Goal: Task Accomplishment & Management: Manage account settings

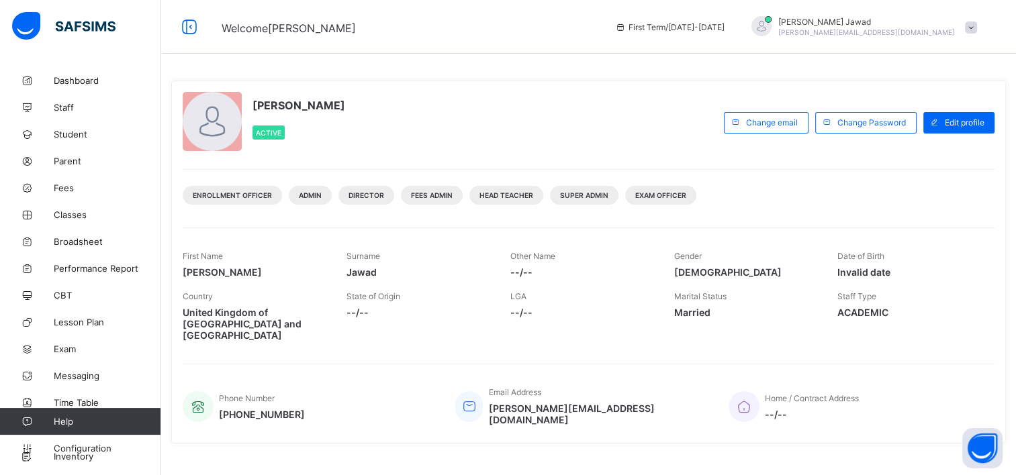
click at [977, 30] on span at bounding box center [971, 27] width 12 height 12
click at [59, 291] on span "CBT" at bounding box center [107, 295] width 107 height 11
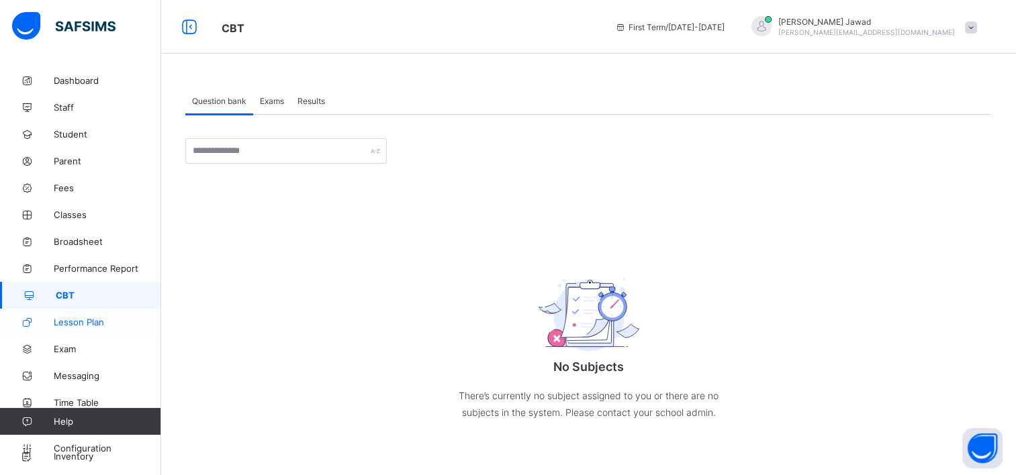
click at [75, 317] on span "Lesson Plan" at bounding box center [107, 322] width 107 height 11
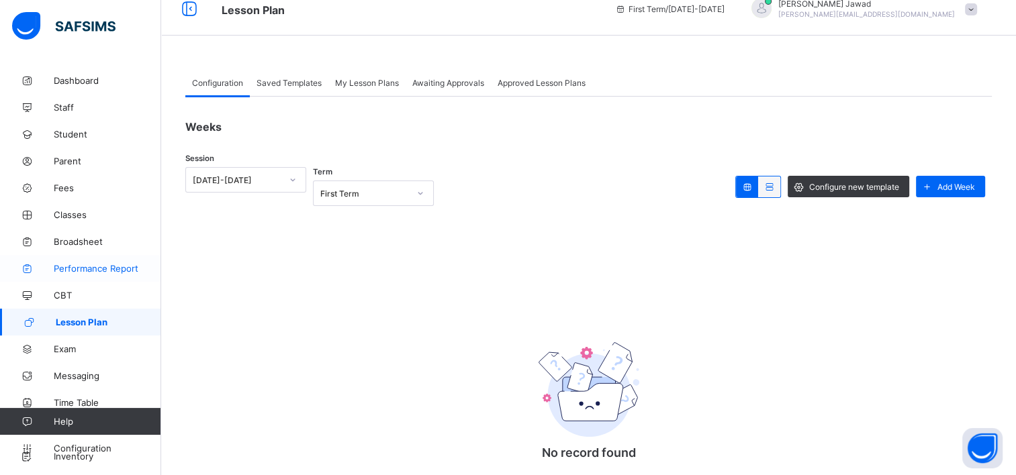
scroll to position [10, 0]
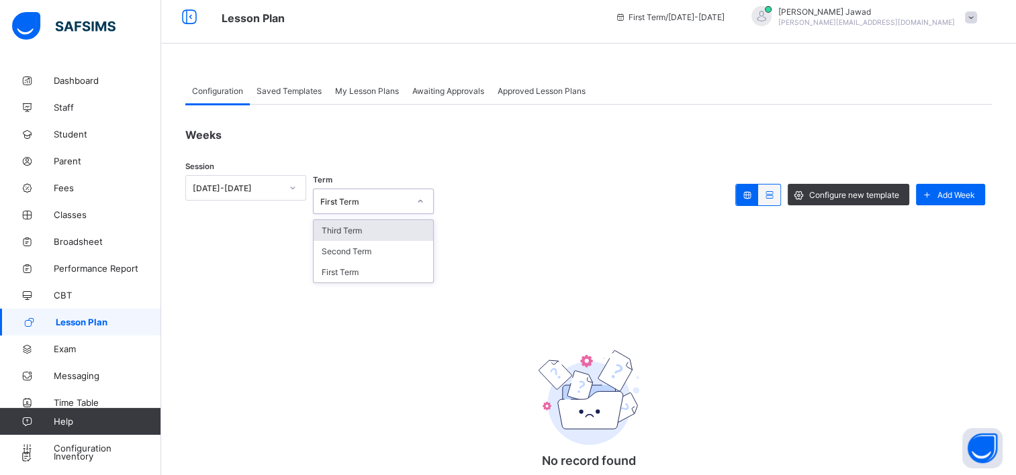
click at [381, 194] on div "First Term" at bounding box center [360, 201] width 94 height 19
click at [390, 197] on div "First Term" at bounding box center [364, 202] width 89 height 10
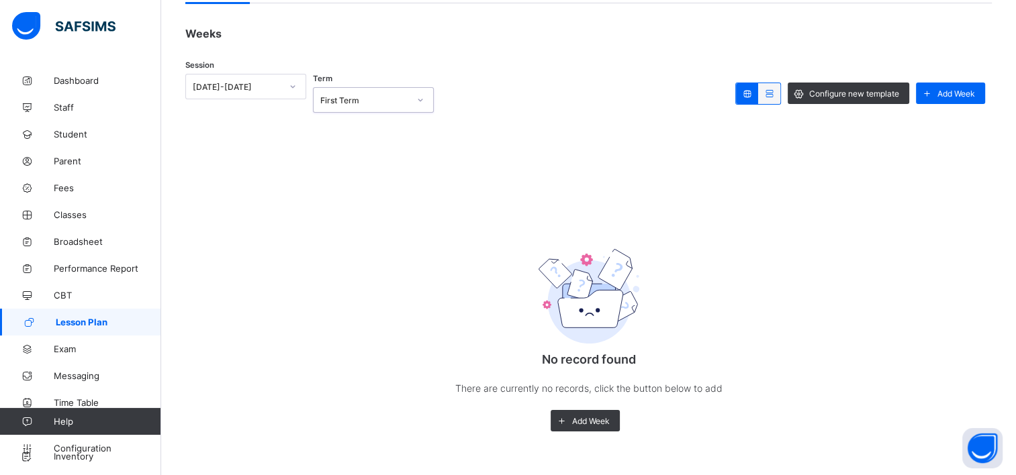
scroll to position [0, 0]
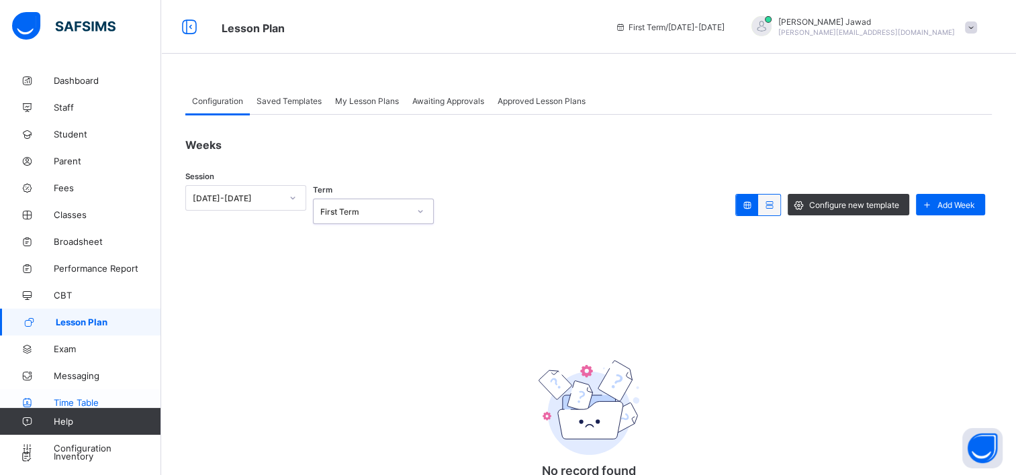
click at [64, 403] on span "Time Table" at bounding box center [107, 402] width 107 height 11
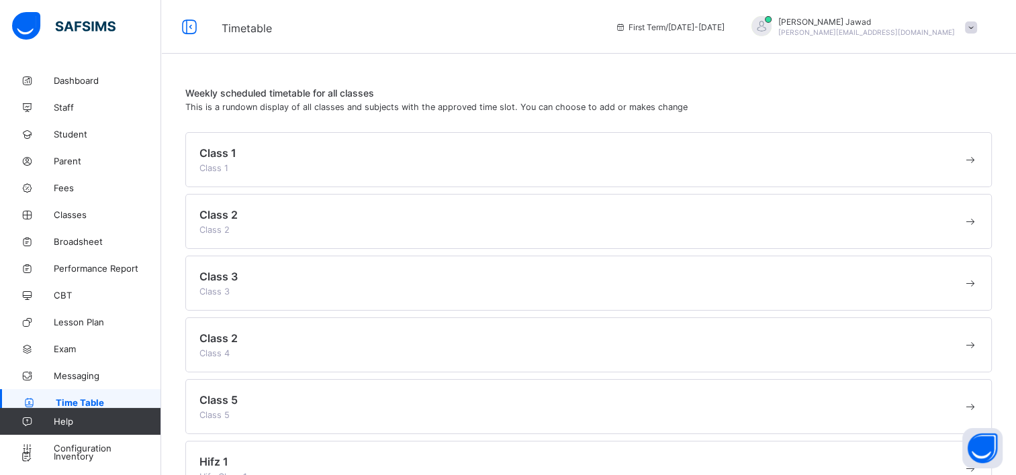
click at [283, 165] on div "Class 1 Class 1" at bounding box center [580, 159] width 763 height 27
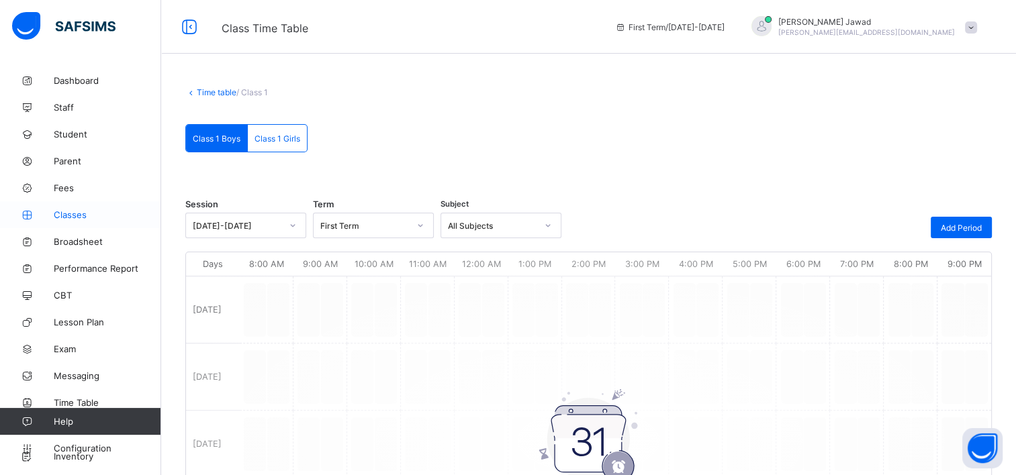
click at [72, 215] on span "Classes" at bounding box center [107, 214] width 107 height 11
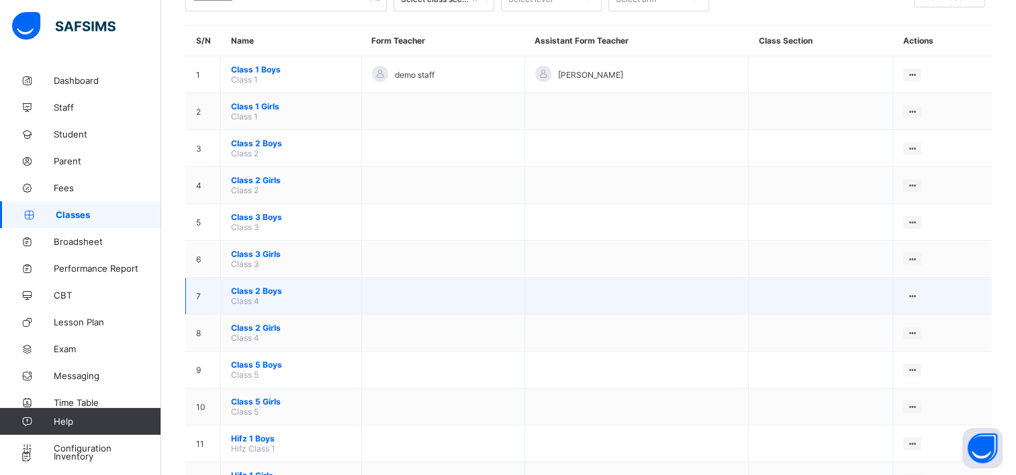
scroll to position [106, 0]
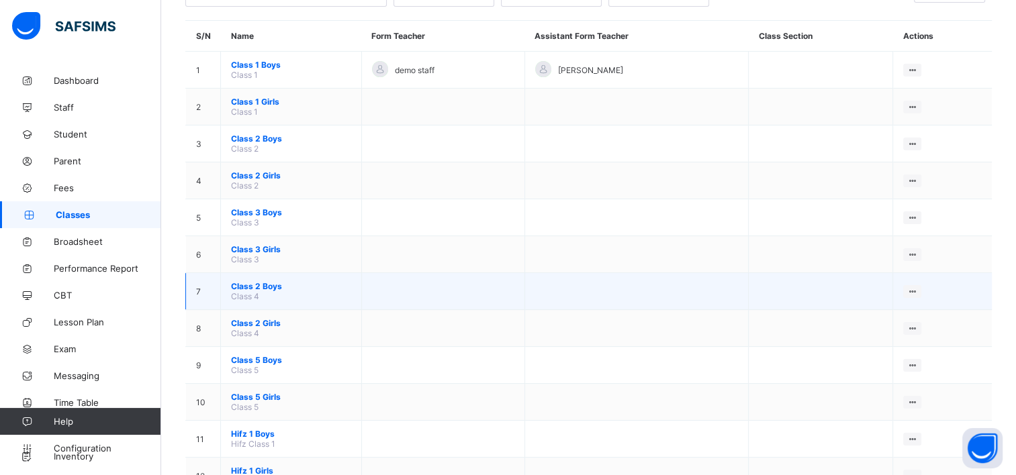
click at [268, 285] on span "Class 2 Boys" at bounding box center [291, 286] width 120 height 10
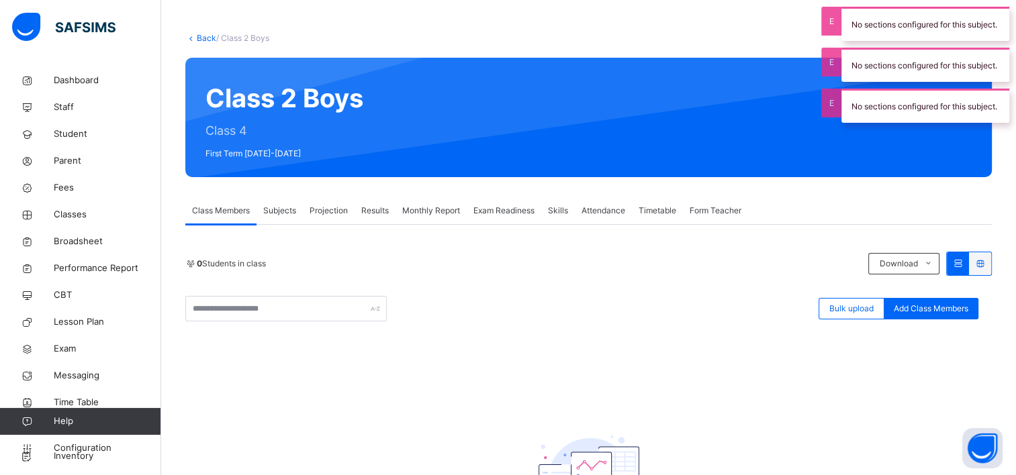
scroll to position [56, 0]
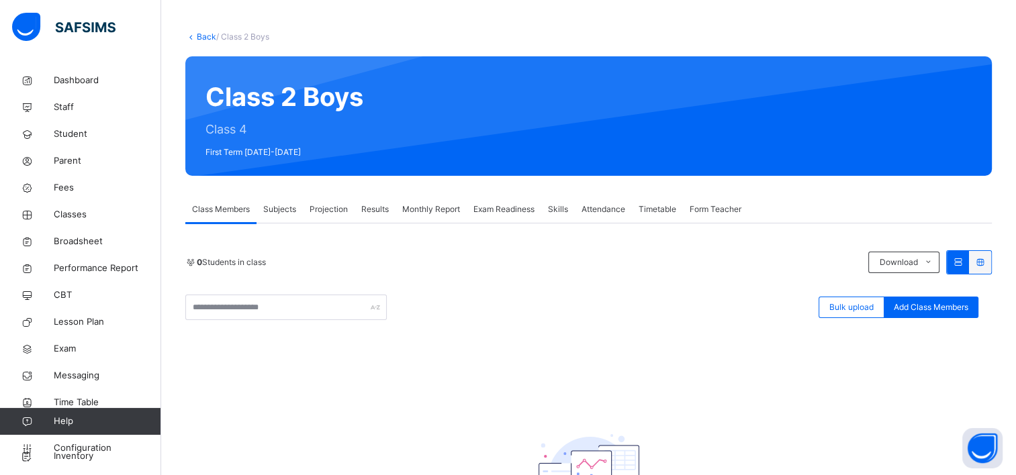
click at [281, 209] on span "Subjects" at bounding box center [279, 209] width 33 height 12
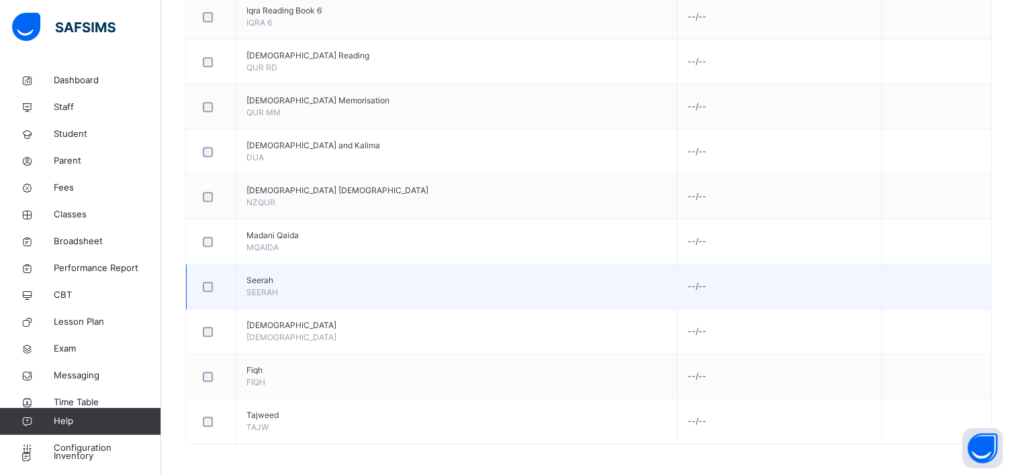
scroll to position [0, 0]
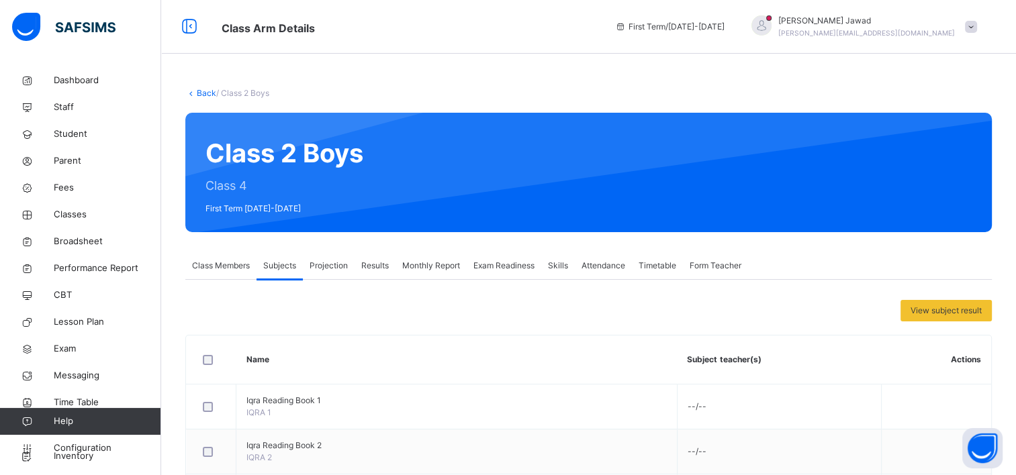
click at [325, 268] on span "Projection" at bounding box center [328, 266] width 38 height 12
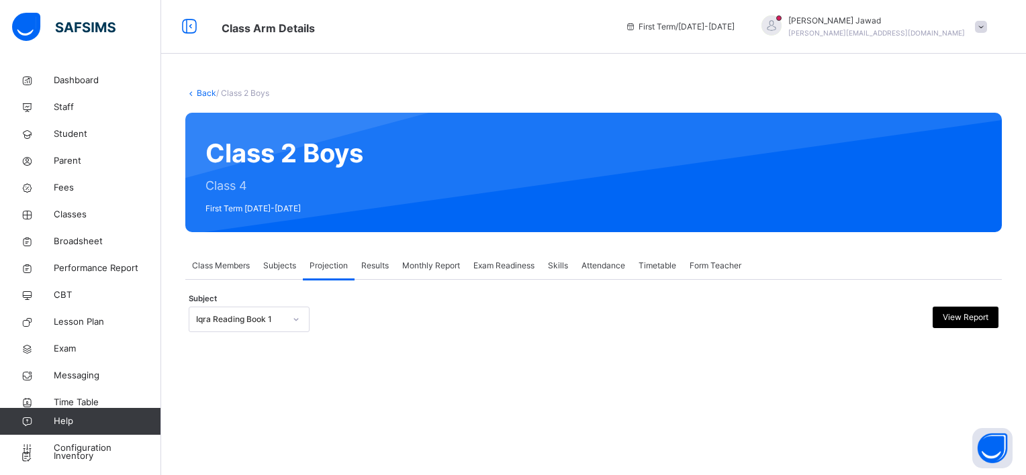
click at [377, 268] on span "Results" at bounding box center [375, 266] width 28 height 12
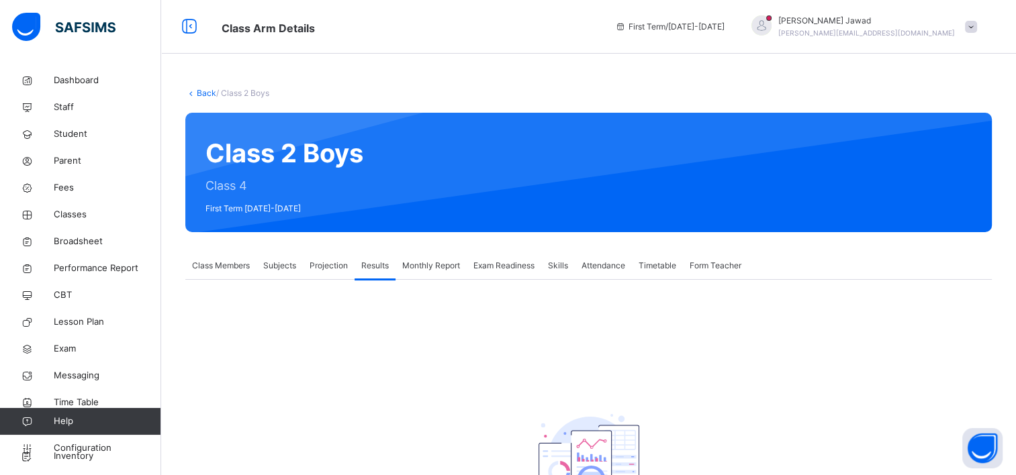
click at [440, 268] on span "Monthly Report" at bounding box center [431, 266] width 58 height 12
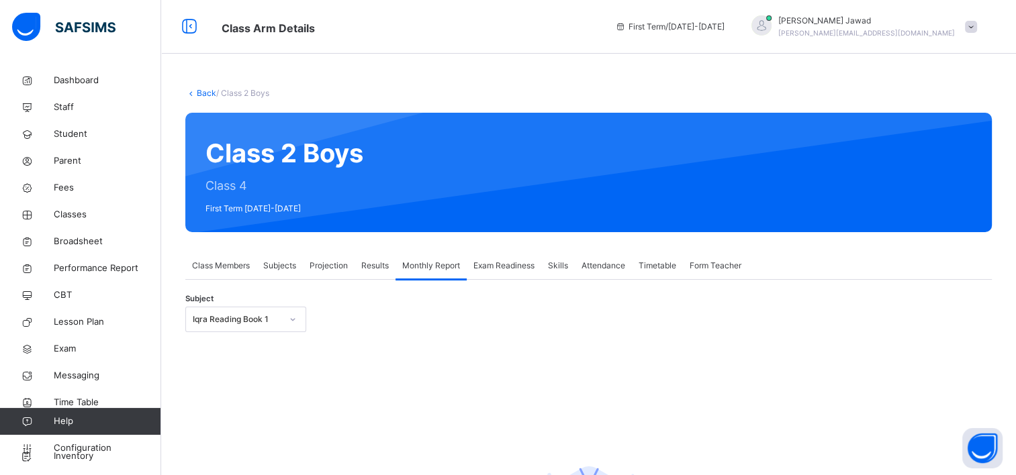
click at [487, 277] on div "Exam Readiness" at bounding box center [504, 265] width 75 height 27
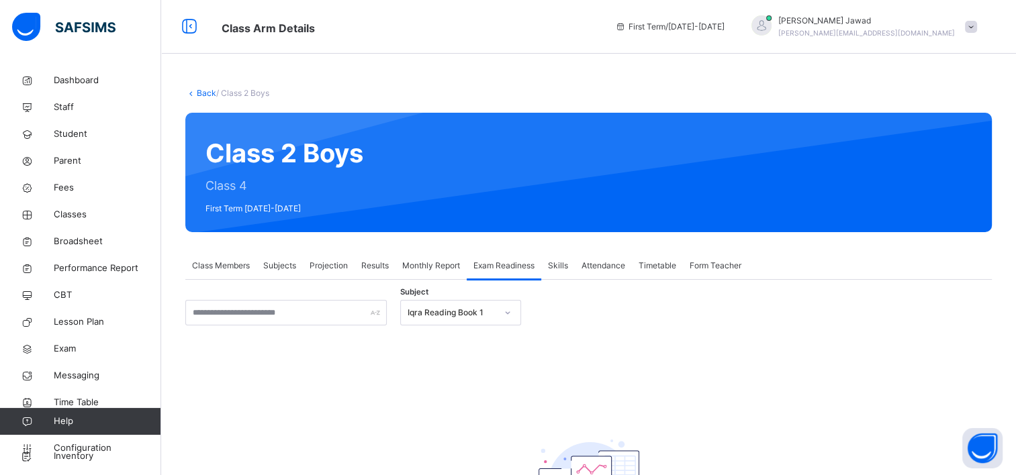
click at [503, 264] on span "Exam Readiness" at bounding box center [503, 266] width 61 height 12
click at [568, 262] on span "Skills" at bounding box center [558, 266] width 20 height 12
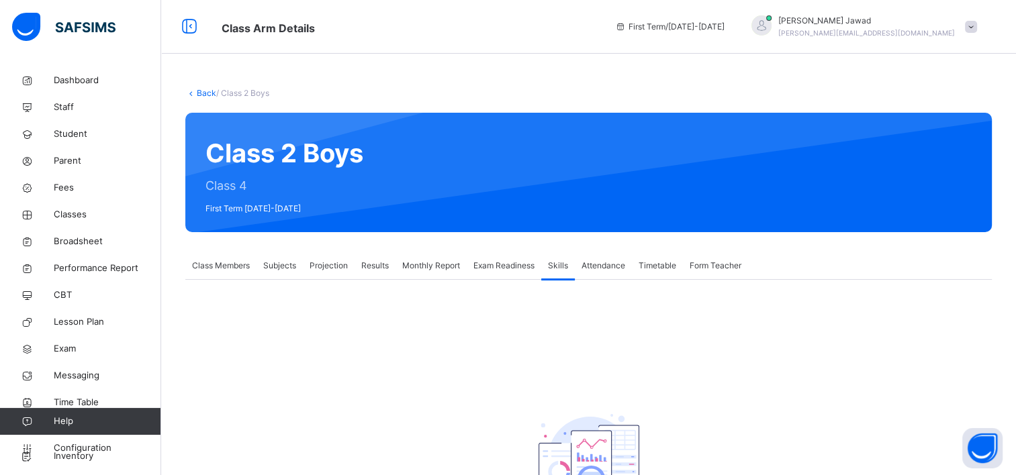
click at [604, 262] on span "Attendance" at bounding box center [603, 266] width 44 height 12
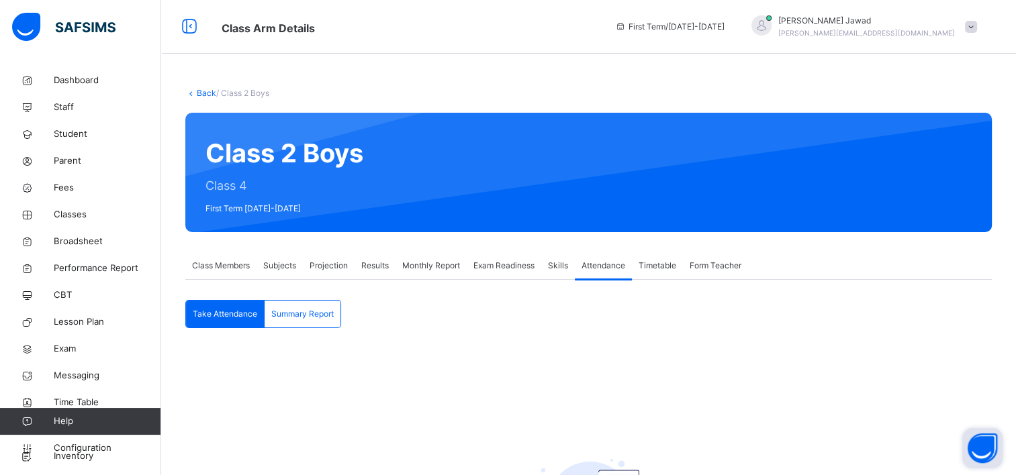
click at [992, 450] on button "Open asap" at bounding box center [982, 448] width 40 height 40
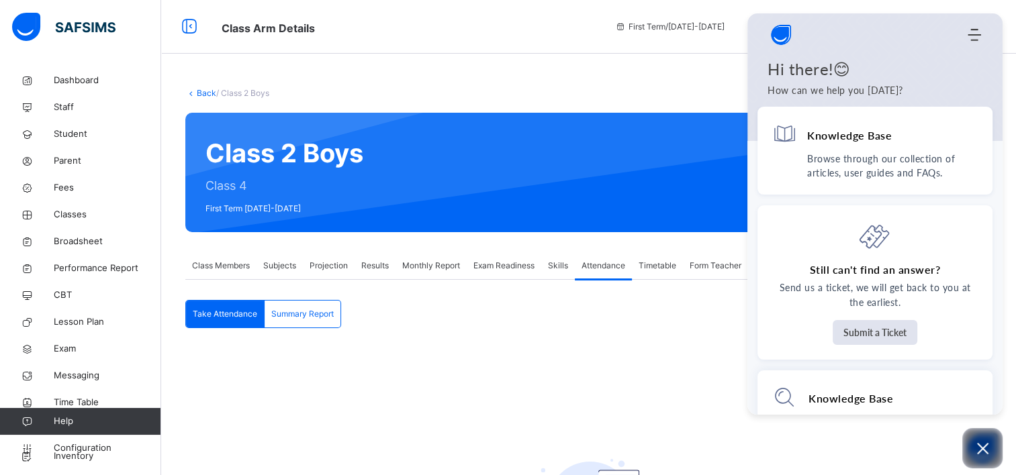
click at [646, 330] on div "Take Attendance Summary Report Take Attendance Summary Report There are current…" at bounding box center [588, 448] width 806 height 296
click at [991, 463] on button "Open asap" at bounding box center [982, 448] width 40 height 40
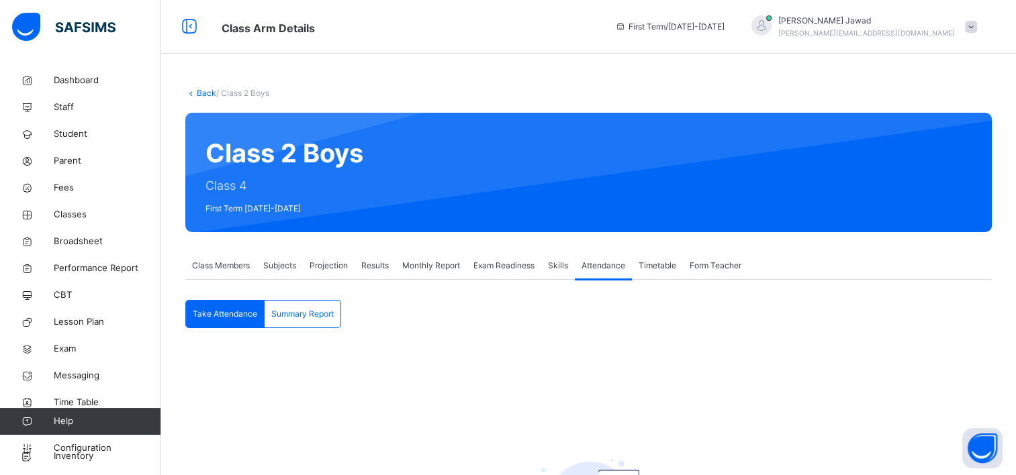
click at [246, 188] on div "Class 2 Boys Class 4 First Term 2025-2026" at bounding box center [588, 172] width 806 height 119
click at [72, 444] on span "Configuration" at bounding box center [107, 448] width 107 height 13
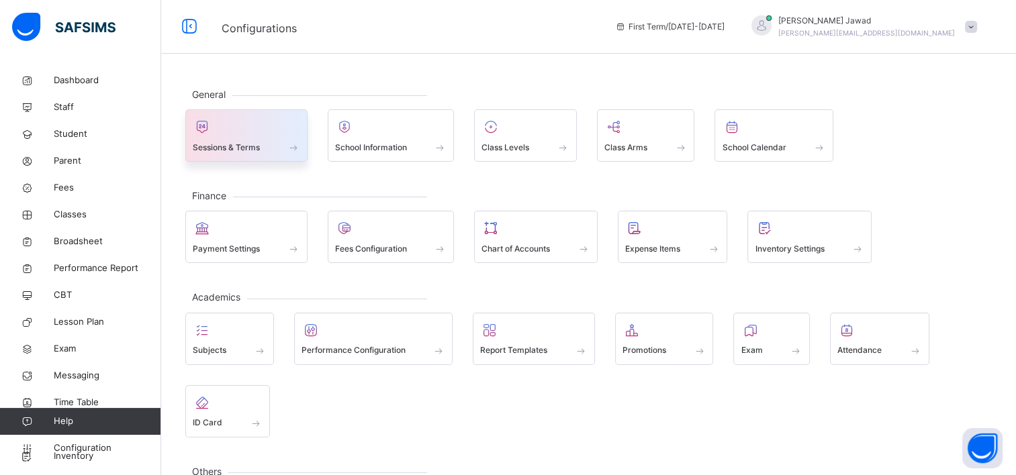
click at [236, 127] on div at bounding box center [246, 127] width 107 height 20
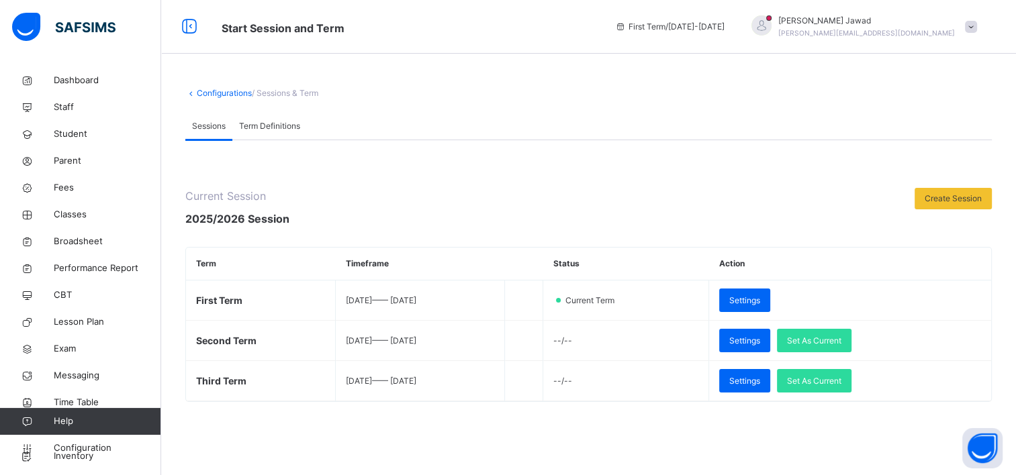
click at [258, 115] on div "Term Definitions" at bounding box center [269, 126] width 75 height 27
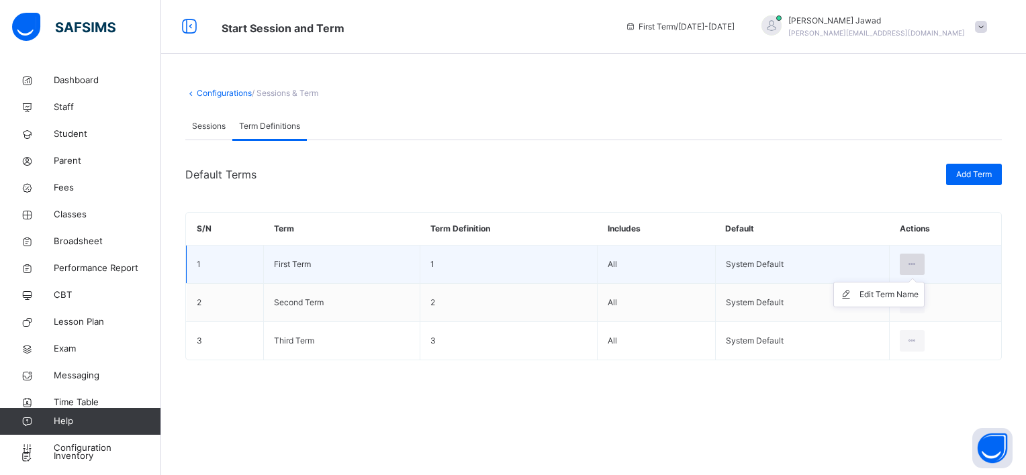
click at [913, 256] on div at bounding box center [911, 264] width 25 height 21
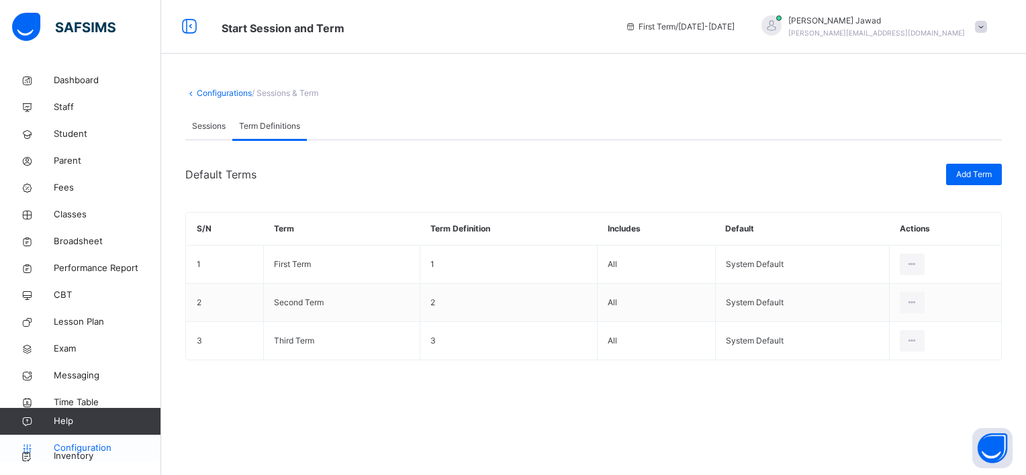
click at [55, 448] on span "Configuration" at bounding box center [107, 448] width 107 height 13
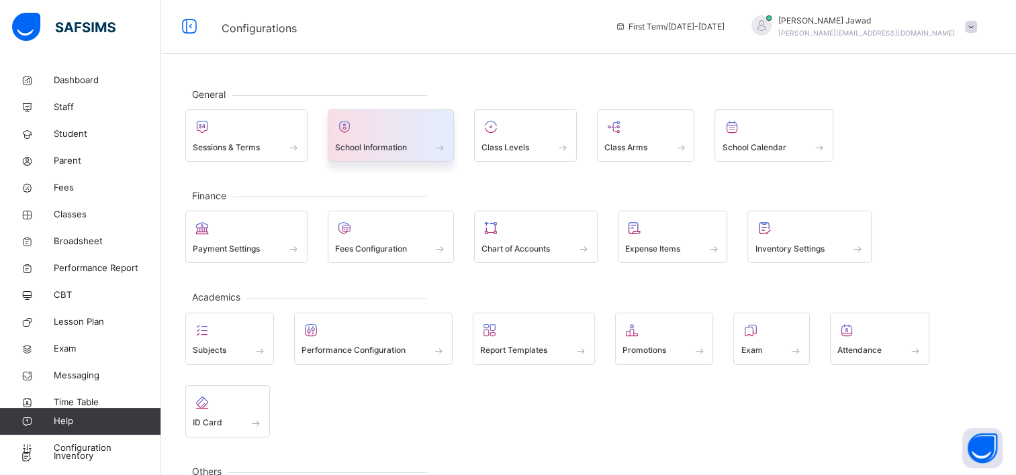
click at [399, 135] on div at bounding box center [391, 127] width 112 height 20
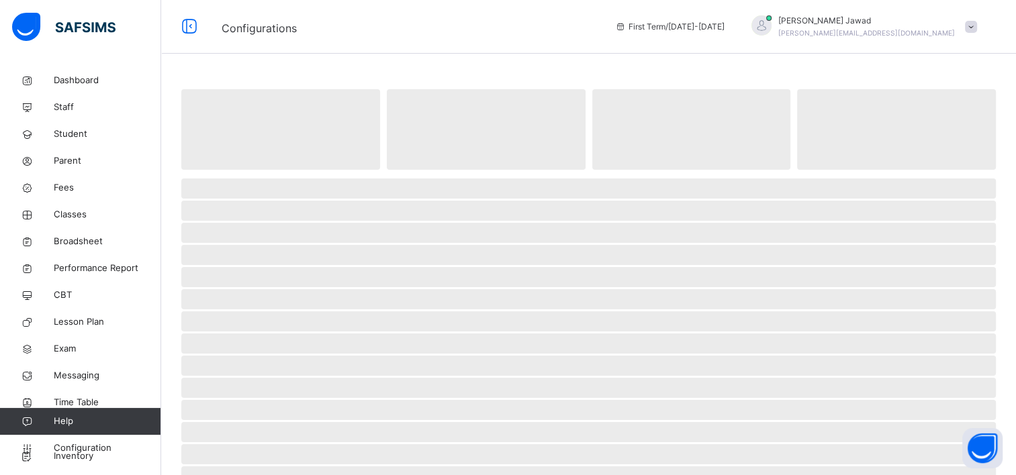
select select "**"
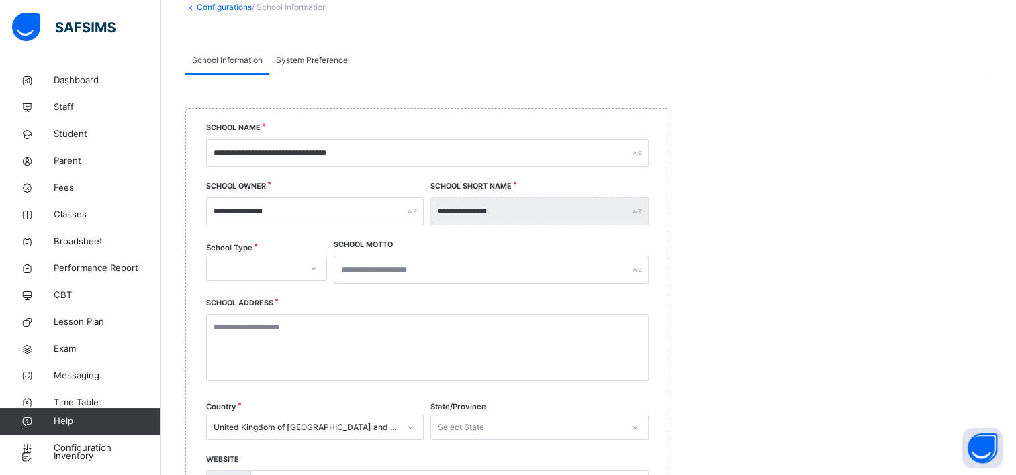
scroll to position [66, 0]
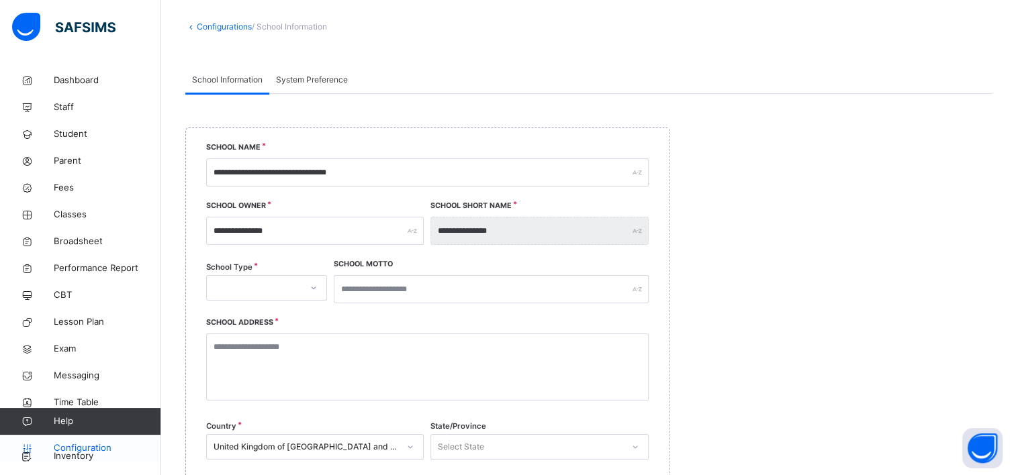
click at [75, 454] on span "Configuration" at bounding box center [107, 448] width 107 height 13
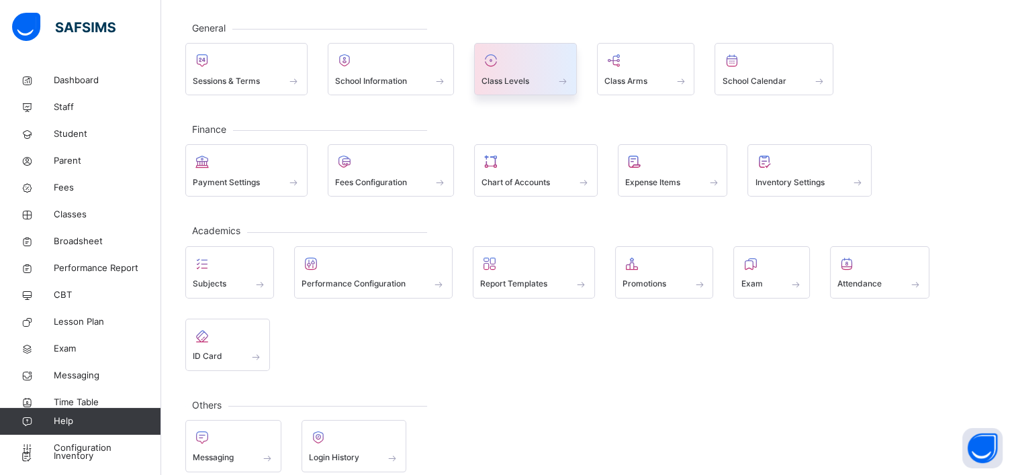
click at [525, 62] on div at bounding box center [525, 60] width 88 height 20
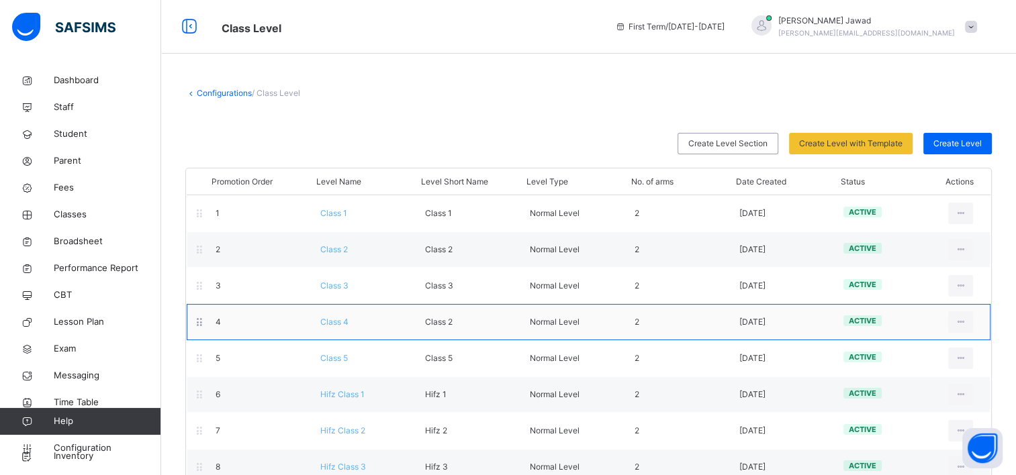
scroll to position [28, 0]
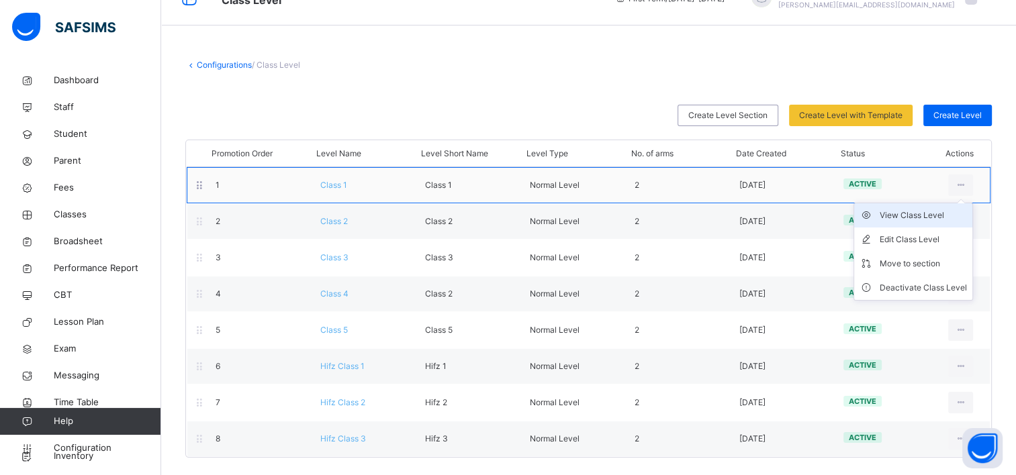
click at [955, 217] on div "View Class Level" at bounding box center [922, 215] width 87 height 13
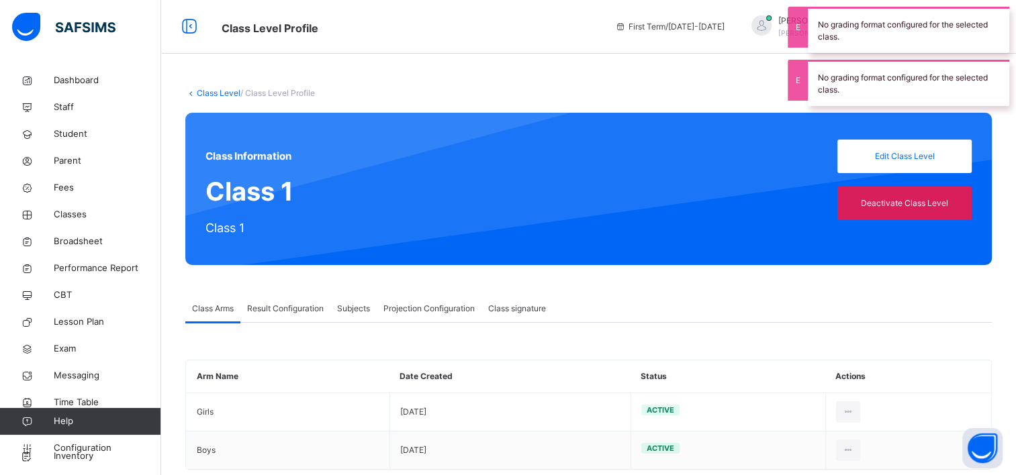
scroll to position [27, 0]
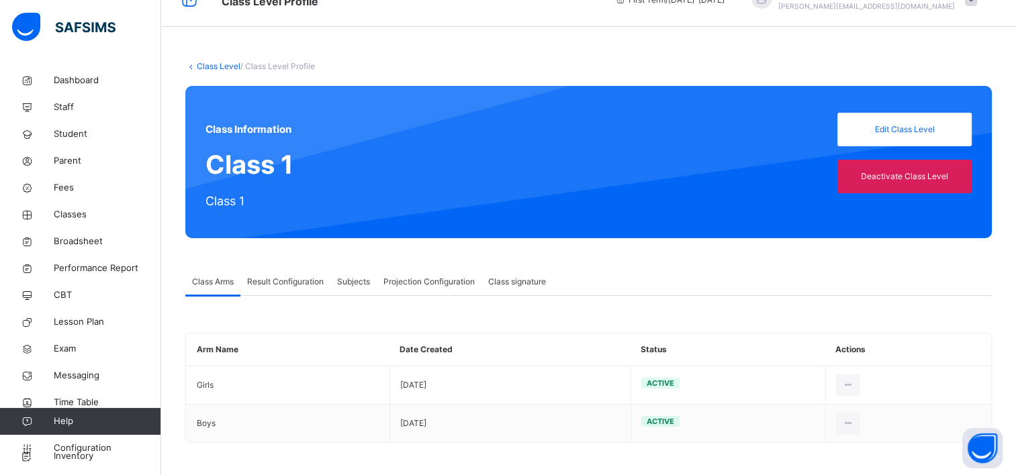
click at [209, 68] on link "Class Level" at bounding box center [219, 66] width 44 height 10
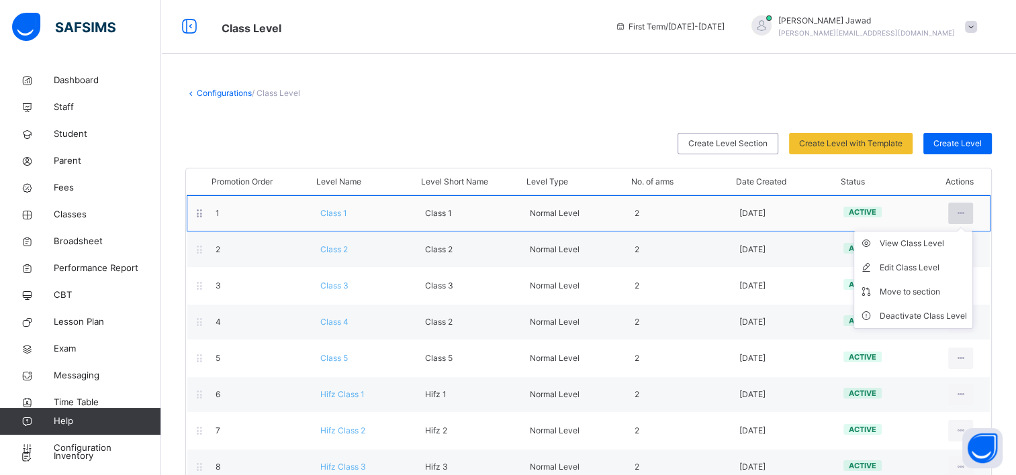
click at [966, 216] on icon at bounding box center [960, 213] width 11 height 12
click at [930, 266] on div "Edit Class Level" at bounding box center [922, 267] width 87 height 13
type input "*******"
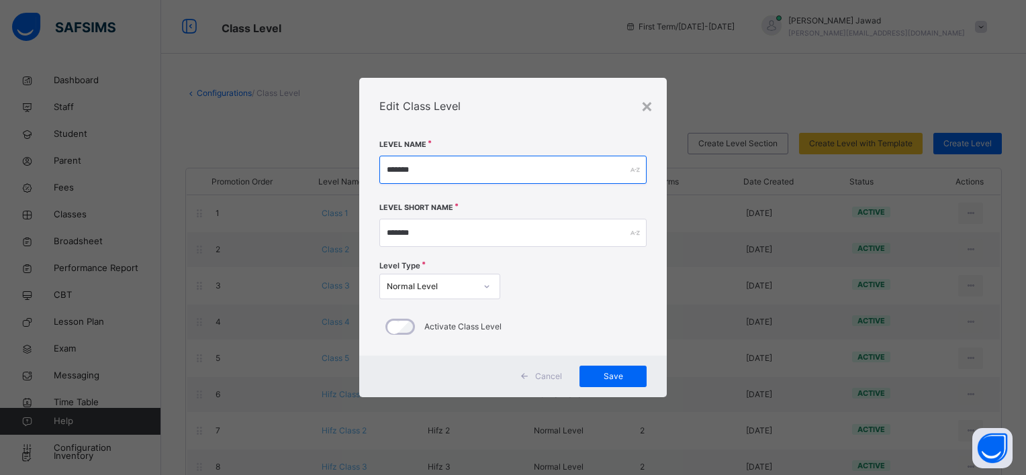
click at [430, 171] on input "*******" at bounding box center [512, 170] width 267 height 28
drag, startPoint x: 430, startPoint y: 171, endPoint x: 335, endPoint y: 160, distance: 95.3
click at [335, 160] on div "× Edit Class Level Level Name ******* Level Short Name ******* Level Type Norma…" at bounding box center [513, 237] width 1026 height 475
type input "*******"
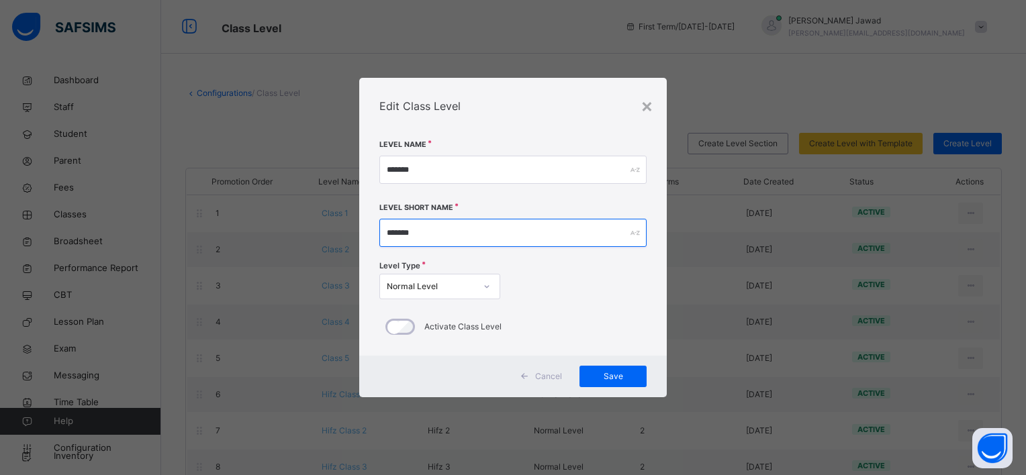
drag, startPoint x: 428, startPoint y: 232, endPoint x: 315, endPoint y: 239, distance: 113.6
click at [315, 239] on div "× Edit Class Level Level Name ******* Level Short Name ******* Level Type Norma…" at bounding box center [513, 237] width 1026 height 475
type input "*******"
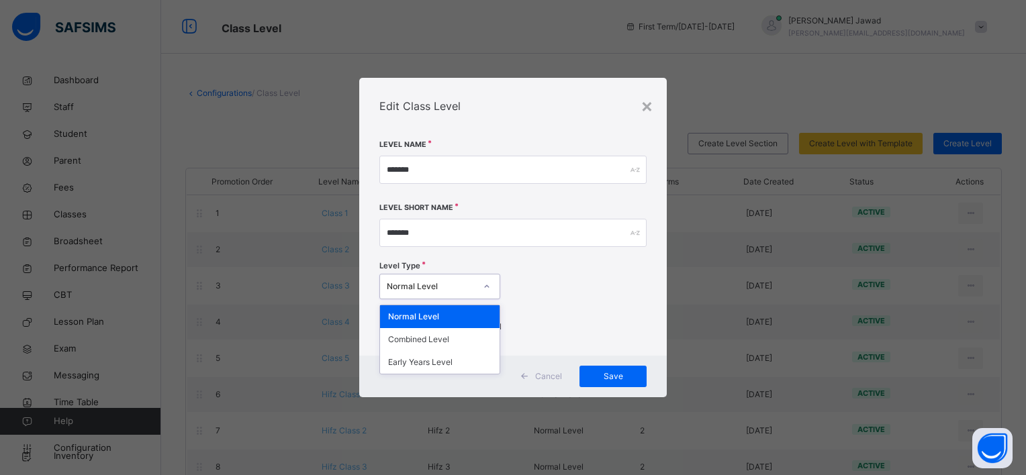
click at [487, 284] on icon at bounding box center [487, 286] width 8 height 13
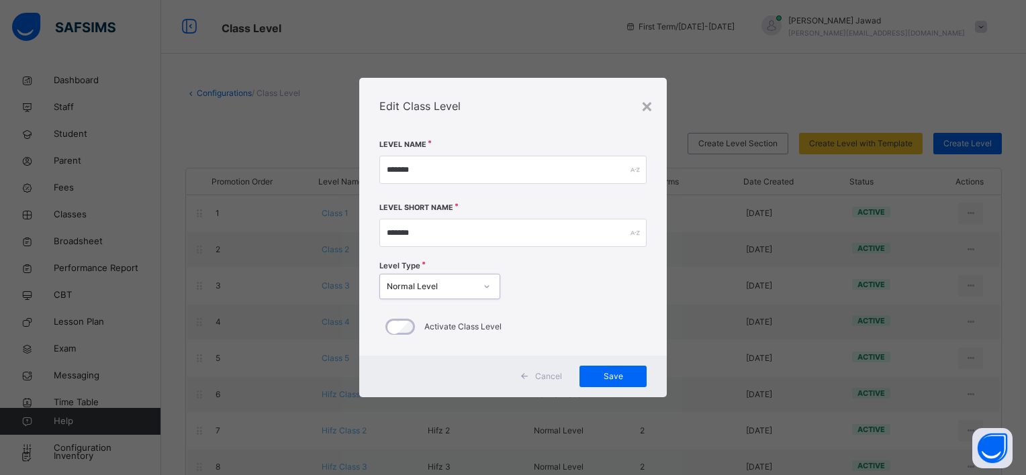
click at [487, 284] on icon at bounding box center [487, 286] width 8 height 13
click at [628, 376] on span "Save" at bounding box center [612, 377] width 47 height 12
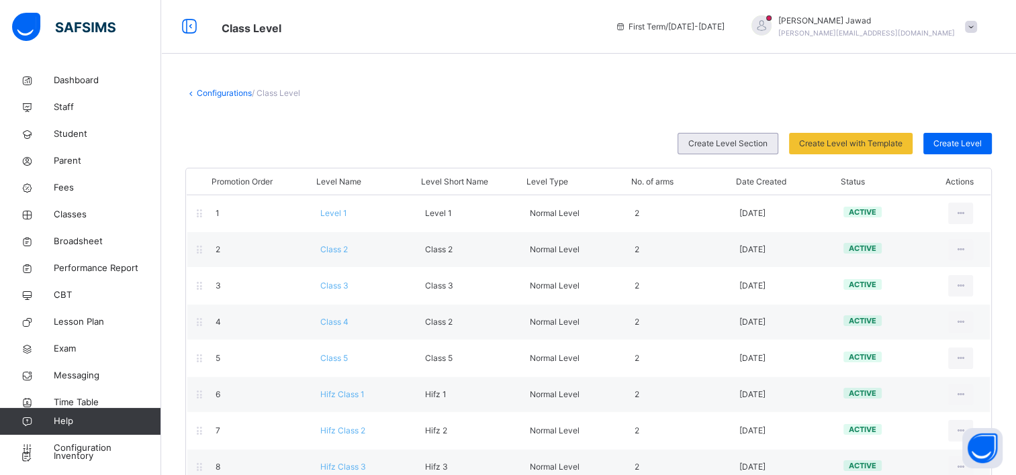
click at [744, 147] on span "Create Level Section" at bounding box center [727, 144] width 79 height 12
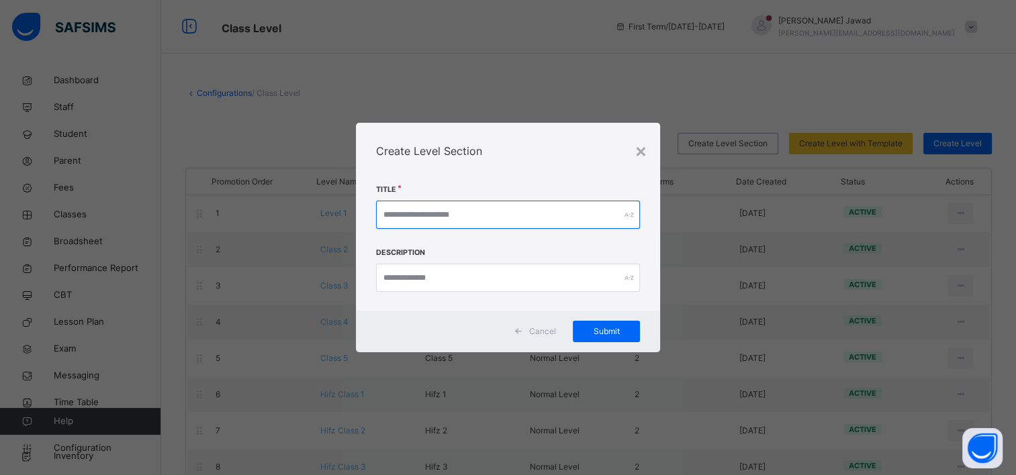
click at [541, 223] on input "text" at bounding box center [508, 215] width 264 height 28
click at [643, 150] on div "×" at bounding box center [640, 150] width 13 height 28
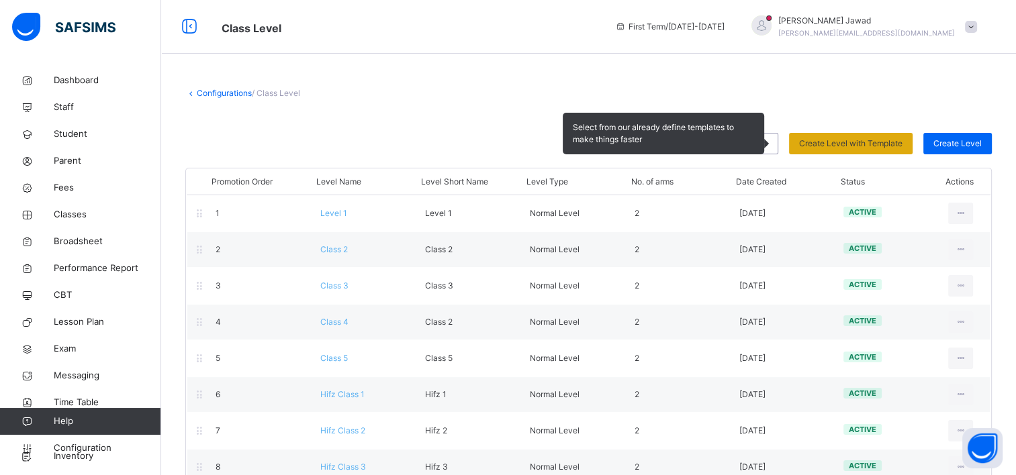
click at [851, 145] on span "Create Level with Template" at bounding box center [850, 144] width 103 height 12
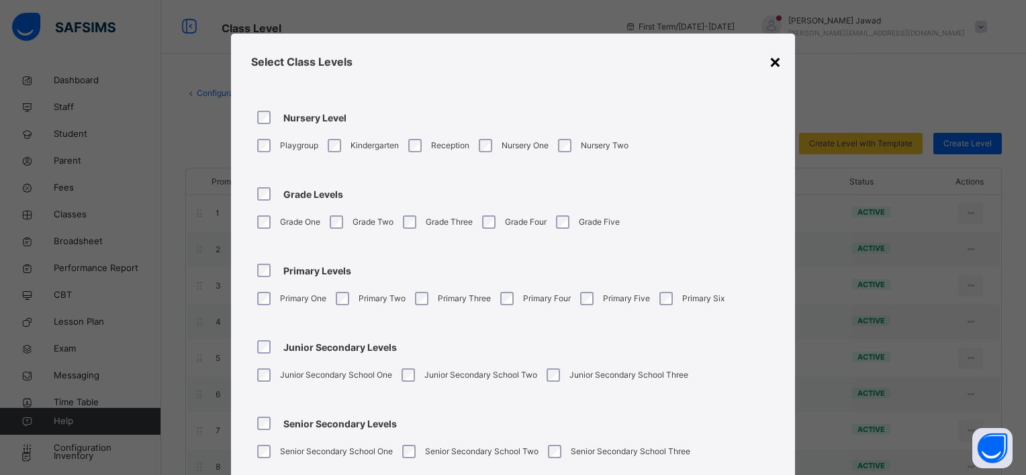
click at [769, 58] on div "×" at bounding box center [775, 61] width 13 height 28
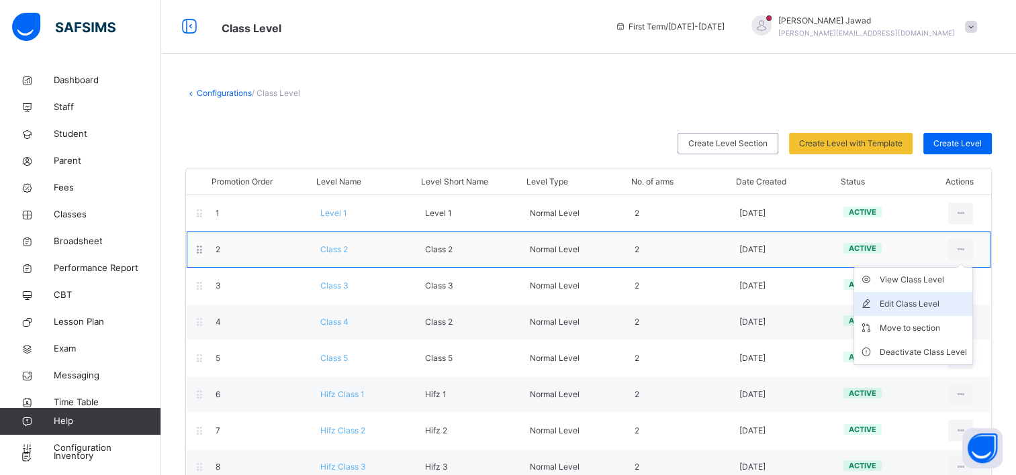
click at [930, 306] on div "Edit Class Level" at bounding box center [922, 303] width 87 height 13
type input "*******"
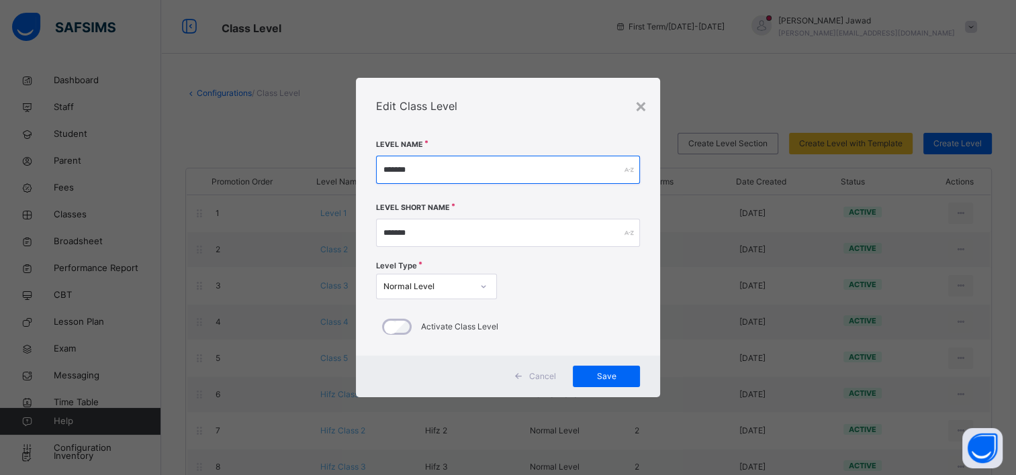
click at [408, 174] on input "*******" at bounding box center [508, 170] width 264 height 28
drag, startPoint x: 408, startPoint y: 174, endPoint x: 245, endPoint y: 152, distance: 164.5
click at [245, 152] on div "× Edit Class Level Level Name ******* Level Short Name ******* Level Type Norma…" at bounding box center [508, 237] width 1016 height 475
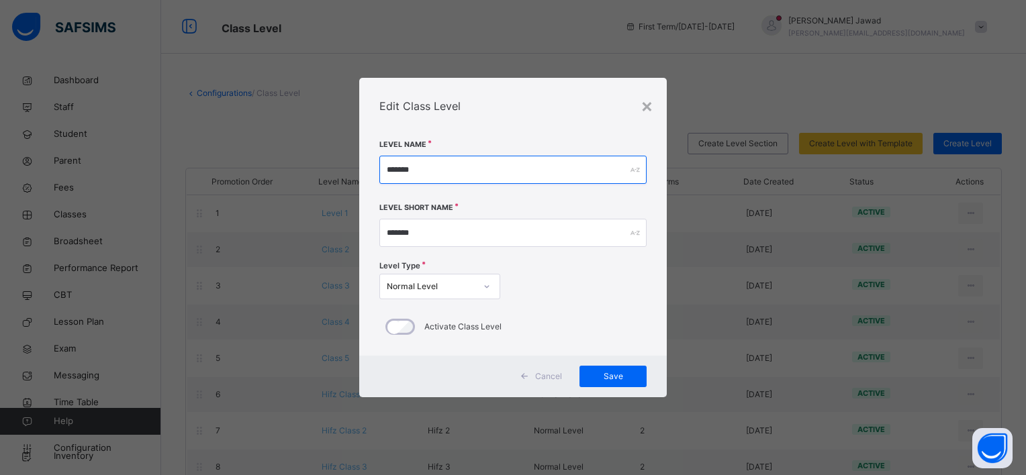
type input "*******"
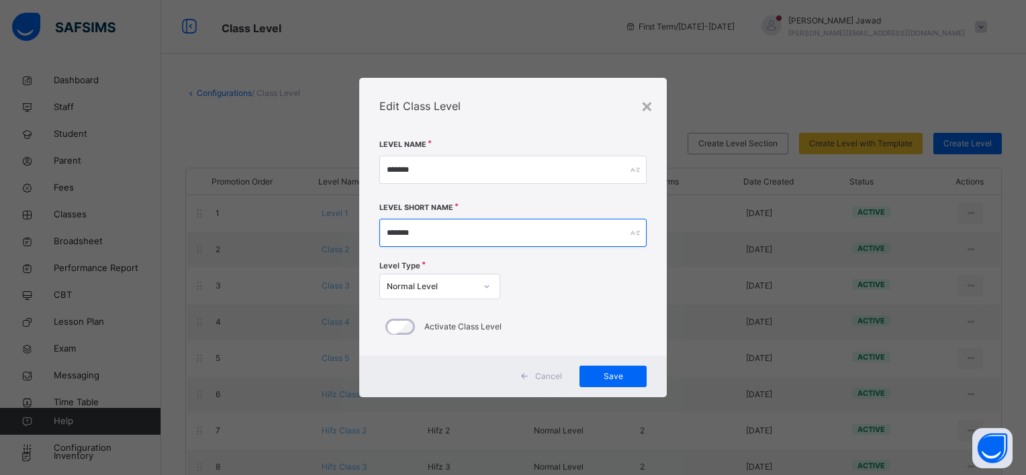
drag, startPoint x: 481, startPoint y: 242, endPoint x: 235, endPoint y: 221, distance: 246.6
click at [235, 221] on div "× Edit Class Level Level Name ******* Level Short Name ******* Level Type Norma…" at bounding box center [513, 237] width 1026 height 475
type input "*******"
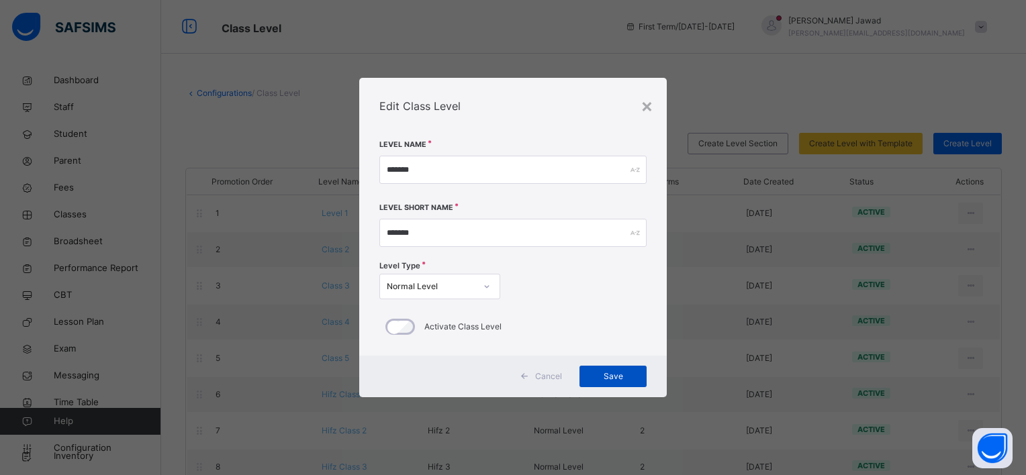
click at [612, 373] on span "Save" at bounding box center [612, 377] width 47 height 12
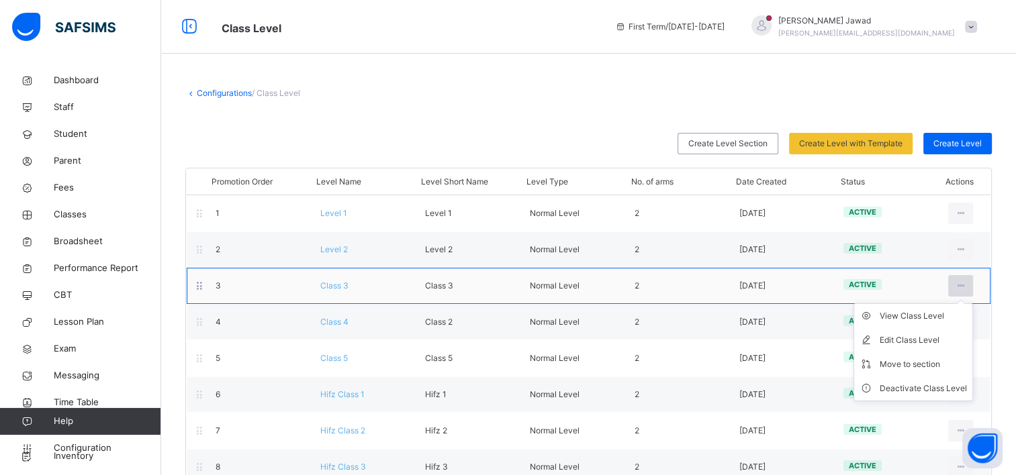
click at [966, 287] on icon at bounding box center [960, 286] width 11 height 12
click at [920, 359] on div "Move to section" at bounding box center [922, 364] width 87 height 13
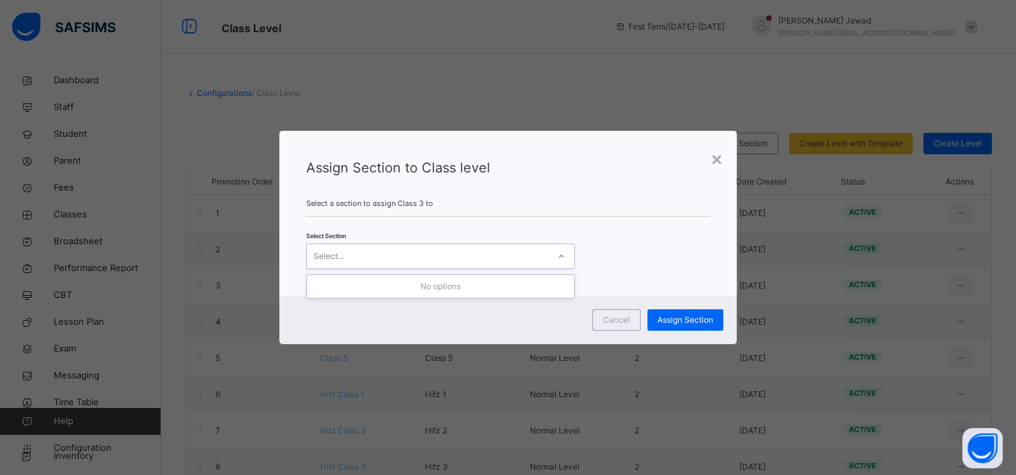
click at [557, 258] on icon at bounding box center [561, 256] width 8 height 13
click at [713, 160] on div "×" at bounding box center [716, 158] width 13 height 28
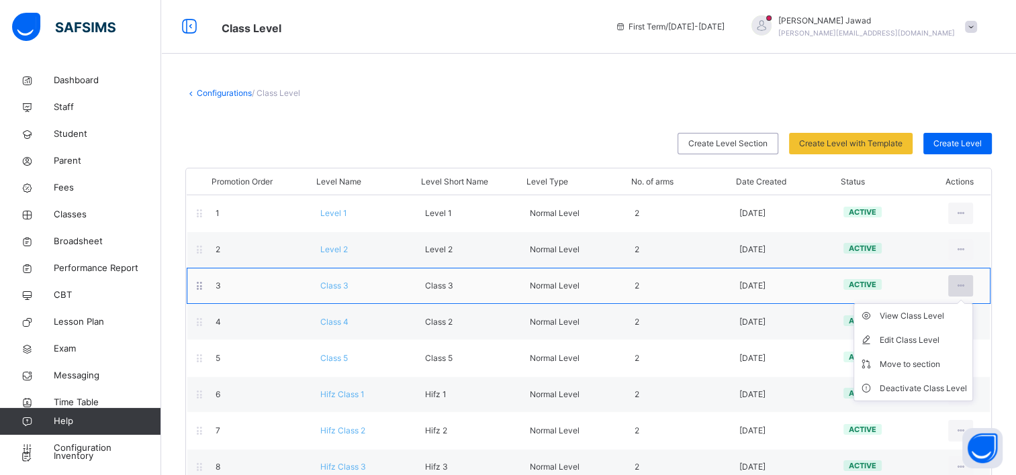
click at [973, 285] on div at bounding box center [960, 285] width 25 height 21
click at [932, 336] on div "Edit Class Level" at bounding box center [922, 340] width 87 height 13
type input "*******"
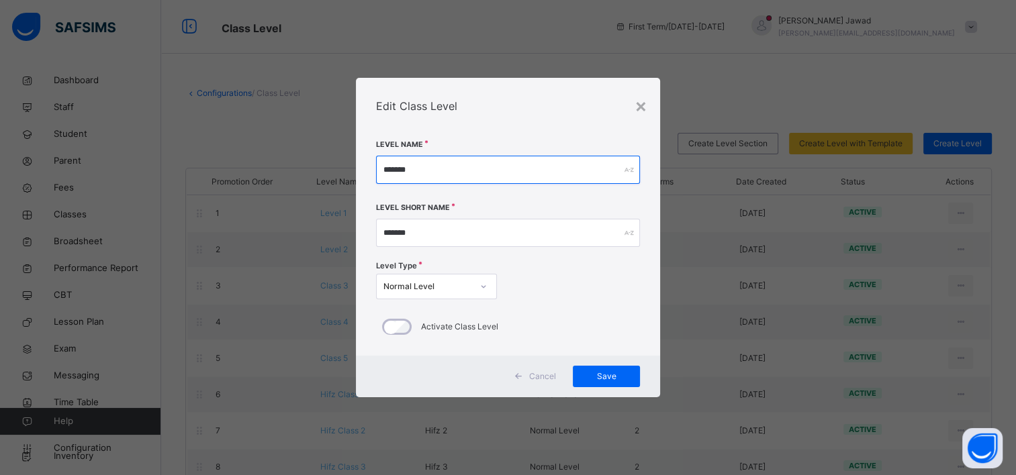
click at [627, 172] on div "*******" at bounding box center [508, 170] width 264 height 28
drag, startPoint x: 559, startPoint y: 165, endPoint x: 236, endPoint y: 146, distance: 323.4
click at [236, 146] on div "× Edit Class Level Level Name ******* Level Short Name ******* Level Type Norma…" at bounding box center [508, 237] width 1016 height 475
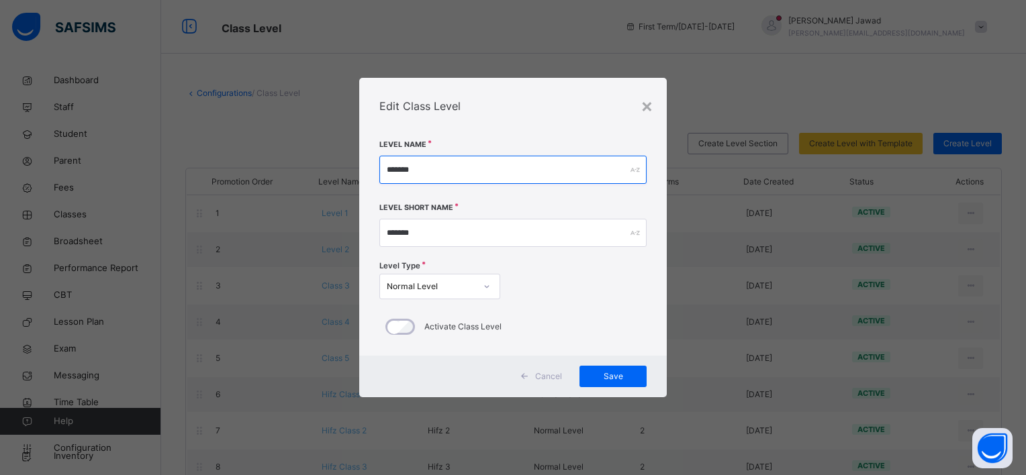
type input "*******"
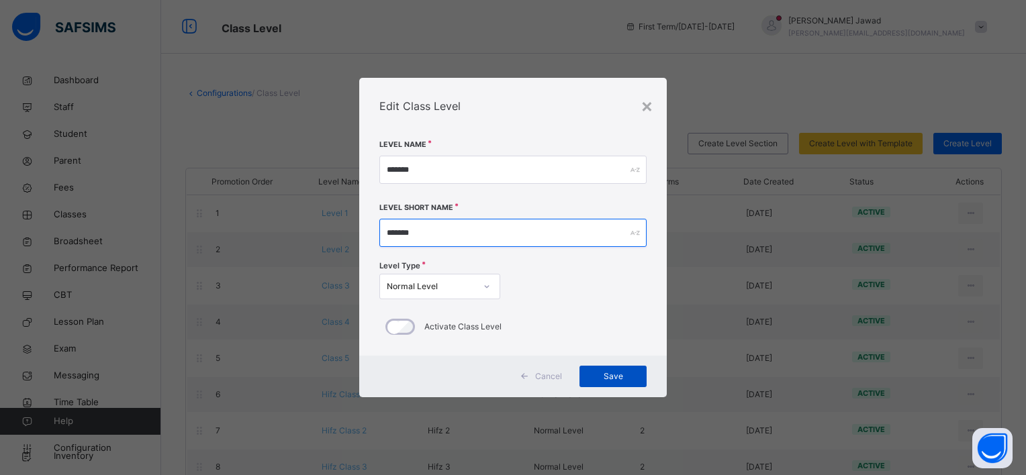
type input "*******"
click at [620, 379] on span "Save" at bounding box center [612, 377] width 47 height 12
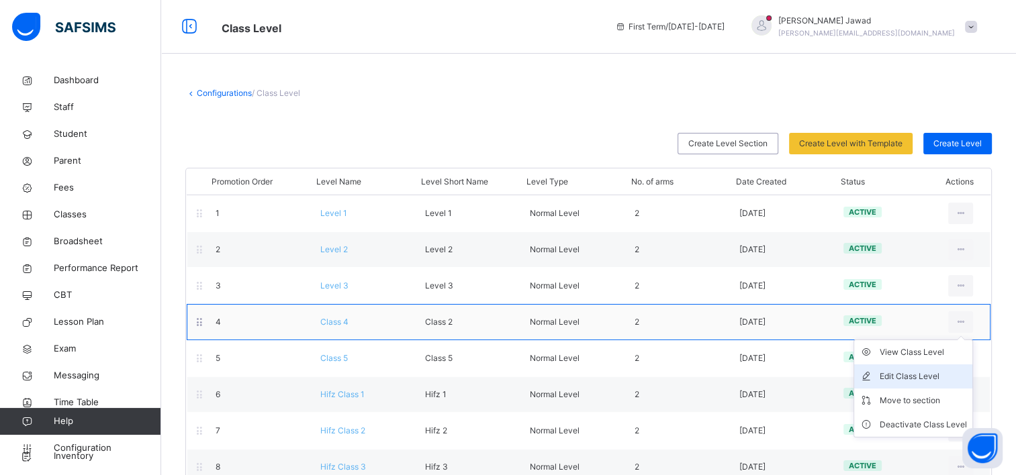
click at [925, 373] on div "Edit Class Level" at bounding box center [922, 376] width 87 height 13
type input "*******"
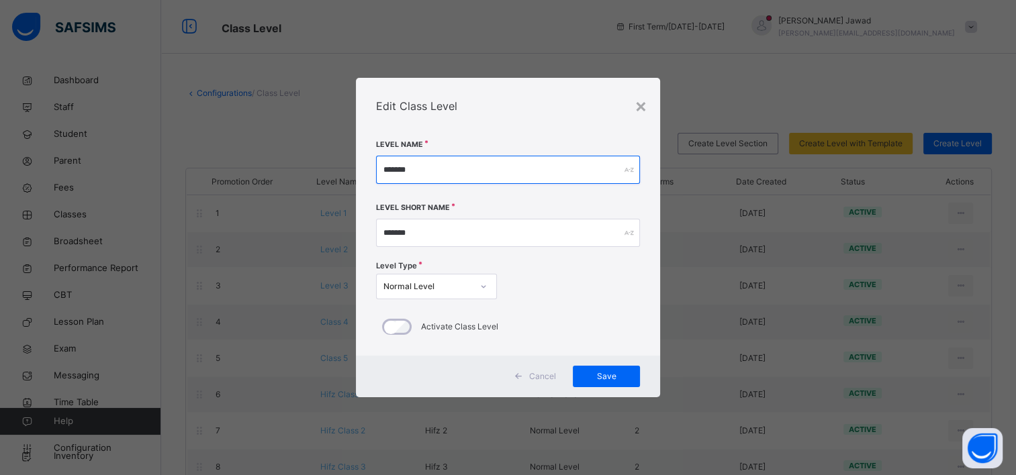
click at [478, 156] on input "*******" at bounding box center [508, 170] width 264 height 28
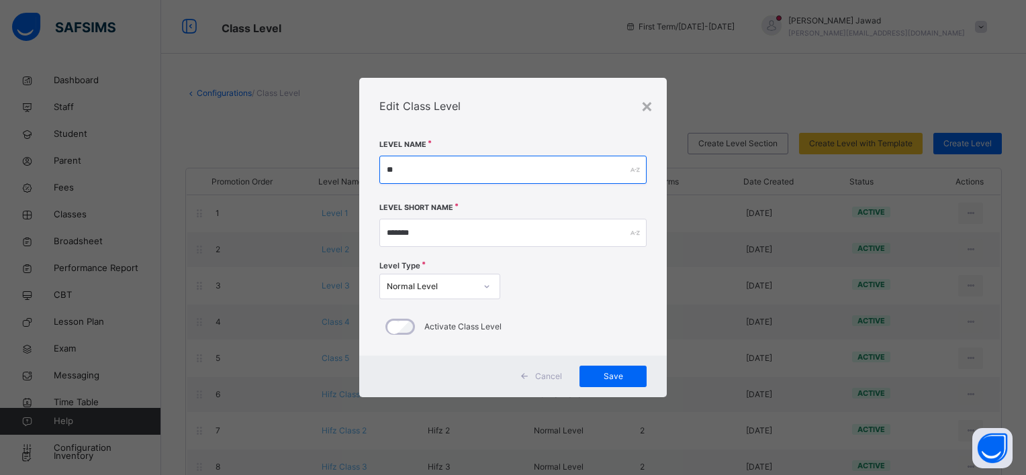
type input "*"
type input "*******"
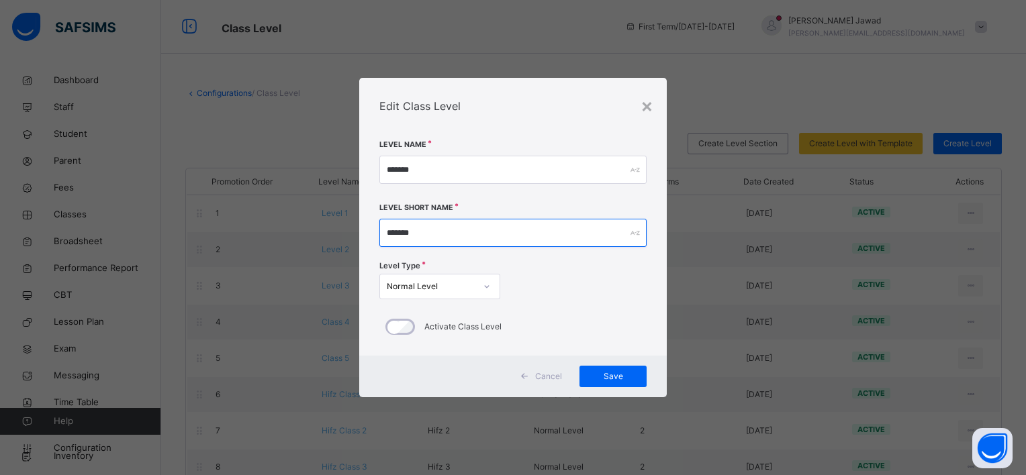
type input "*"
type input "*******"
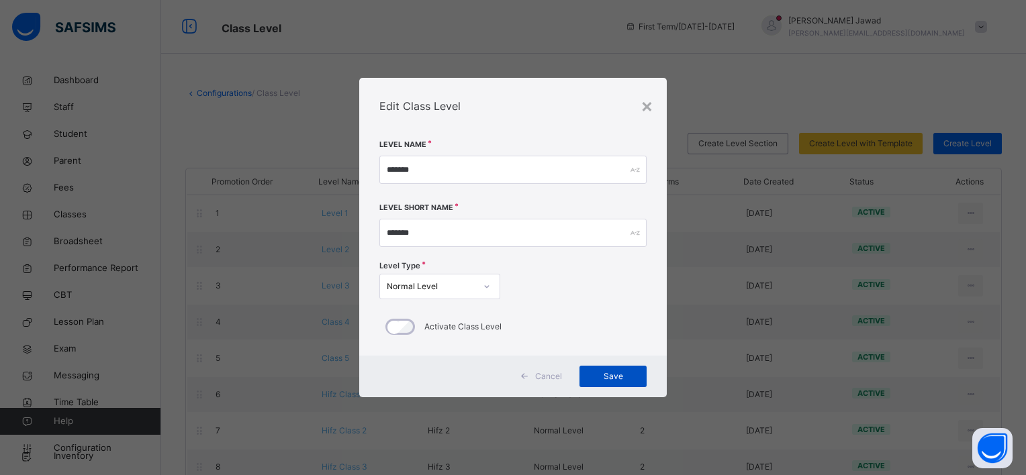
click at [627, 379] on span "Save" at bounding box center [612, 377] width 47 height 12
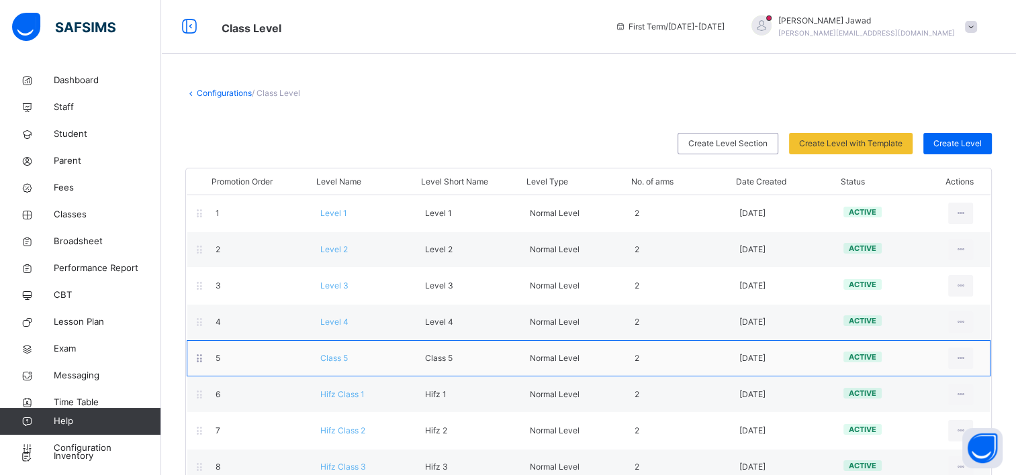
click at [983, 355] on div "View Class Level Edit Class Level Move to section Deactivate Class Level" at bounding box center [960, 358] width 45 height 21
click at [973, 376] on ul "View Class Level Edit Class Level Move to section Deactivate Class Level" at bounding box center [912, 425] width 119 height 98
click at [198, 358] on icon at bounding box center [199, 358] width 11 height 12
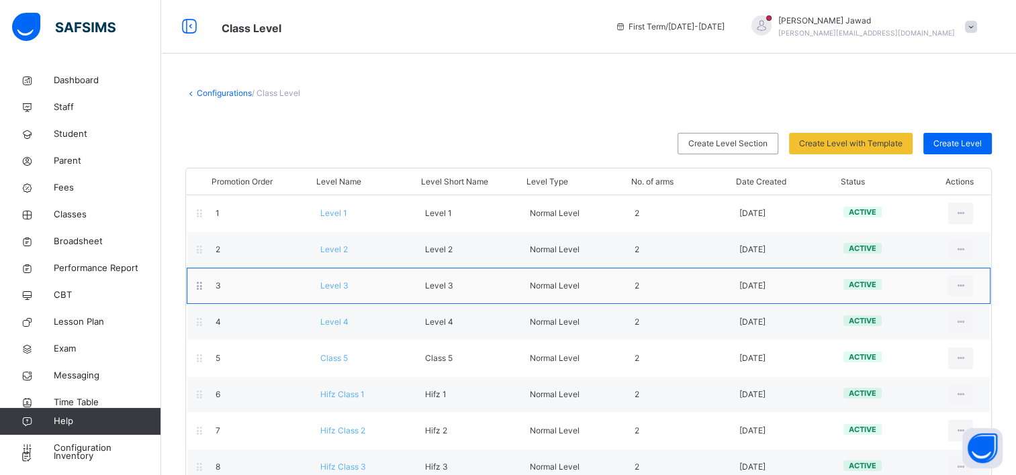
scroll to position [28, 0]
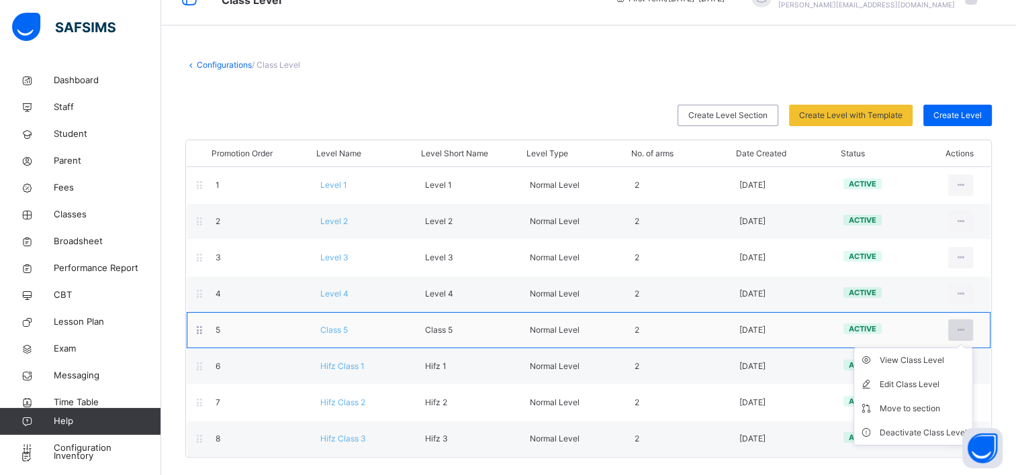
click at [966, 325] on icon at bounding box center [960, 330] width 11 height 12
click at [916, 430] on div "Deactivate Class Level" at bounding box center [922, 432] width 87 height 13
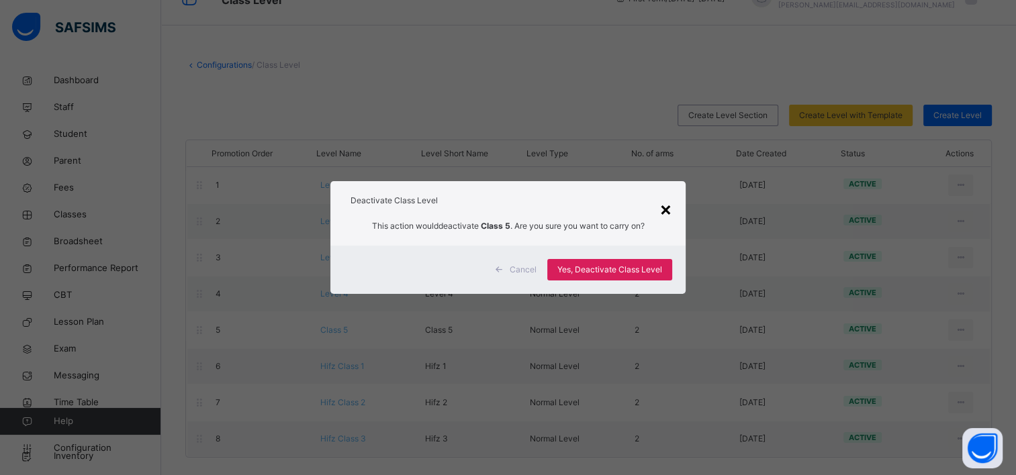
click at [666, 207] on div "×" at bounding box center [665, 209] width 13 height 28
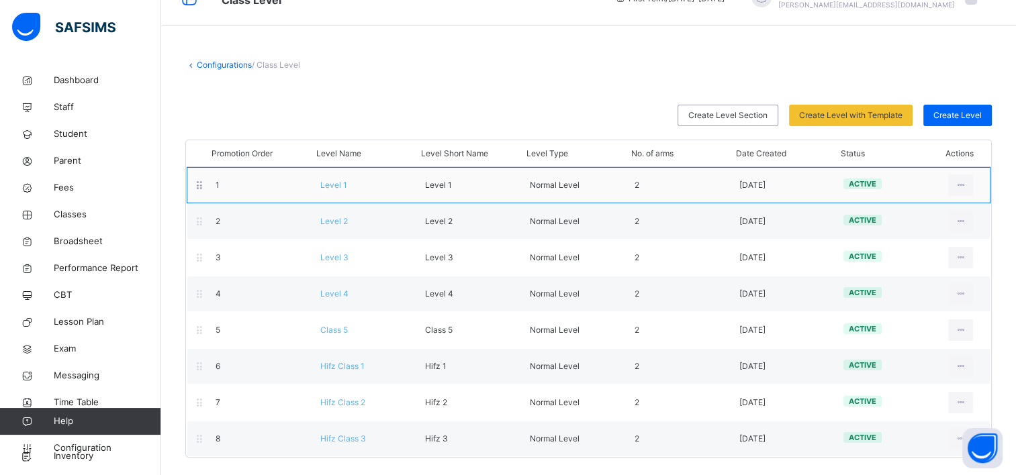
click at [330, 189] on div "Level 1" at bounding box center [362, 185] width 105 height 12
click at [371, 185] on div "Level 1" at bounding box center [362, 185] width 105 height 12
click at [338, 184] on span "Level 1" at bounding box center [333, 185] width 27 height 10
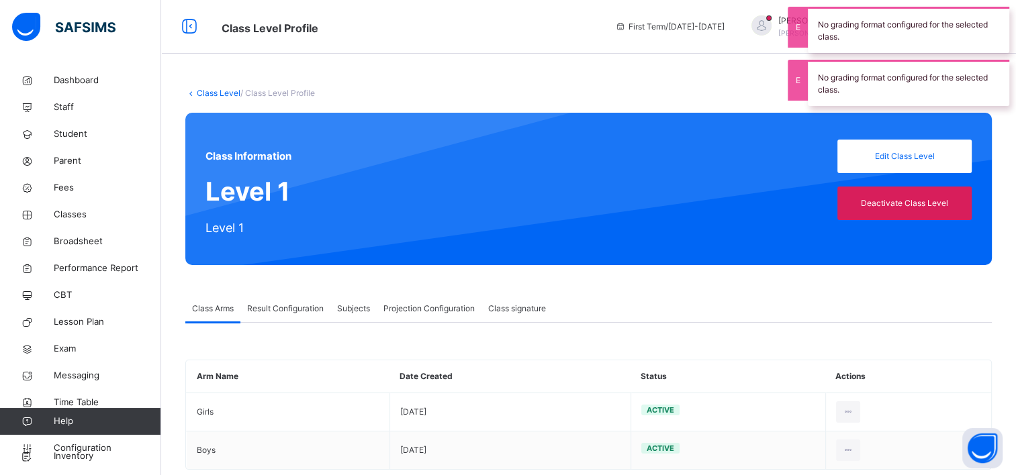
scroll to position [27, 0]
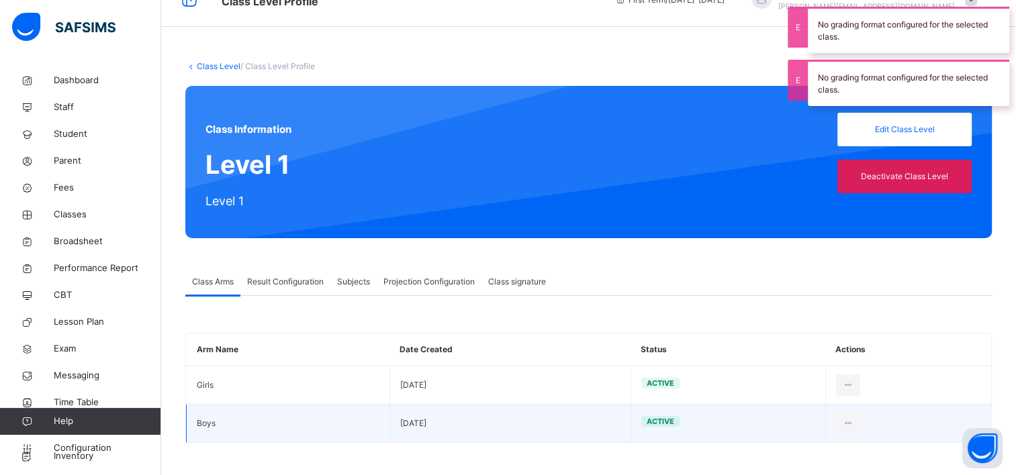
click at [205, 426] on td "Boys" at bounding box center [288, 423] width 203 height 38
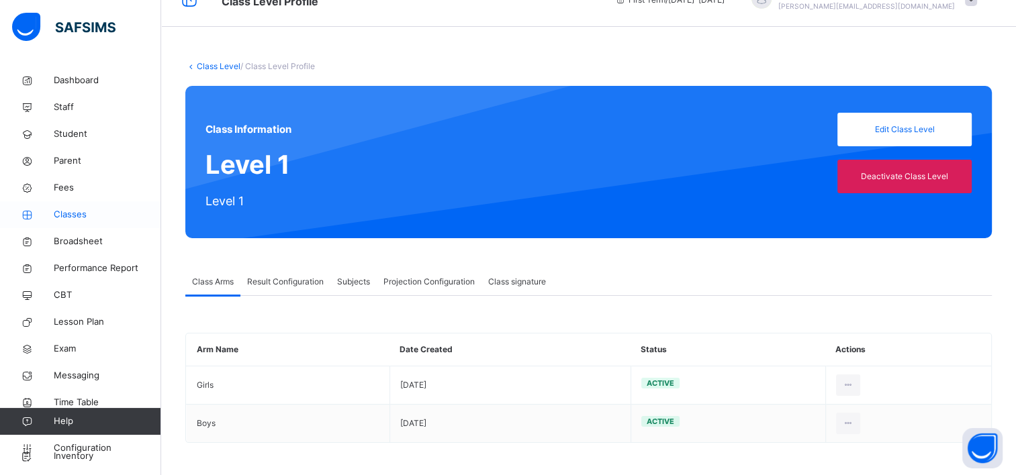
click at [72, 220] on link "Classes" at bounding box center [80, 214] width 161 height 27
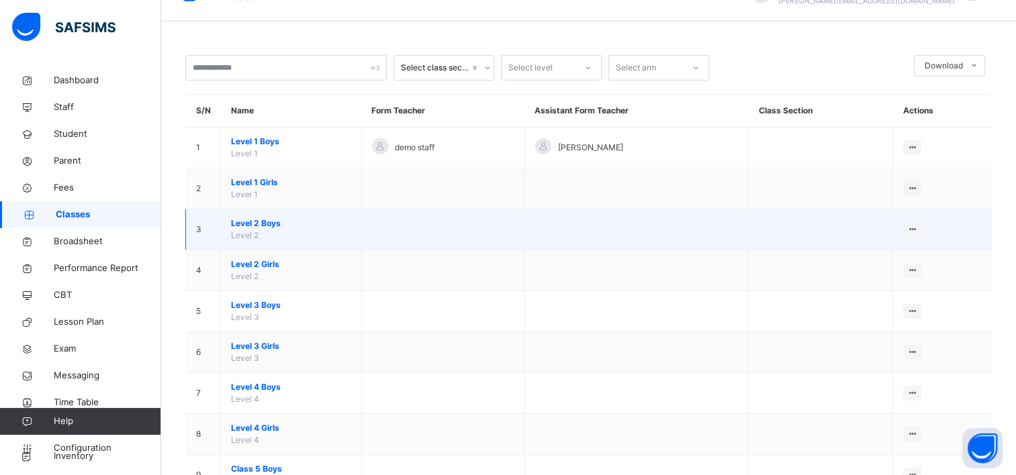
scroll to position [28, 0]
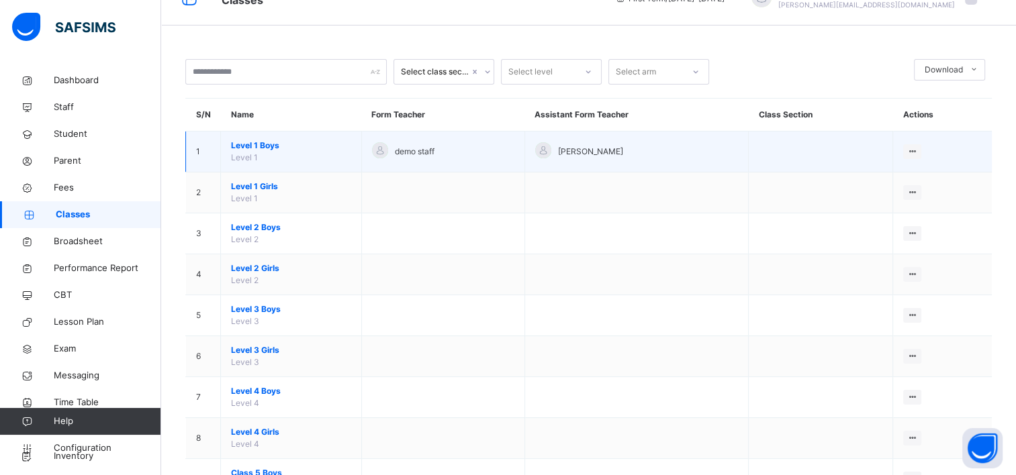
click at [266, 148] on span "Level 1 Boys" at bounding box center [291, 146] width 120 height 12
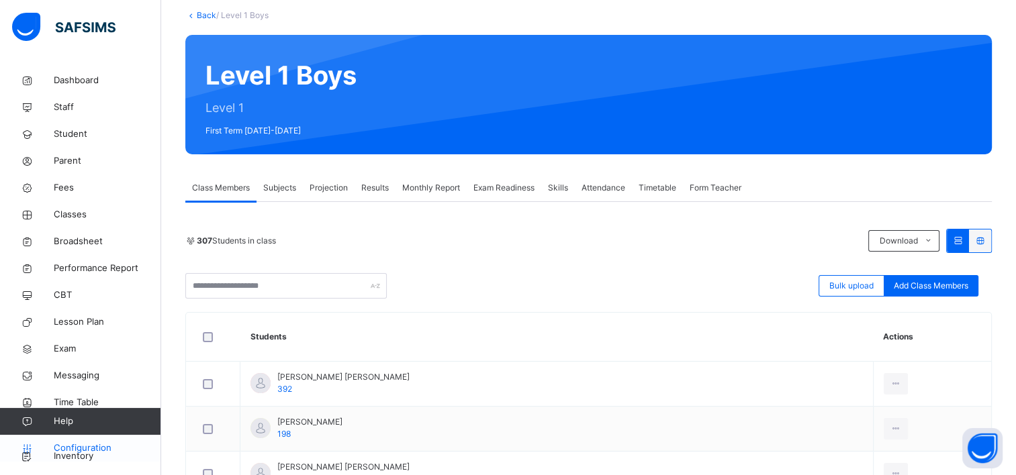
scroll to position [46, 0]
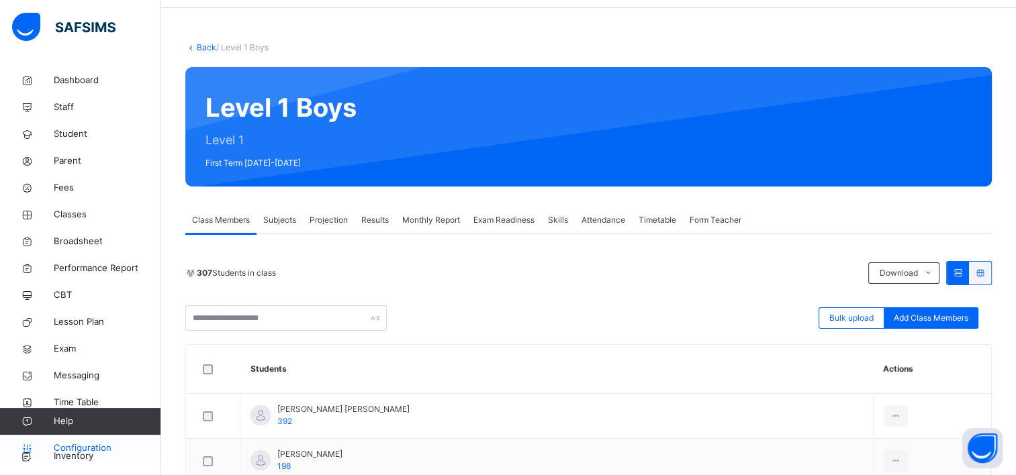
click at [80, 443] on span "Configuration" at bounding box center [107, 448] width 107 height 13
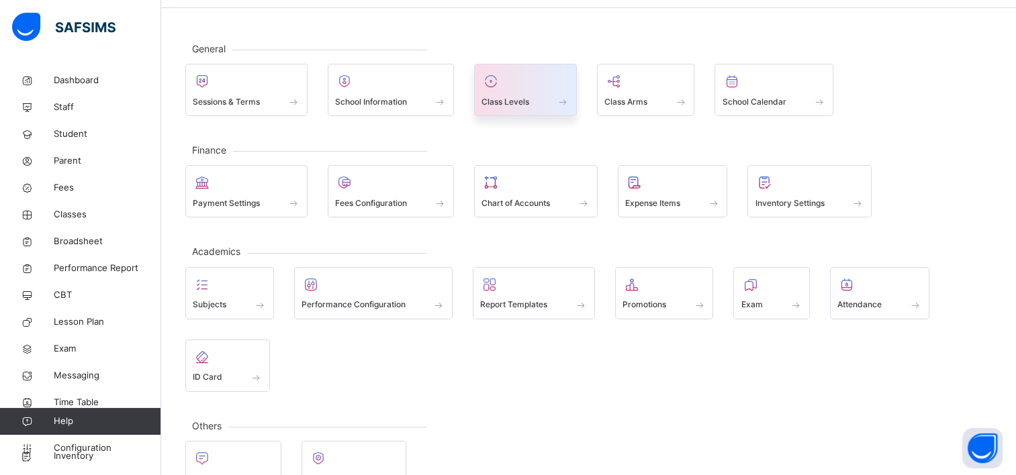
click at [538, 83] on div at bounding box center [525, 81] width 88 height 20
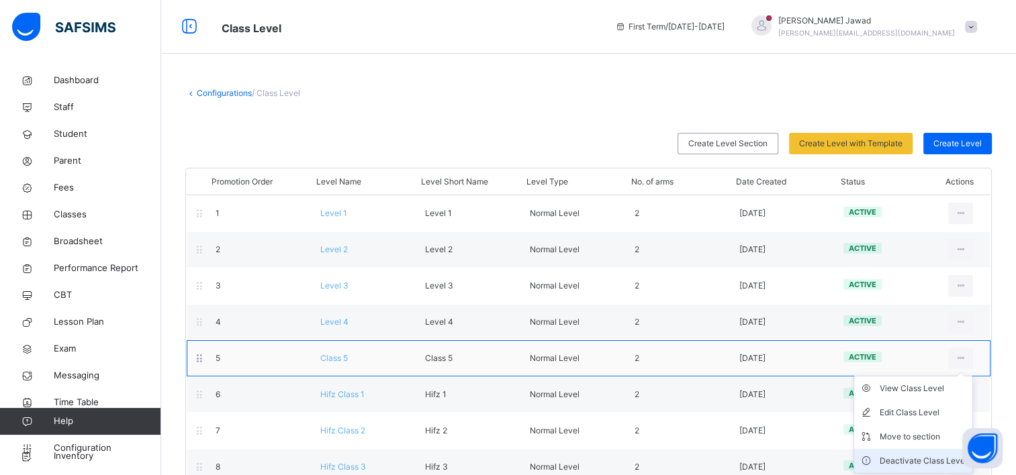
click at [906, 467] on li "Deactivate Class Level" at bounding box center [913, 461] width 118 height 24
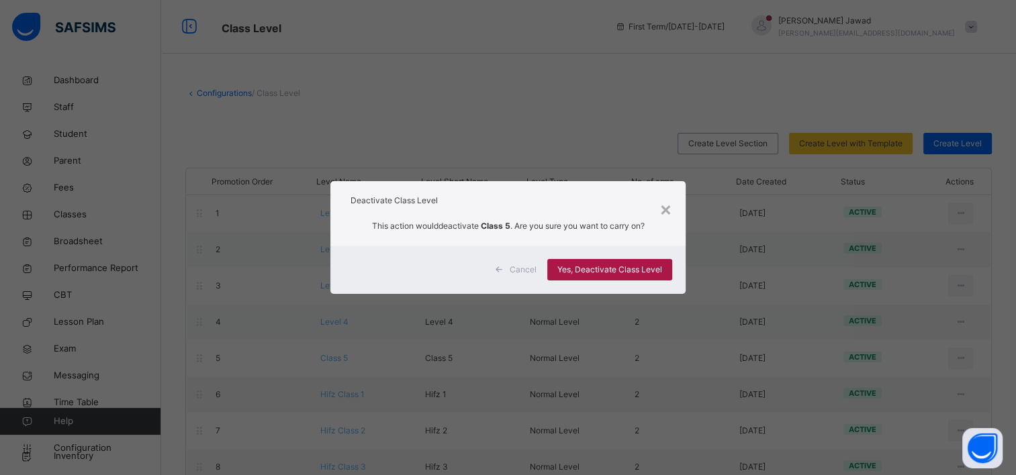
click at [642, 266] on span "Yes, Deactivate Class Level" at bounding box center [609, 270] width 105 height 12
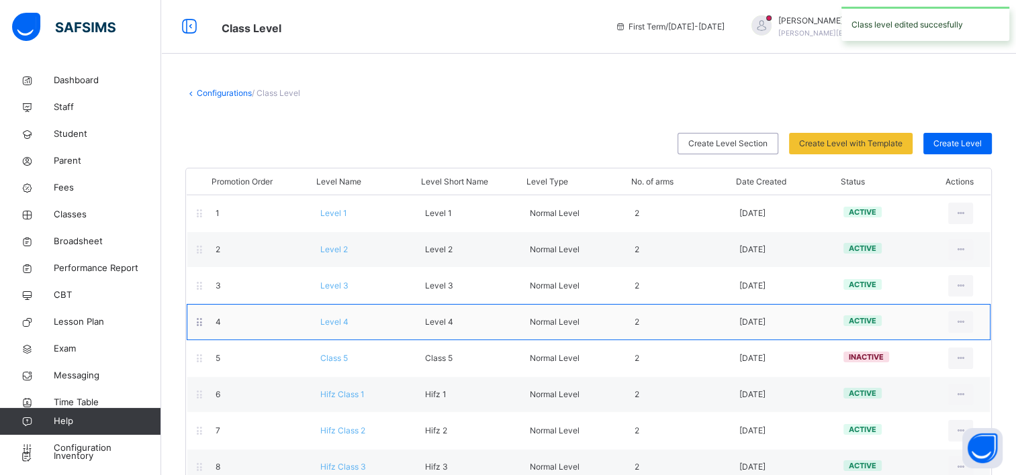
scroll to position [28, 0]
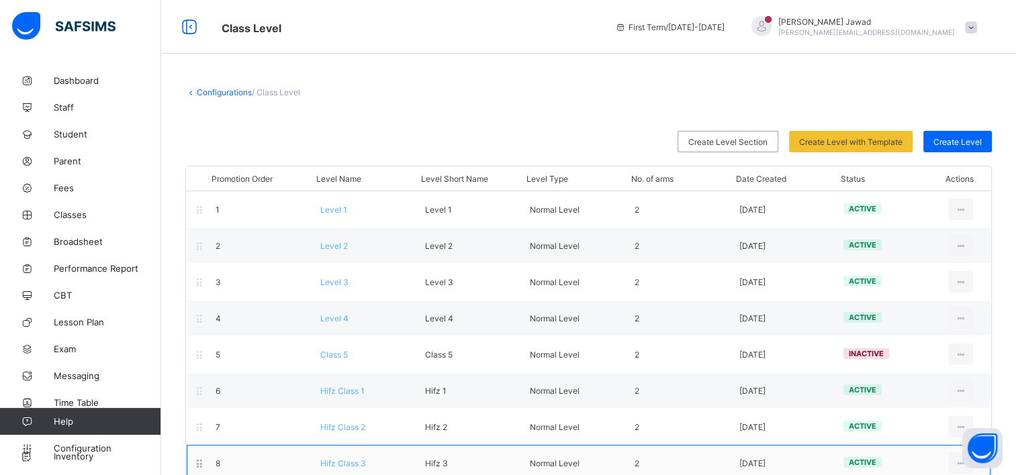
click at [964, 473] on div "8 Hifz Class 3 Hifz 3 Normal Level 2 [DATE] active View Class Level Edit Class …" at bounding box center [588, 463] width 803 height 36
drag, startPoint x: 980, startPoint y: 457, endPoint x: 960, endPoint y: 470, distance: 23.8
click at [960, 470] on body "Class Level First Term / [DATE]-[DATE] [PERSON_NAME] [PERSON_NAME][EMAIL_ADDRES…" at bounding box center [508, 251] width 1016 height 503
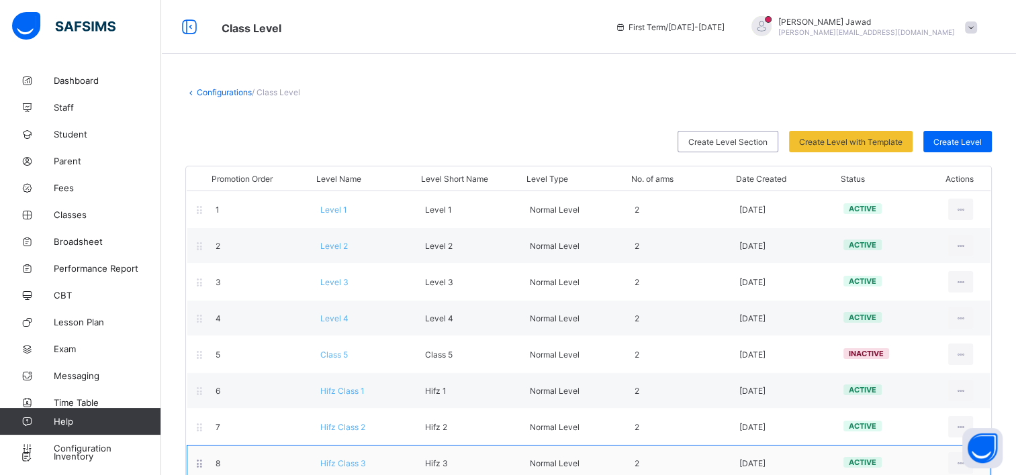
click at [969, 467] on button "Open asap" at bounding box center [982, 448] width 40 height 40
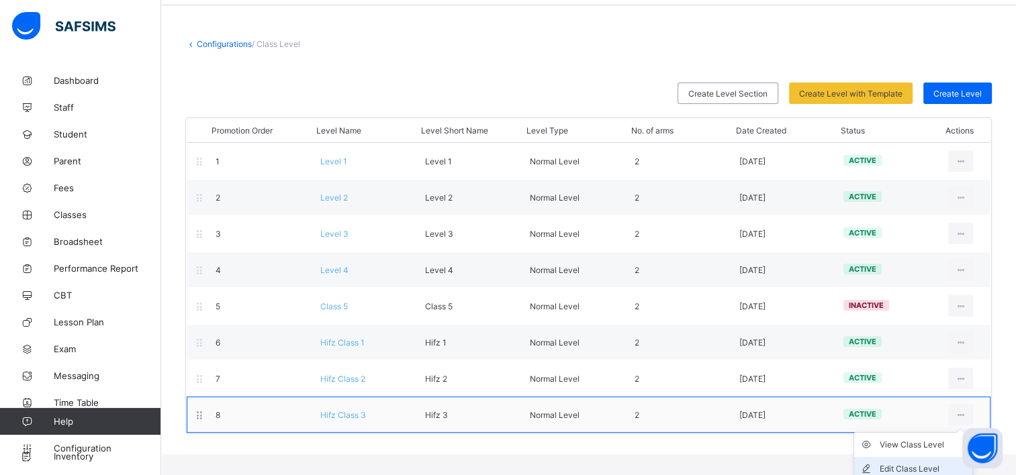
scroll to position [101, 0]
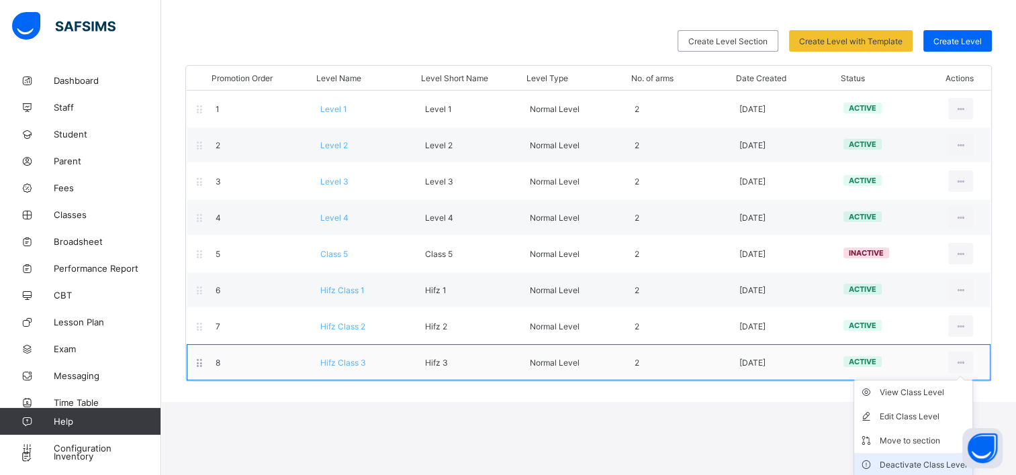
click at [914, 458] on div "Deactivate Class Level" at bounding box center [922, 464] width 87 height 13
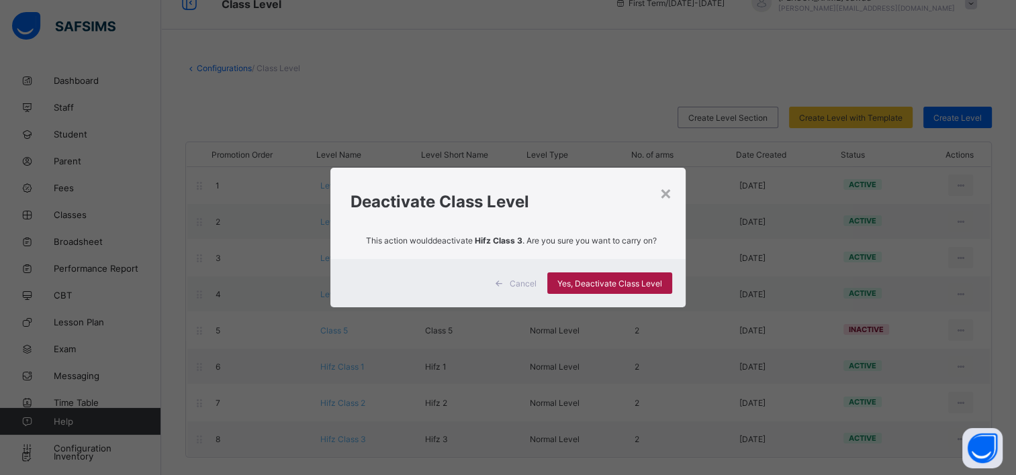
click at [627, 282] on span "Yes, Deactivate Class Level" at bounding box center [609, 284] width 105 height 10
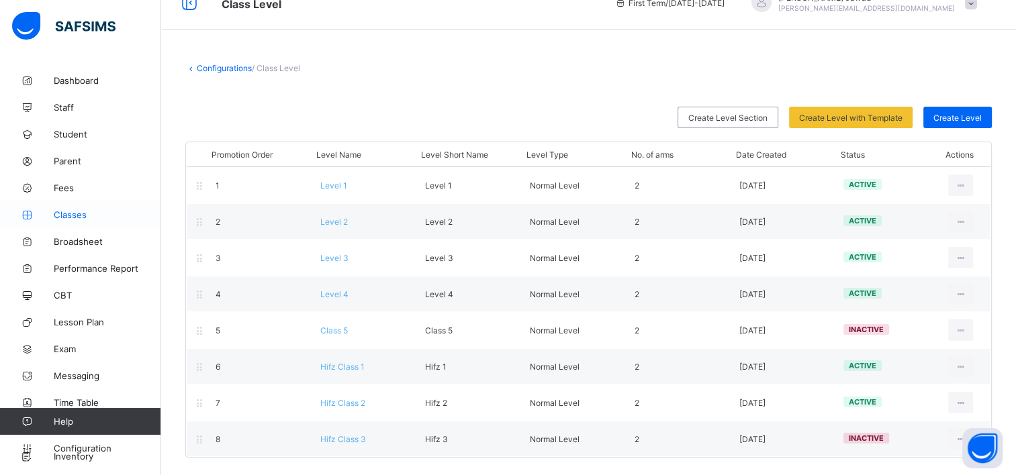
click at [78, 211] on span "Classes" at bounding box center [107, 214] width 107 height 11
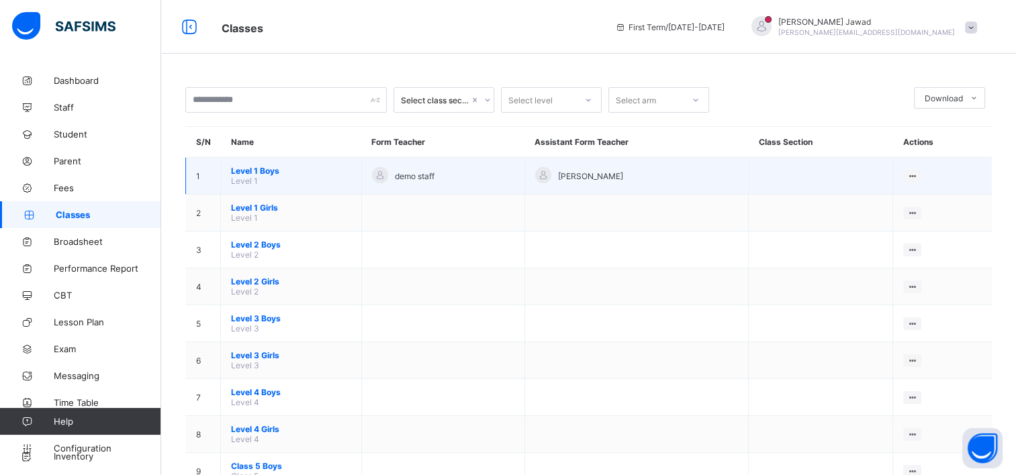
click at [252, 172] on span "Level 1 Boys" at bounding box center [291, 171] width 120 height 10
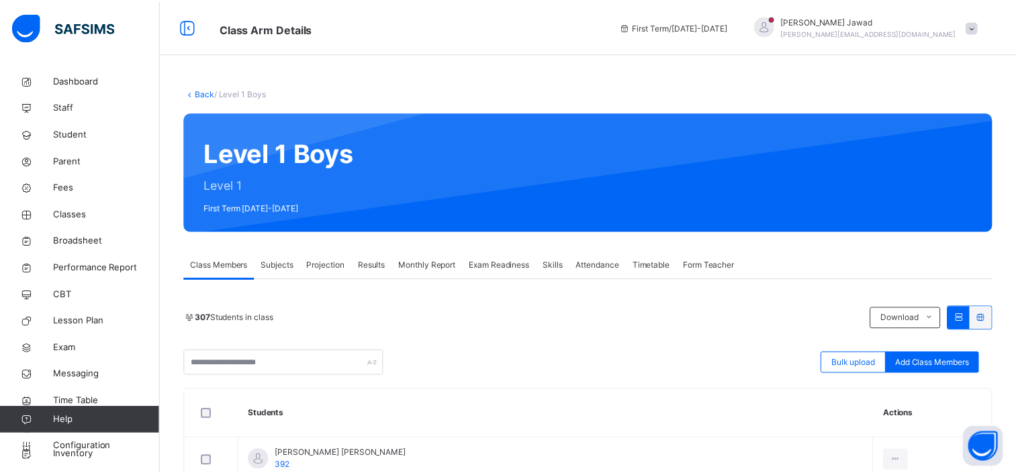
scroll to position [166, 0]
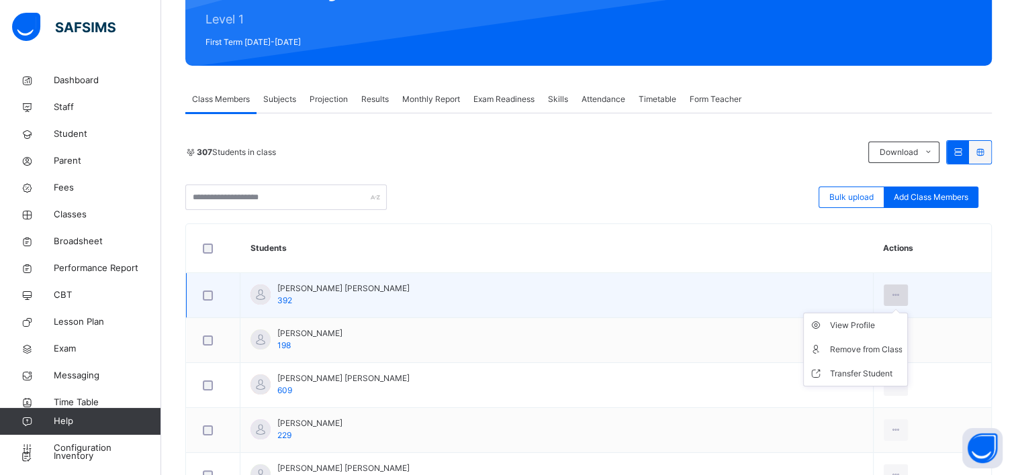
click at [875, 313] on ul "View Profile Remove from Class Transfer Student" at bounding box center [855, 350] width 105 height 74
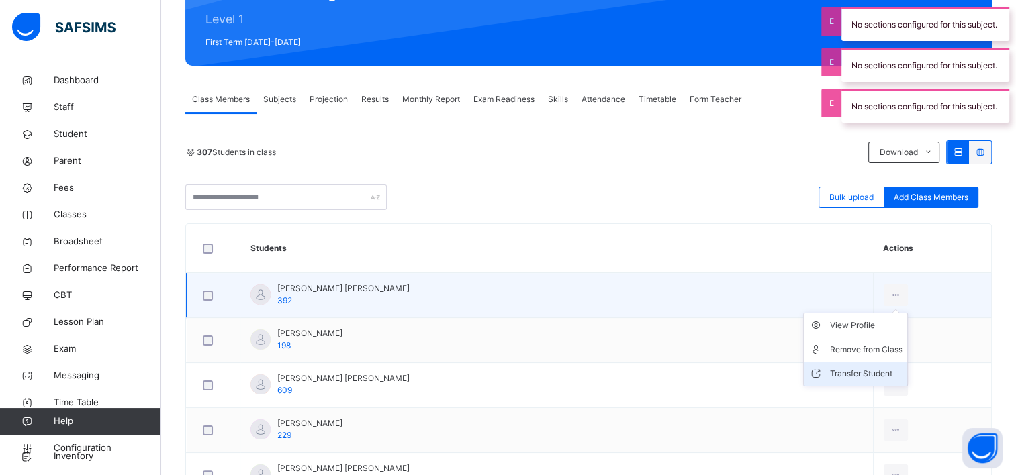
click at [849, 376] on div "Transfer Student" at bounding box center [865, 373] width 72 height 13
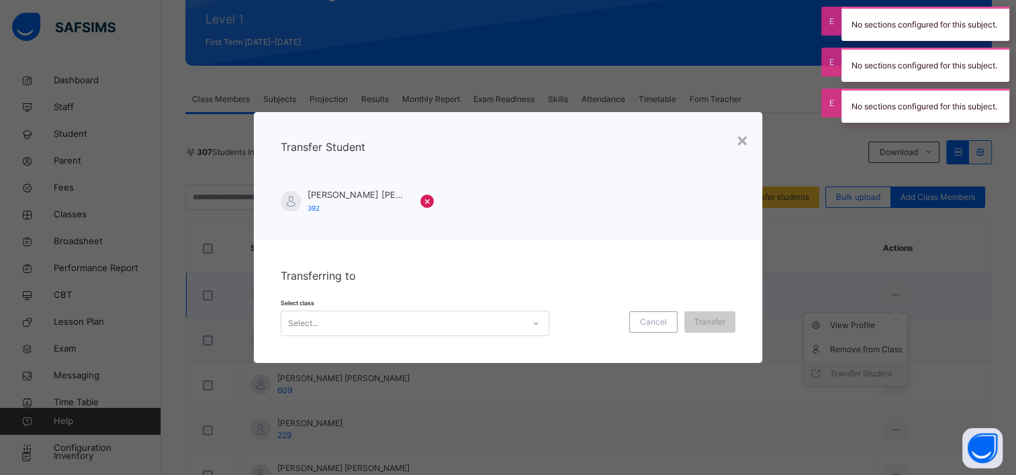
click at [838, 376] on div "× Transfer Student [PERSON_NAME] [PERSON_NAME] 392 × Transferring to Select cla…" at bounding box center [508, 237] width 1016 height 475
click at [524, 328] on div at bounding box center [535, 323] width 23 height 21
click at [532, 320] on icon at bounding box center [536, 323] width 8 height 13
click at [535, 328] on icon at bounding box center [536, 323] width 8 height 13
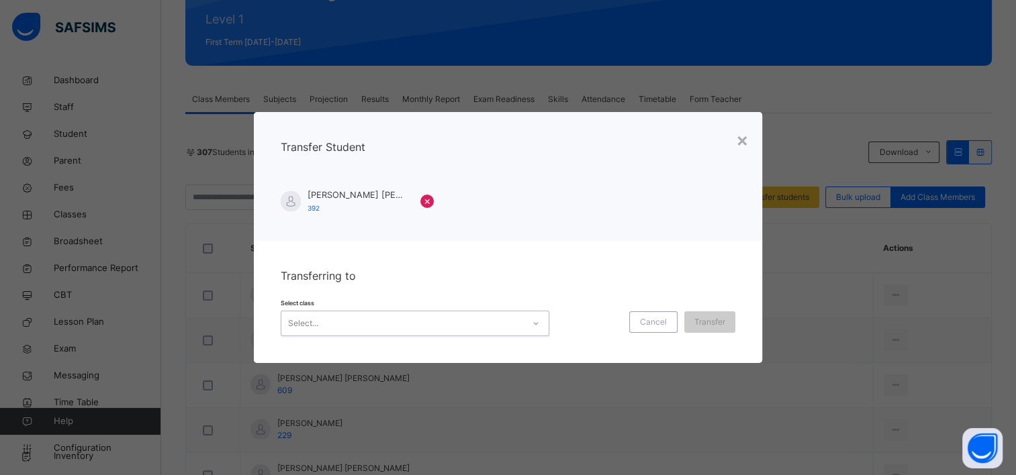
click at [535, 328] on div at bounding box center [535, 323] width 23 height 21
click at [535, 328] on icon at bounding box center [536, 323] width 8 height 13
click at [741, 142] on div "×" at bounding box center [742, 140] width 13 height 28
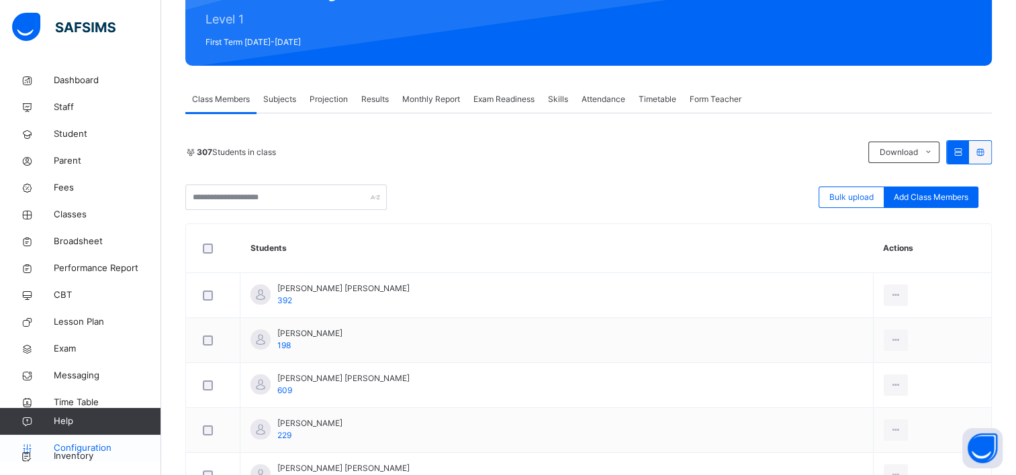
click at [71, 457] on link "Configuration" at bounding box center [80, 448] width 160 height 27
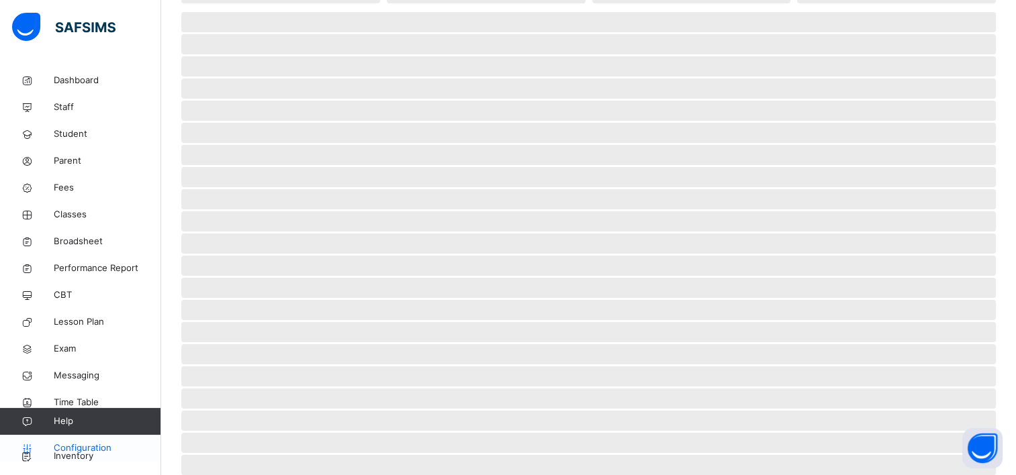
scroll to position [81, 0]
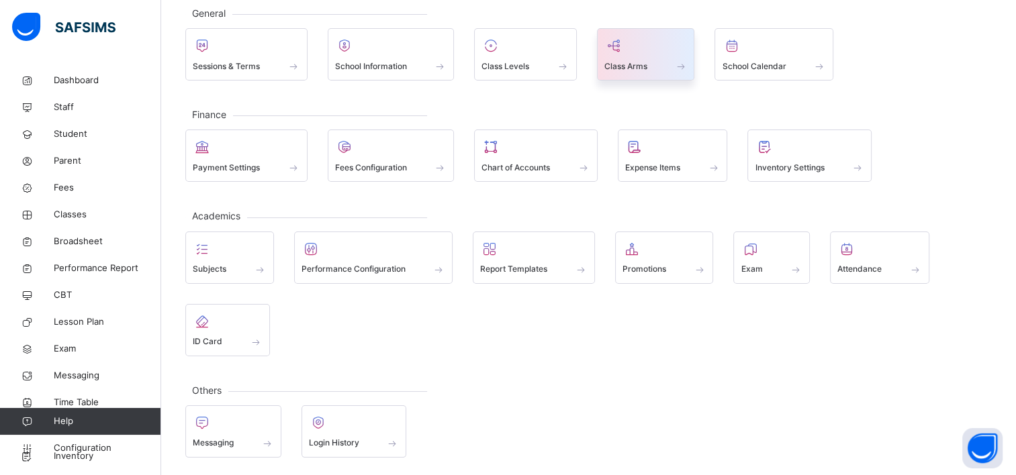
click at [617, 70] on span "Class Arms" at bounding box center [625, 66] width 43 height 12
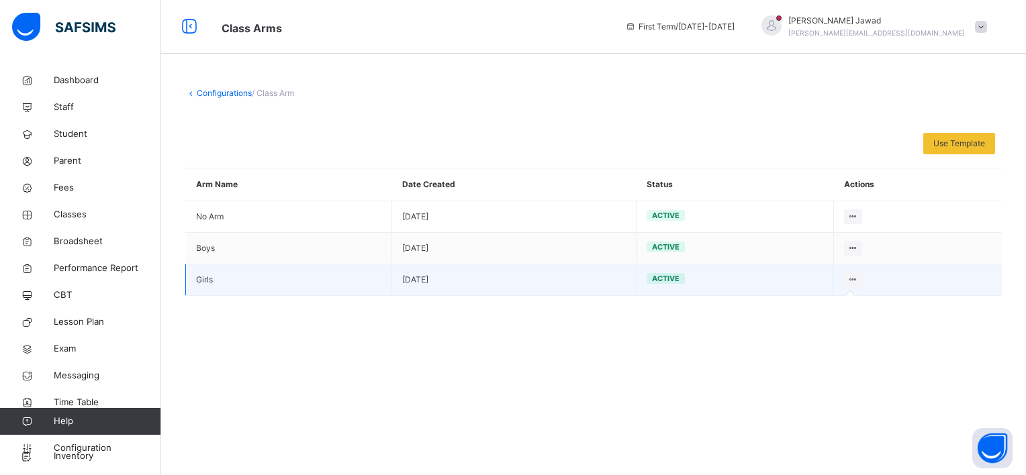
click at [852, 277] on icon at bounding box center [852, 280] width 11 height 10
click at [851, 279] on icon at bounding box center [852, 280] width 11 height 10
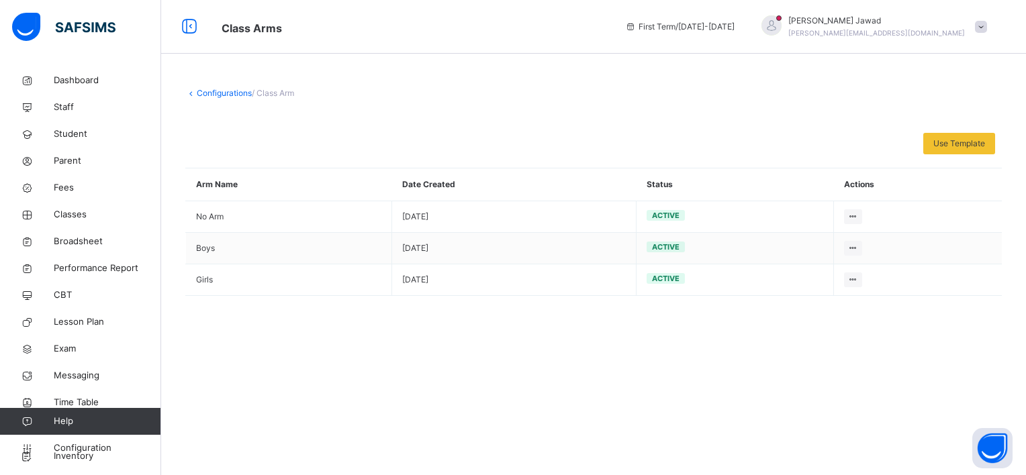
click at [850, 225] on div at bounding box center [593, 222] width 816 height 27
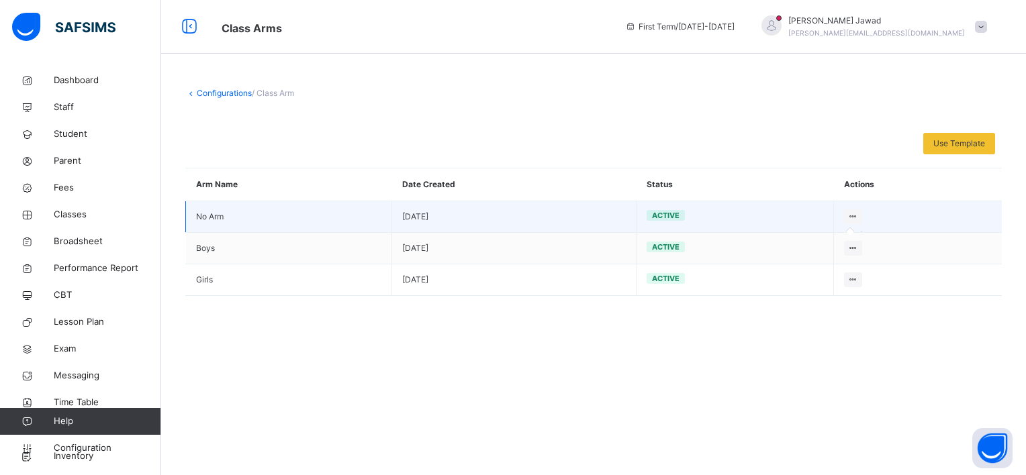
click at [850, 219] on icon at bounding box center [852, 216] width 11 height 10
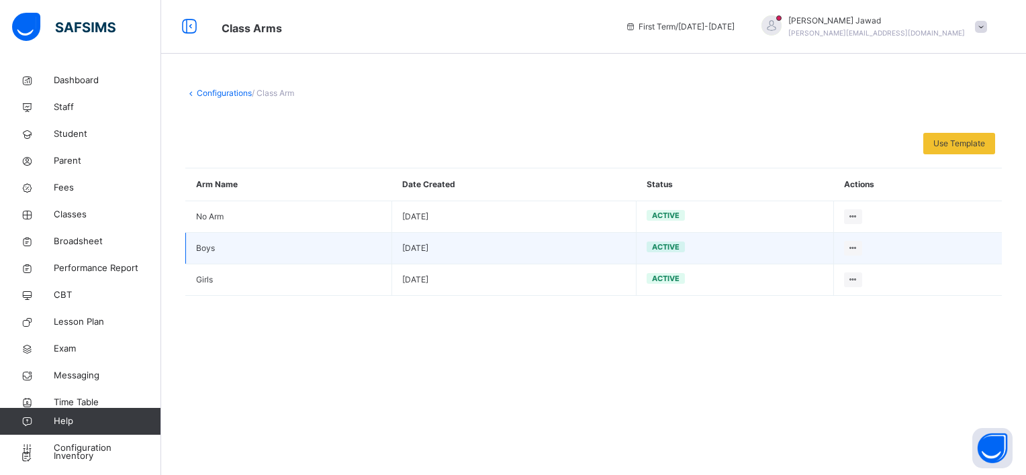
click at [850, 238] on td at bounding box center [918, 249] width 168 height 32
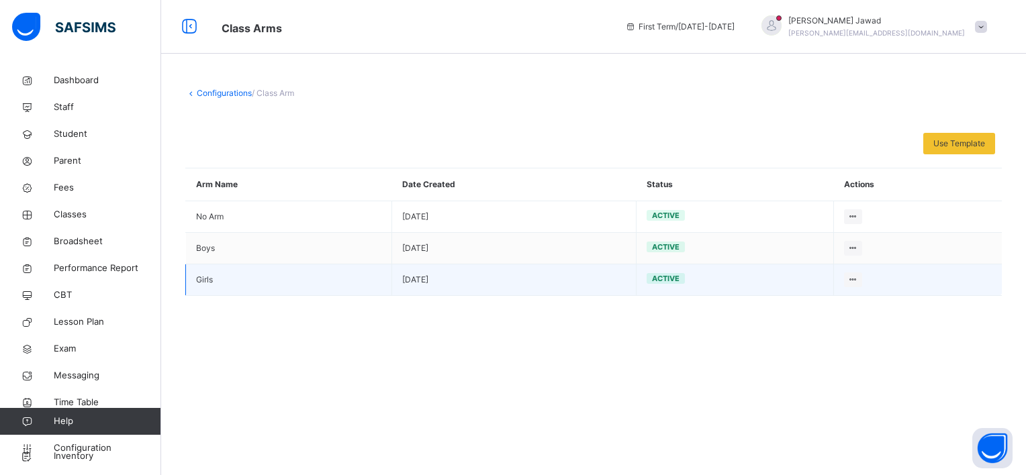
click at [201, 285] on td "Girls" at bounding box center [289, 280] width 206 height 32
click at [701, 264] on td "active" at bounding box center [734, 280] width 197 height 32
click at [857, 273] on div at bounding box center [853, 280] width 18 height 15
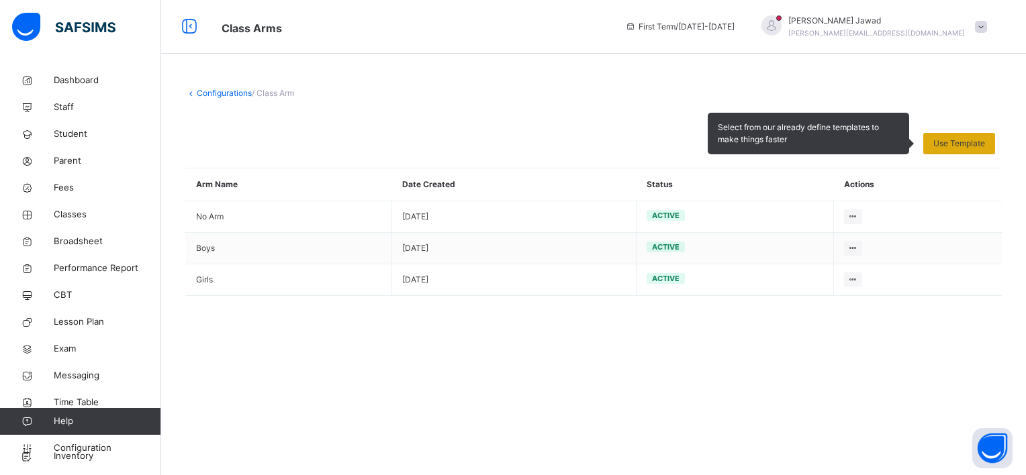
click at [930, 143] on div "Use Template" at bounding box center [959, 143] width 72 height 21
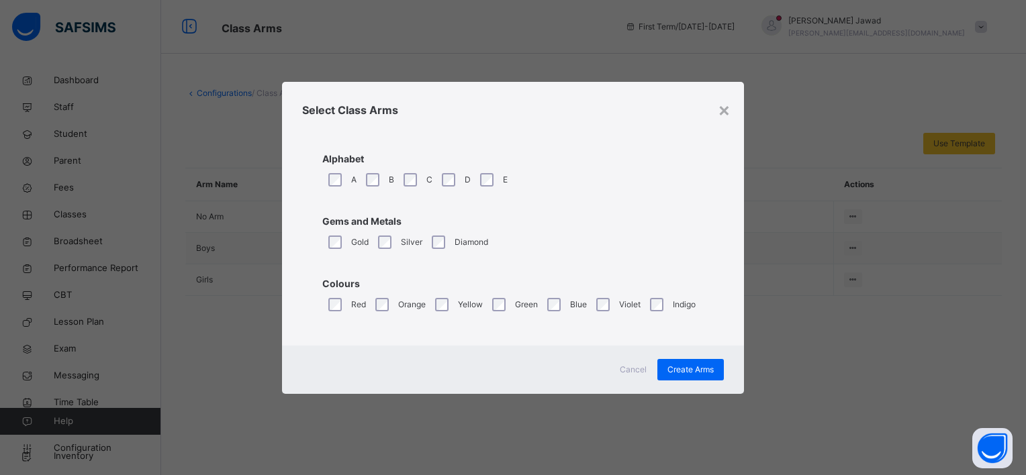
click at [328, 177] on div "A" at bounding box center [341, 179] width 31 height 13
click at [456, 176] on div "D" at bounding box center [455, 179] width 32 height 13
click at [475, 177] on div "E" at bounding box center [492, 180] width 37 height 28
click at [683, 361] on div "Create Arms" at bounding box center [690, 369] width 66 height 21
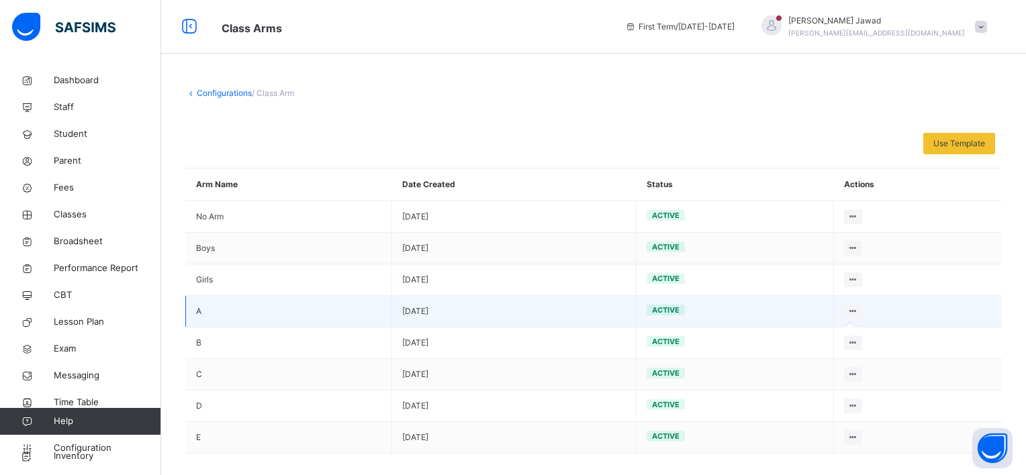
click at [850, 309] on icon at bounding box center [852, 311] width 11 height 10
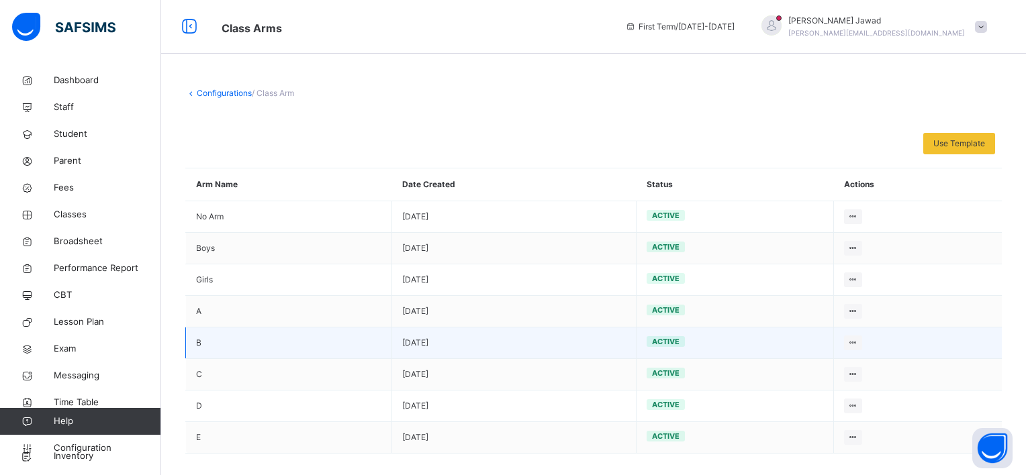
click at [853, 333] on td at bounding box center [918, 344] width 168 height 32
click at [852, 356] on td at bounding box center [918, 344] width 168 height 32
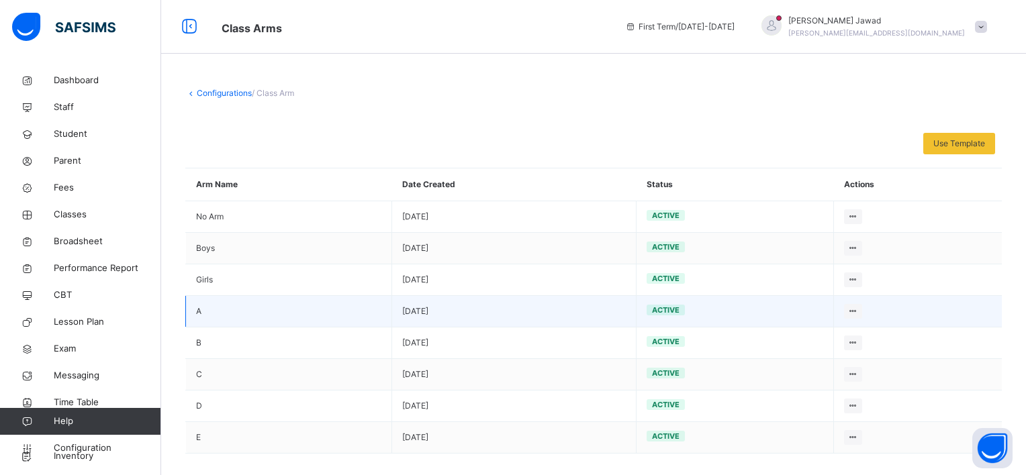
click at [199, 308] on td "A" at bounding box center [289, 312] width 206 height 32
click at [844, 307] on div at bounding box center [853, 311] width 18 height 15
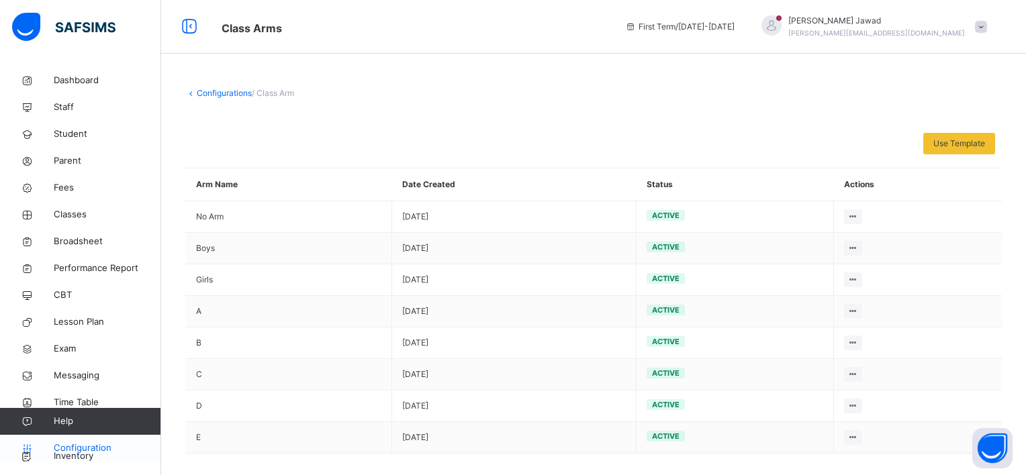
click at [89, 447] on span "Configuration" at bounding box center [107, 448] width 107 height 13
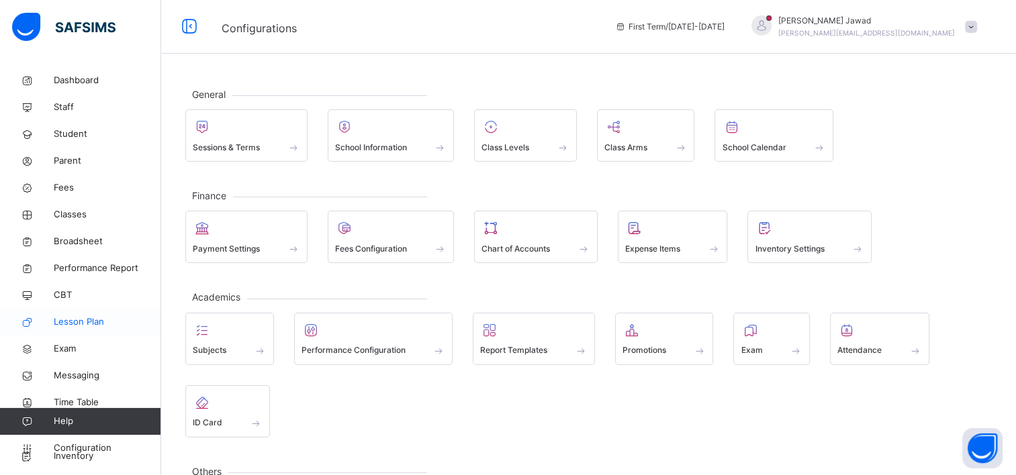
click at [107, 322] on span "Lesson Plan" at bounding box center [107, 321] width 107 height 13
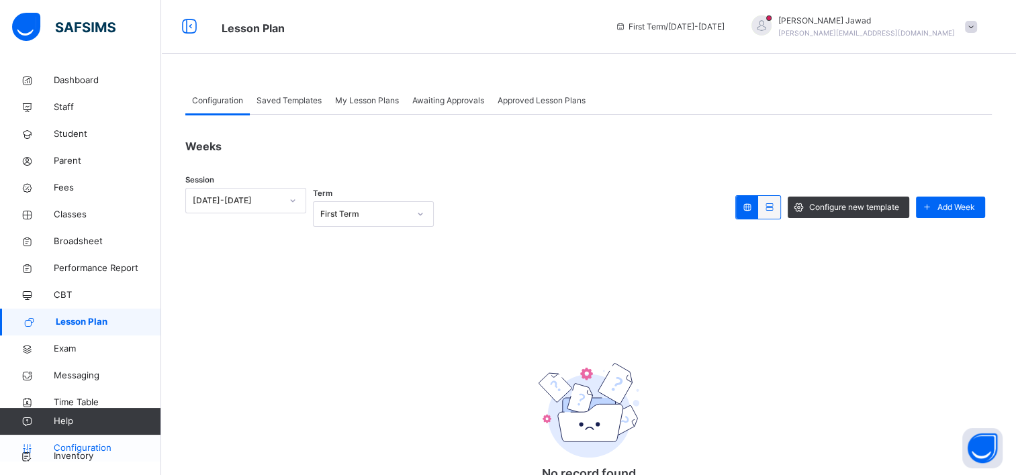
click at [77, 452] on span "Configuration" at bounding box center [107, 448] width 107 height 13
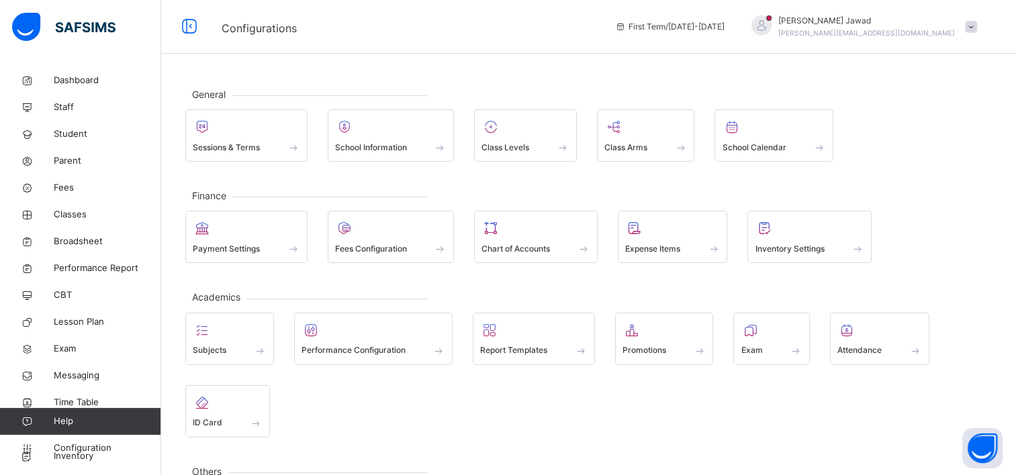
click at [682, 283] on div "General Sessions & Terms School Information Class Levels Class Arms School Cale…" at bounding box center [588, 313] width 854 height 492
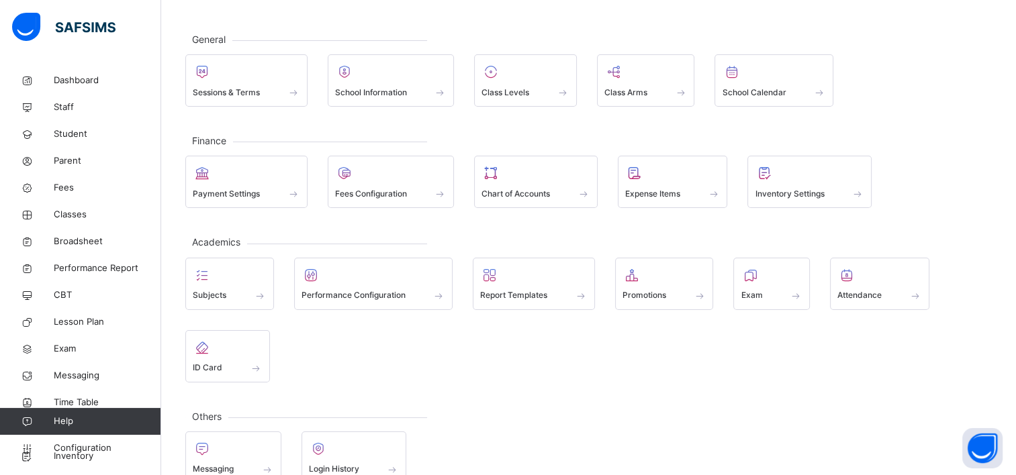
scroll to position [81, 0]
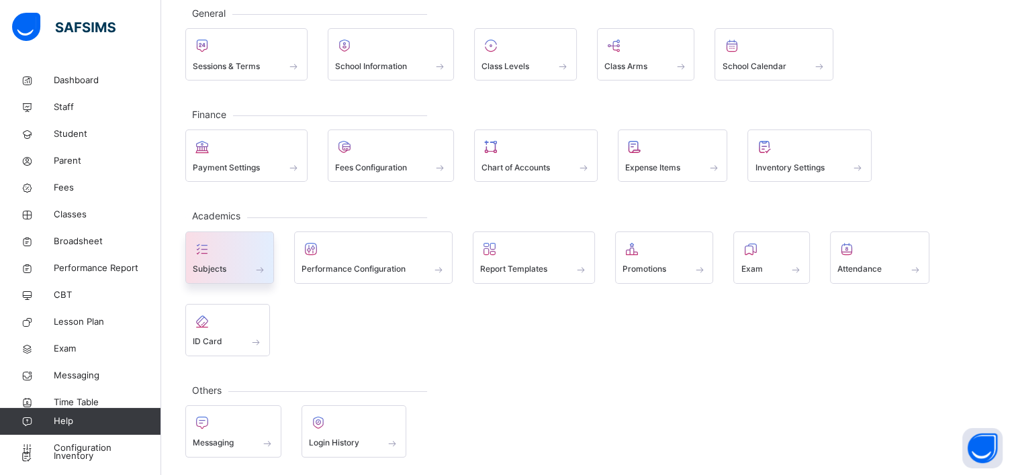
click at [241, 246] on div at bounding box center [230, 249] width 74 height 20
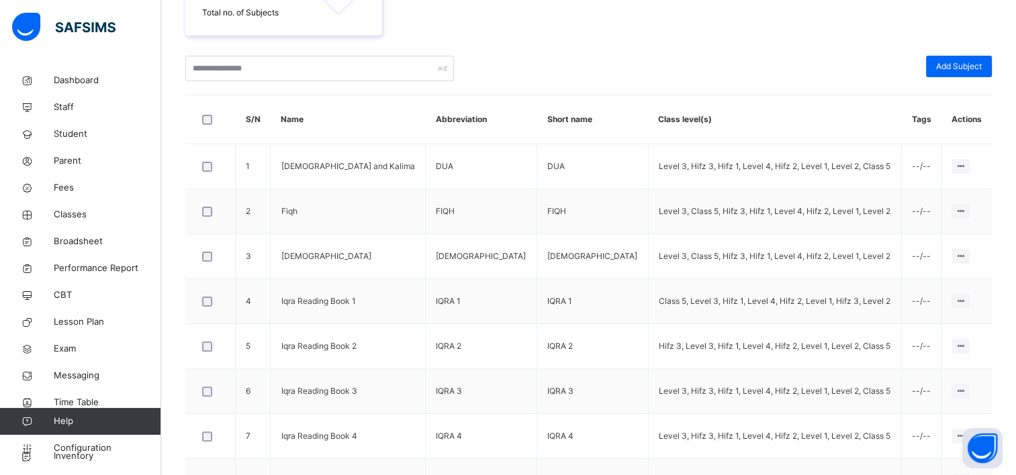
scroll to position [274, 0]
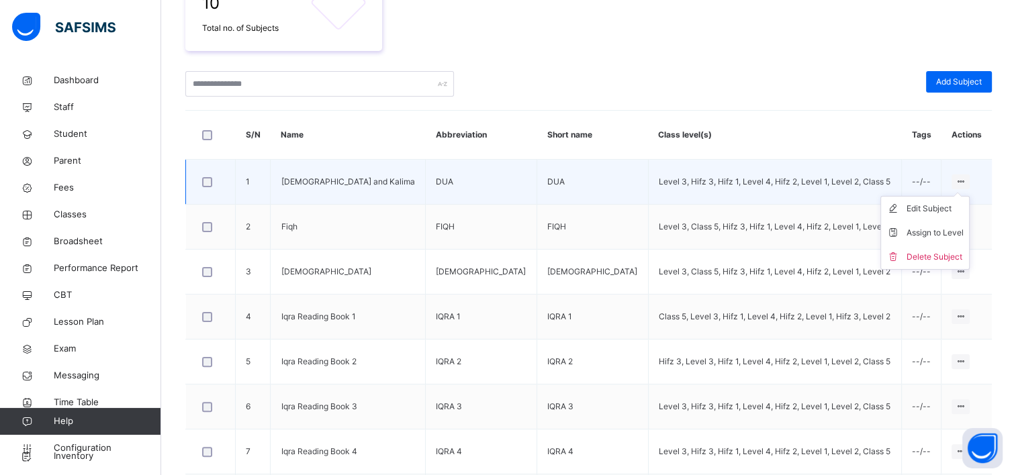
click at [958, 196] on ul "Edit Subject Assign to Level Delete Subject" at bounding box center [924, 233] width 89 height 74
click at [932, 210] on div "Edit Subject" at bounding box center [934, 208] width 57 height 13
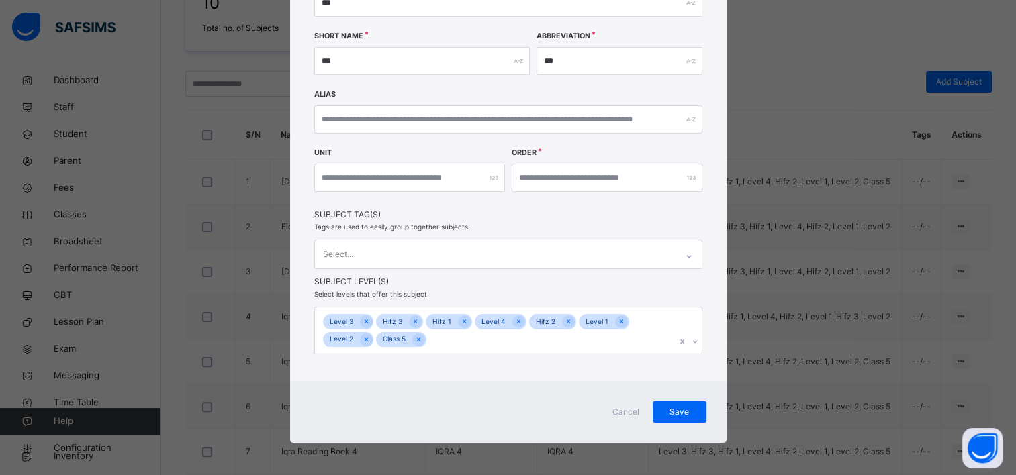
scroll to position [0, 0]
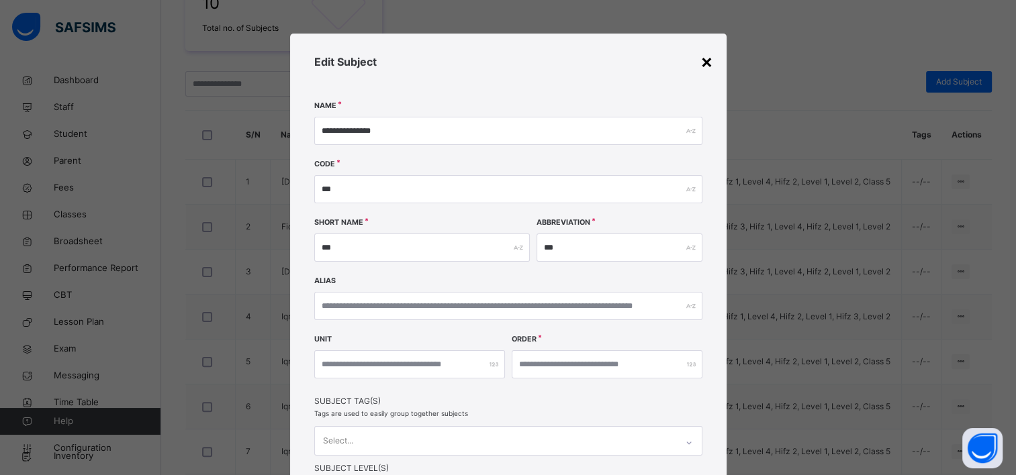
click at [701, 66] on div "×" at bounding box center [706, 61] width 13 height 28
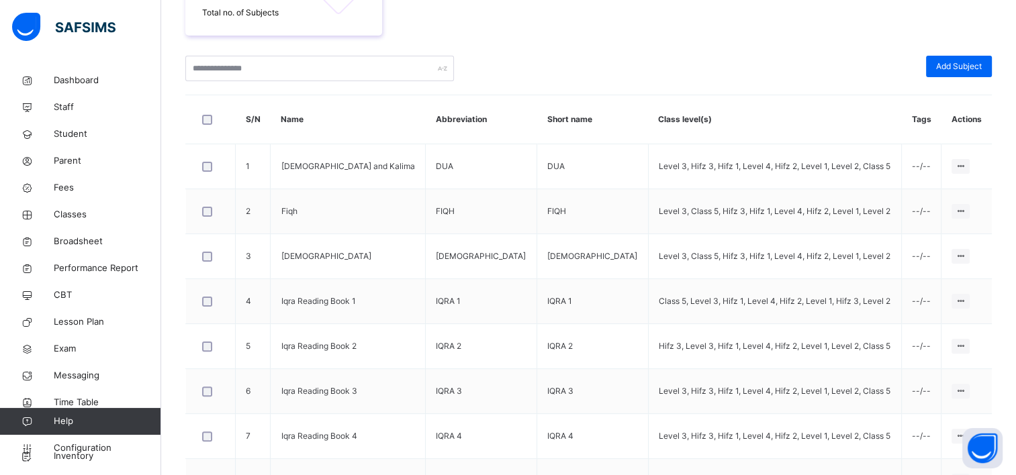
scroll to position [290, 0]
click at [70, 105] on span "Staff" at bounding box center [107, 107] width 107 height 13
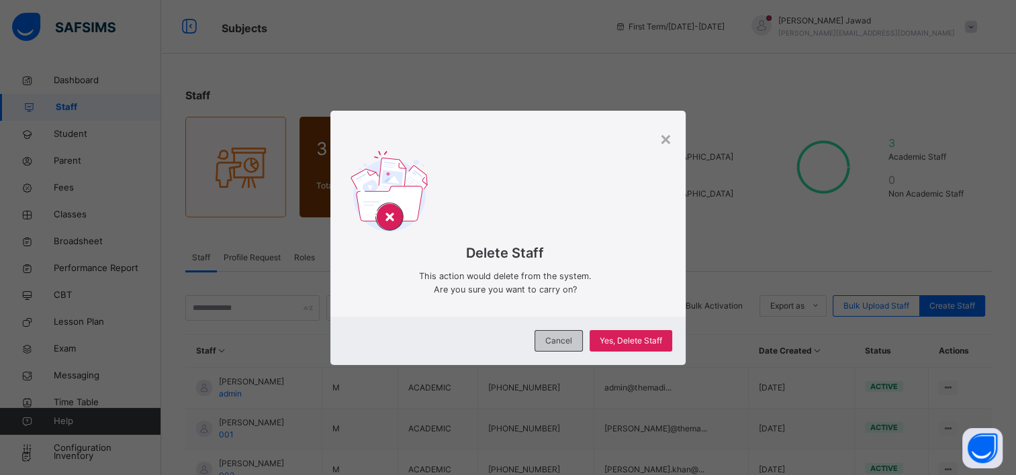
click at [560, 340] on span "Cancel" at bounding box center [558, 341] width 27 height 12
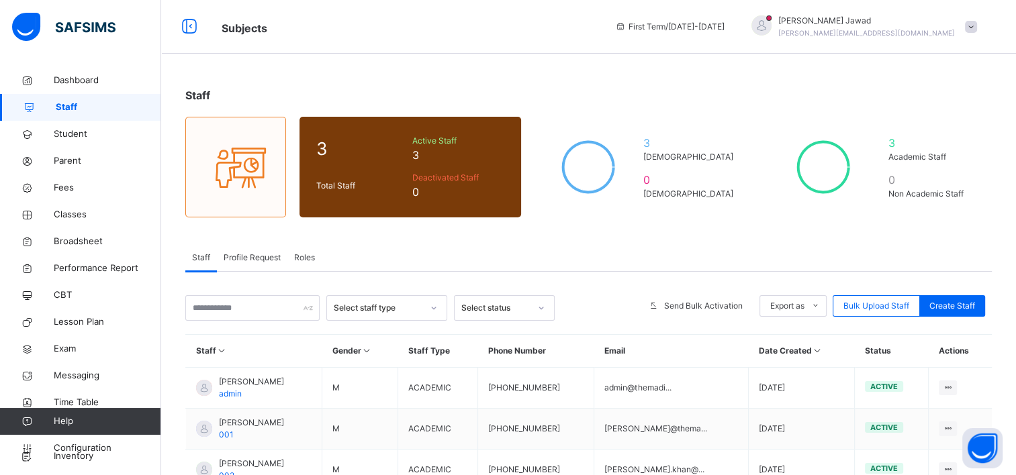
scroll to position [95, 0]
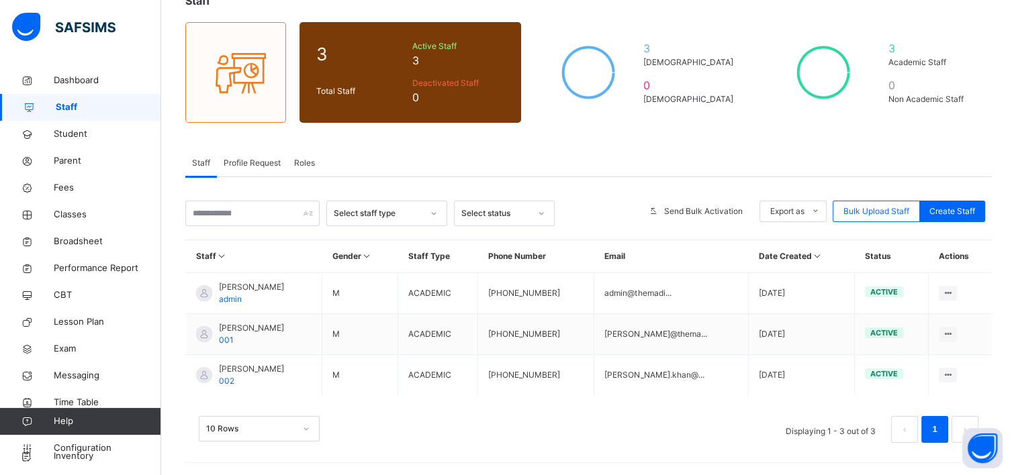
click at [248, 162] on span "Profile Request" at bounding box center [252, 163] width 57 height 12
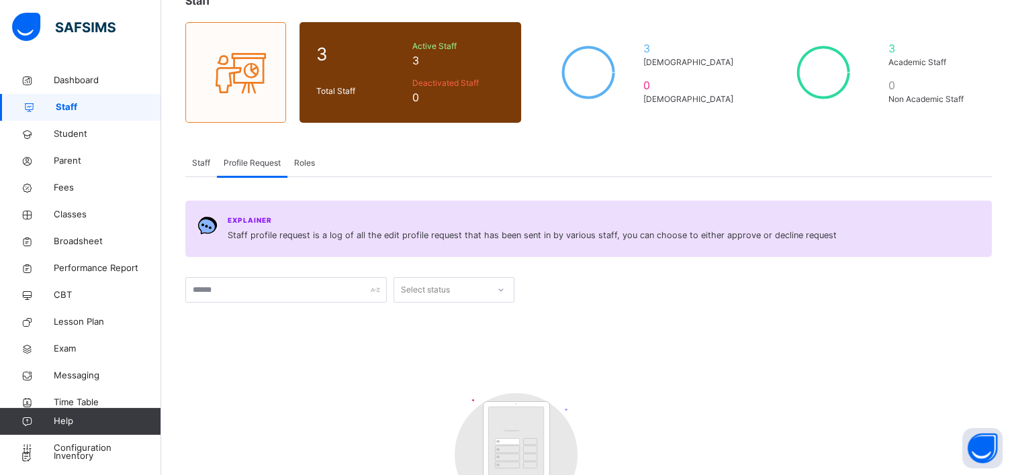
click at [199, 162] on span "Staff" at bounding box center [201, 163] width 18 height 12
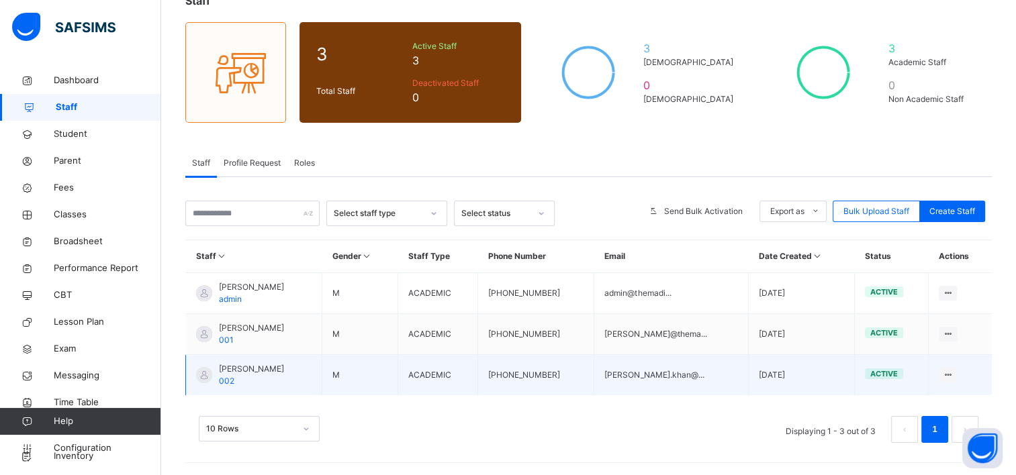
click at [240, 371] on span "[PERSON_NAME]" at bounding box center [251, 369] width 65 height 12
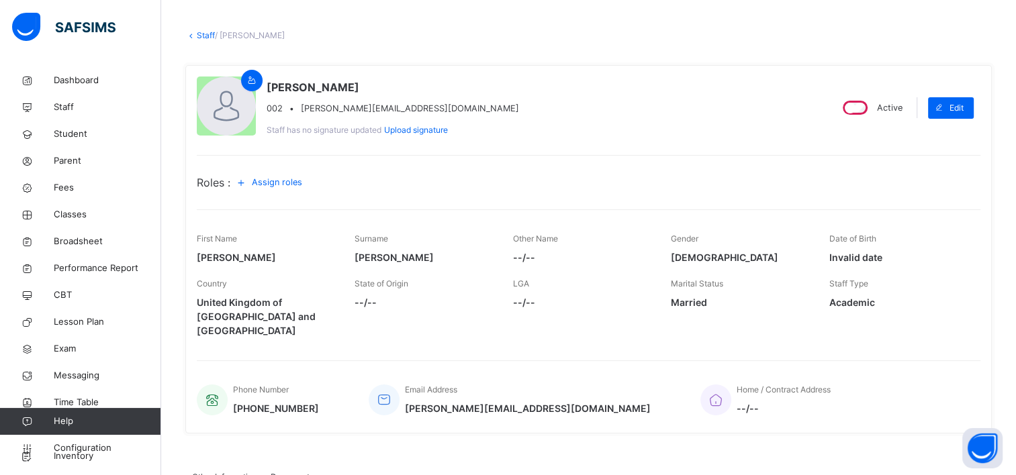
scroll to position [54, 0]
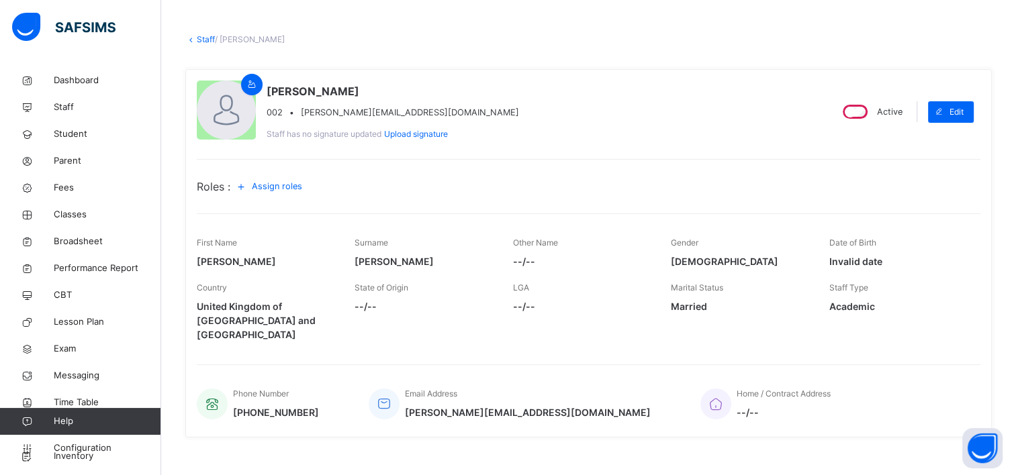
click at [264, 181] on span "Assign roles" at bounding box center [277, 186] width 50 height 13
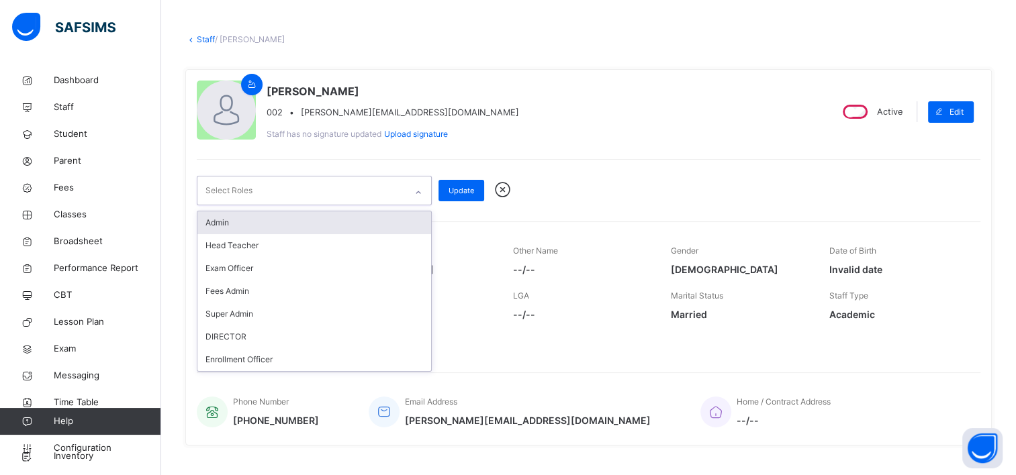
click at [418, 183] on div at bounding box center [418, 192] width 23 height 21
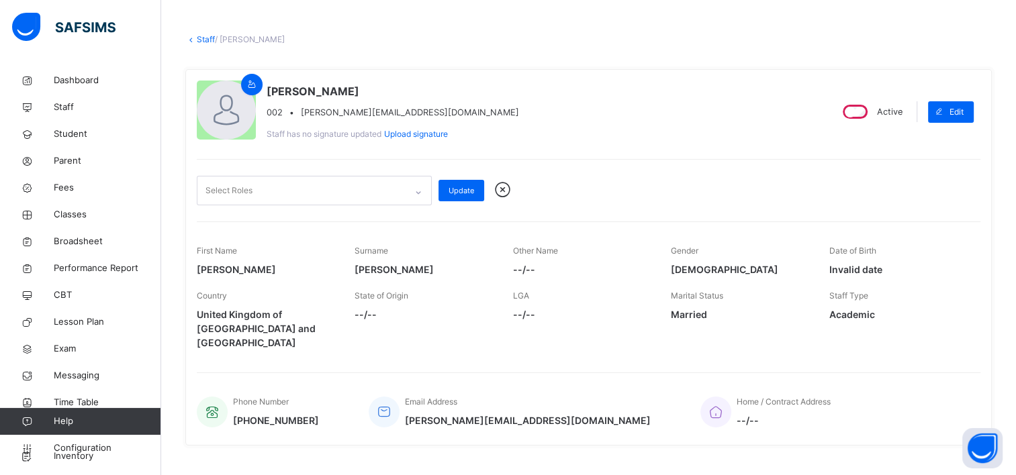
click at [504, 191] on icon at bounding box center [502, 190] width 23 height 20
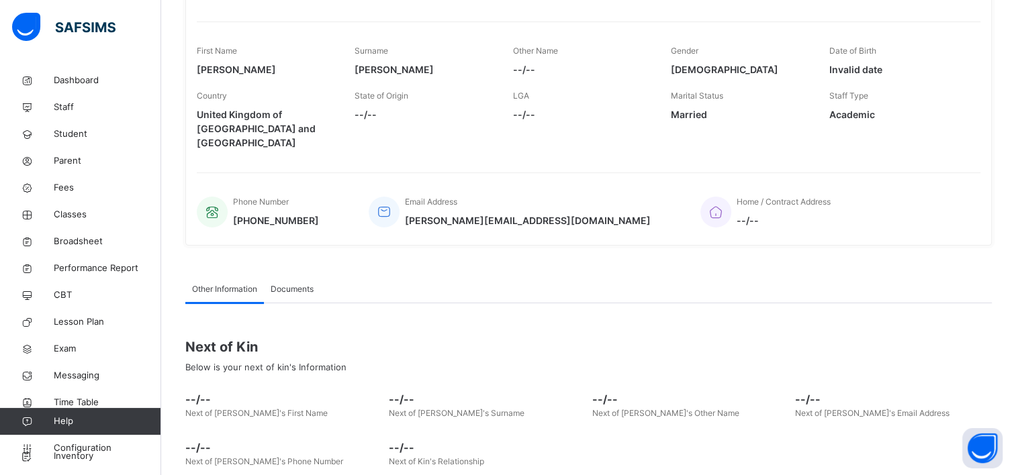
scroll to position [0, 0]
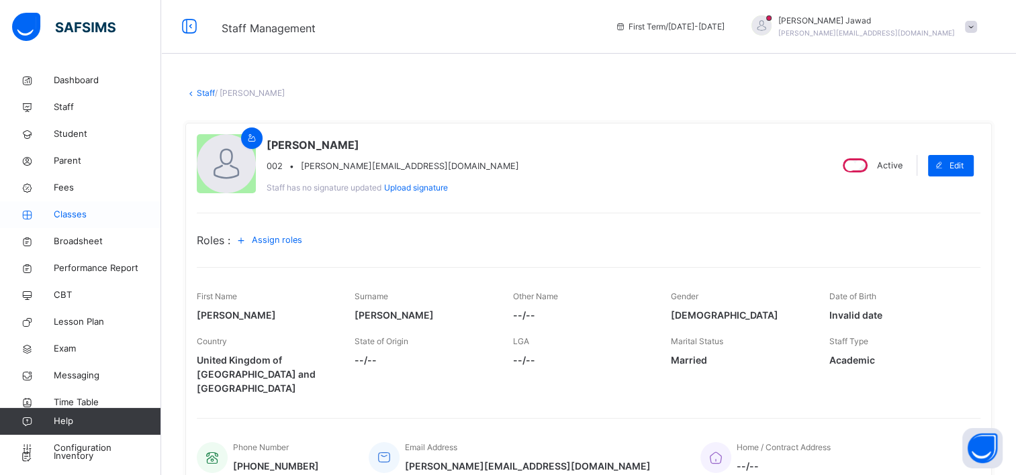
click at [74, 212] on span "Classes" at bounding box center [107, 214] width 107 height 13
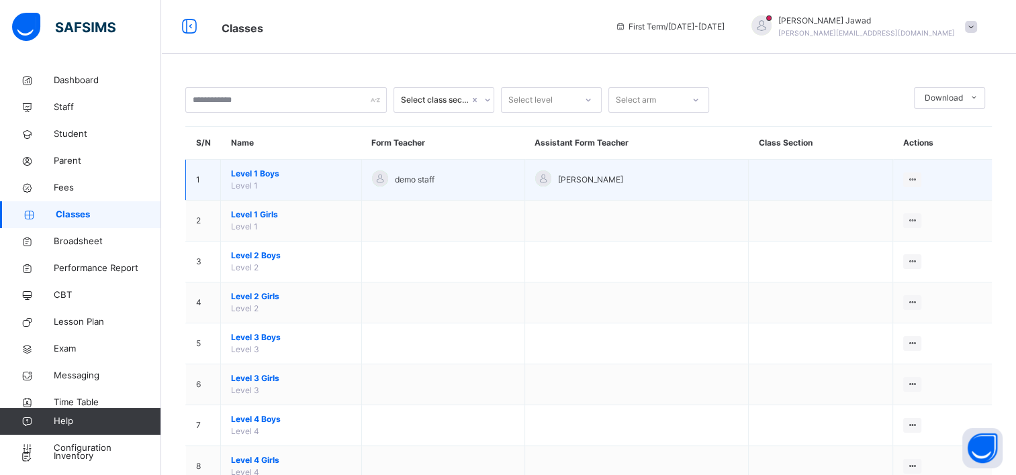
click at [432, 182] on span "demo staff" at bounding box center [415, 180] width 40 height 12
click at [926, 188] on td "View Class Assign form Teacher" at bounding box center [942, 180] width 99 height 41
click at [867, 207] on div "View Class" at bounding box center [876, 206] width 77 height 13
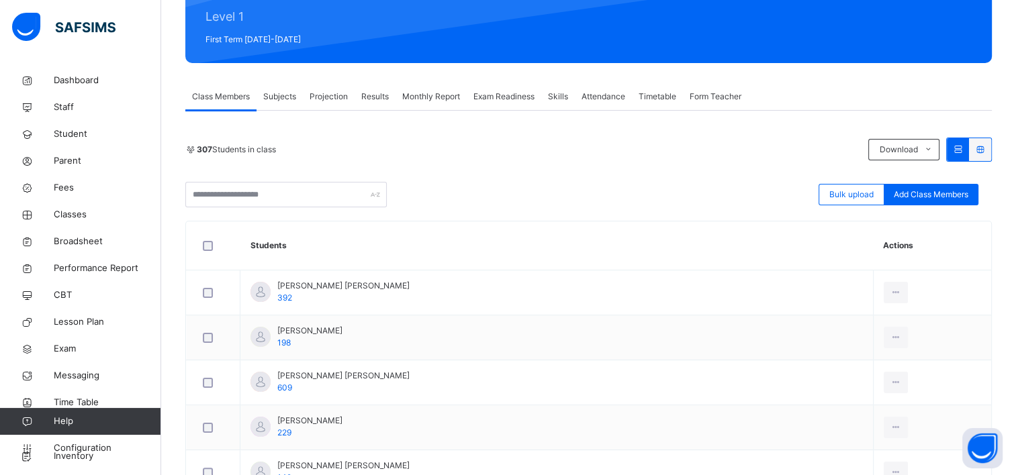
scroll to position [170, 0]
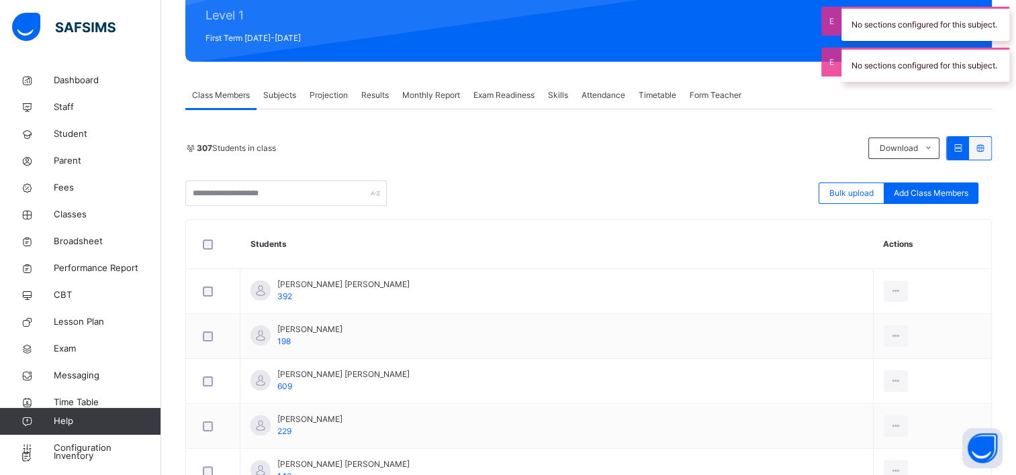
click at [991, 137] on div at bounding box center [980, 148] width 22 height 23
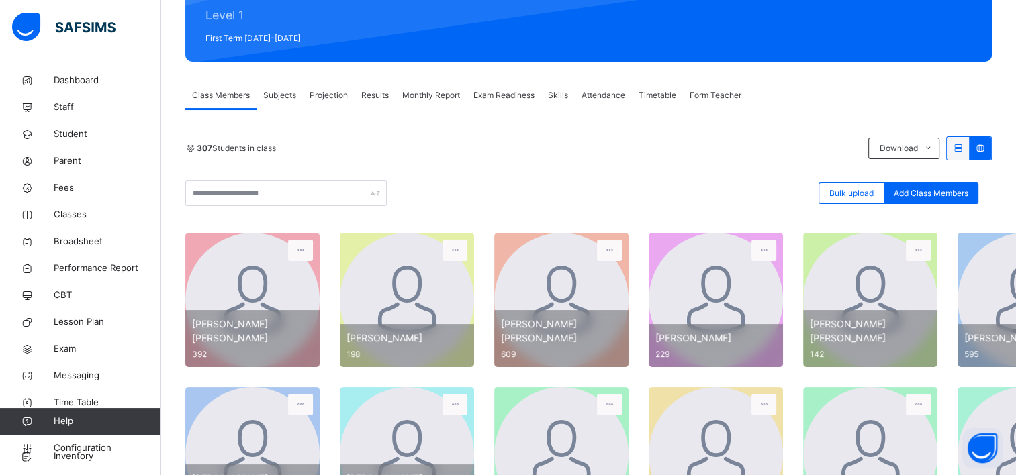
scroll to position [197, 0]
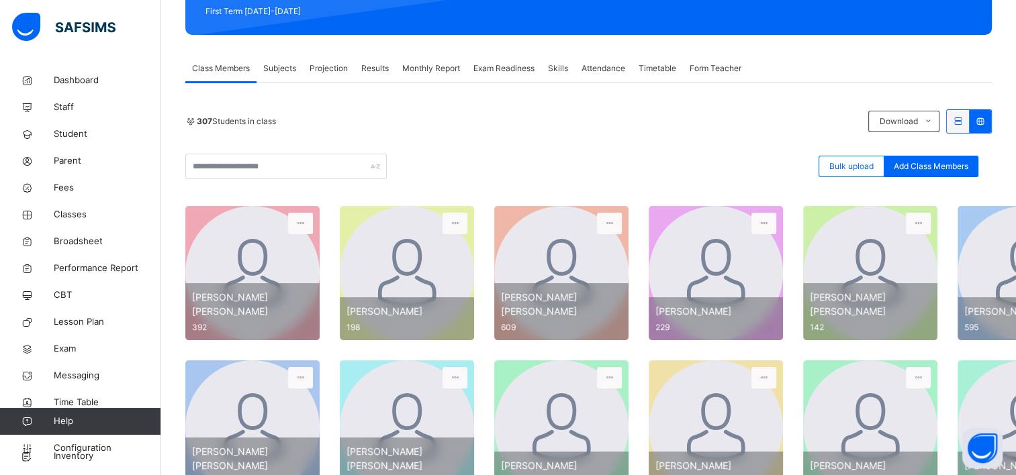
click at [963, 119] on icon at bounding box center [957, 121] width 11 height 10
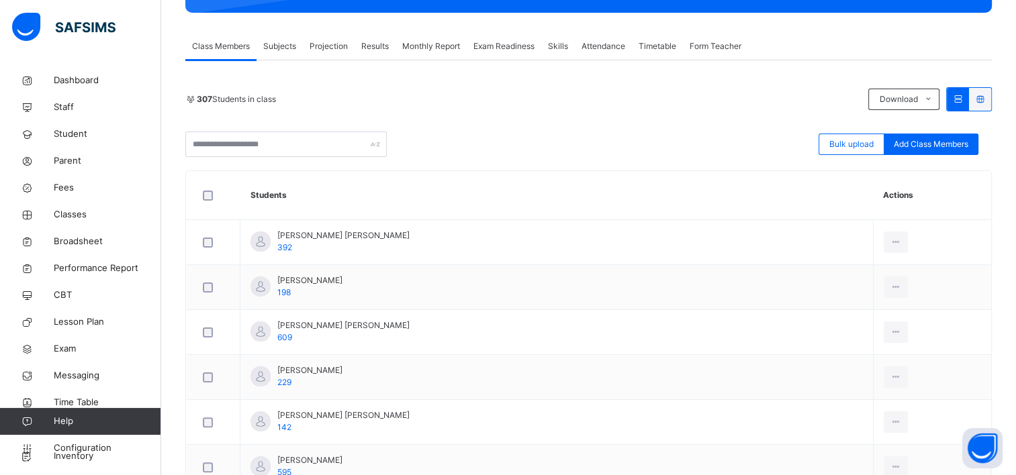
scroll to position [220, 0]
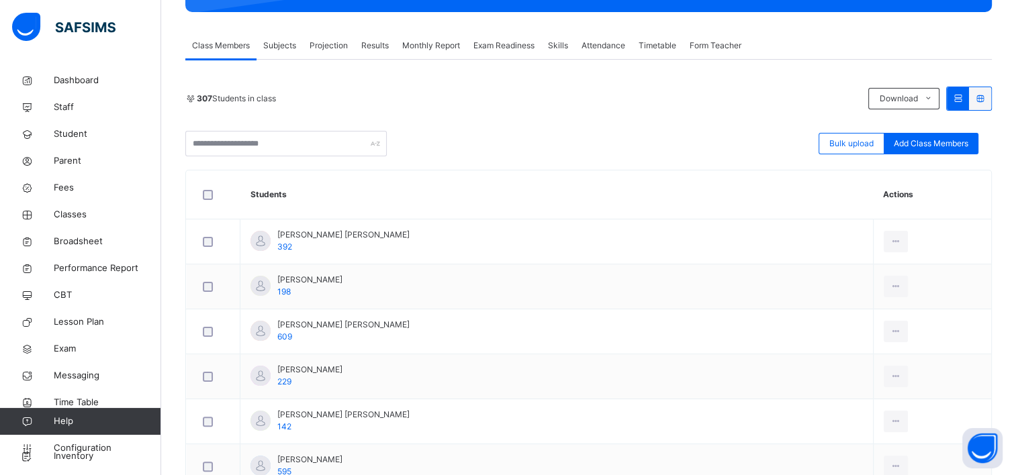
click at [698, 54] on div "Form Teacher" at bounding box center [715, 45] width 65 height 27
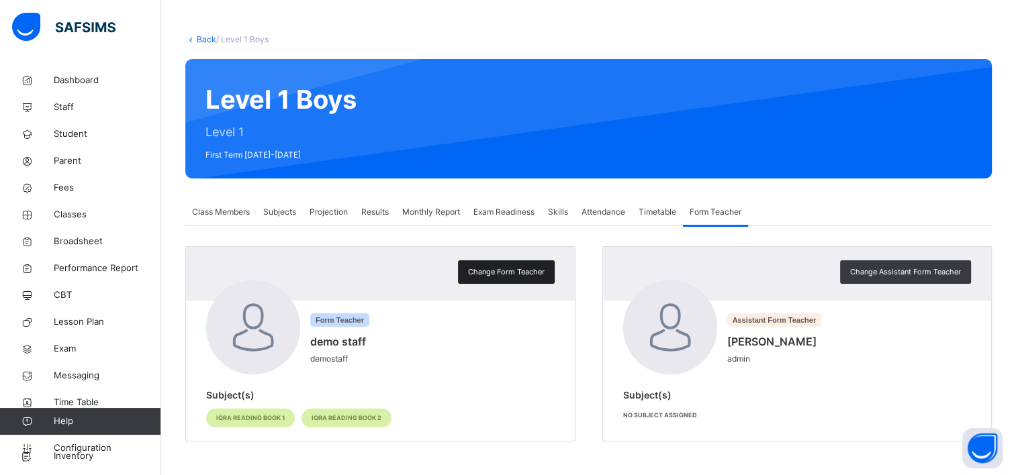
click at [494, 268] on span "Change Form Teacher" at bounding box center [506, 271] width 77 height 11
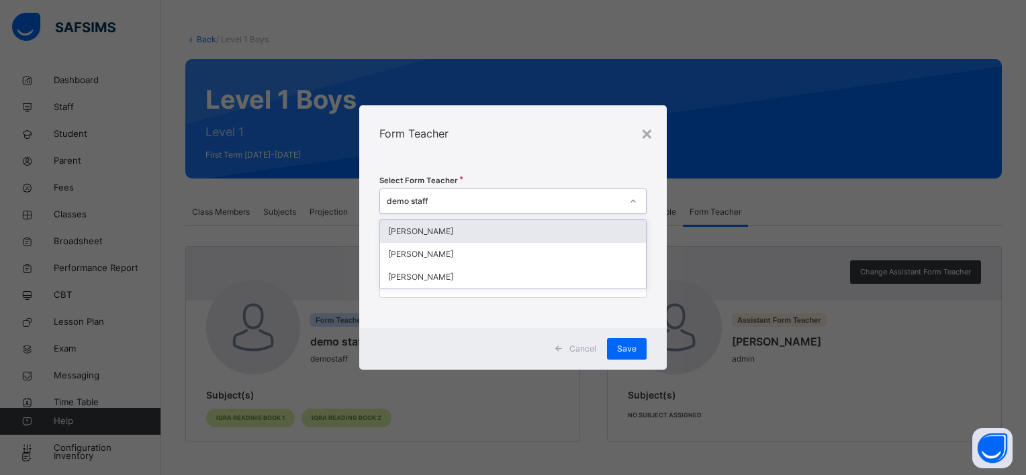
click at [469, 205] on div "demo staff" at bounding box center [504, 201] width 235 height 12
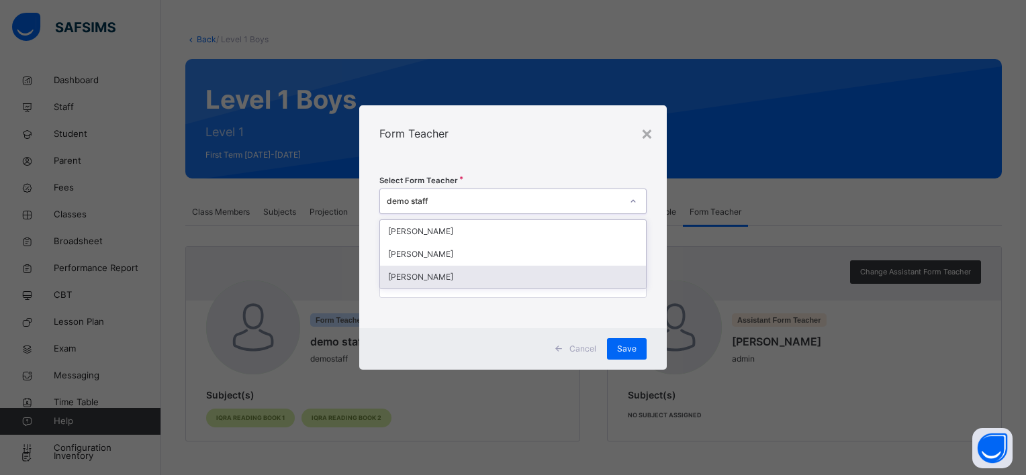
click at [454, 281] on div "[PERSON_NAME]" at bounding box center [513, 277] width 266 height 23
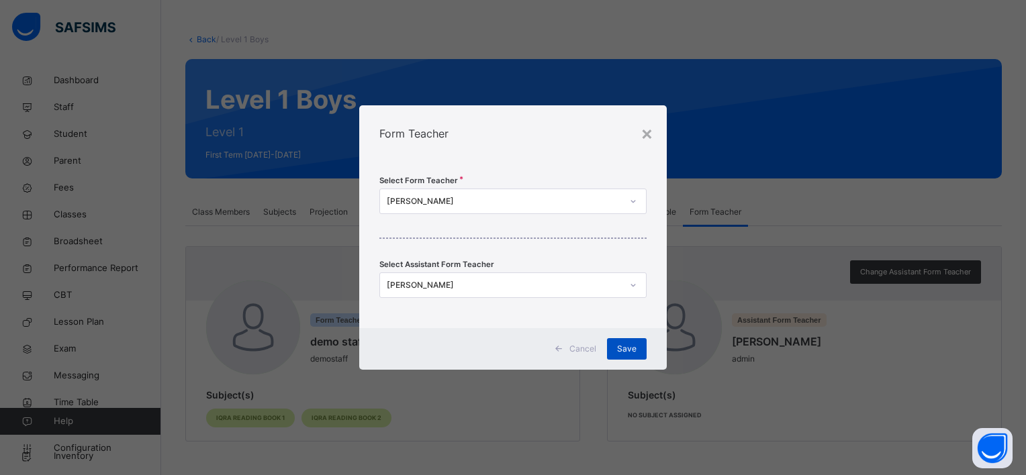
click at [620, 351] on span "Save" at bounding box center [626, 349] width 19 height 12
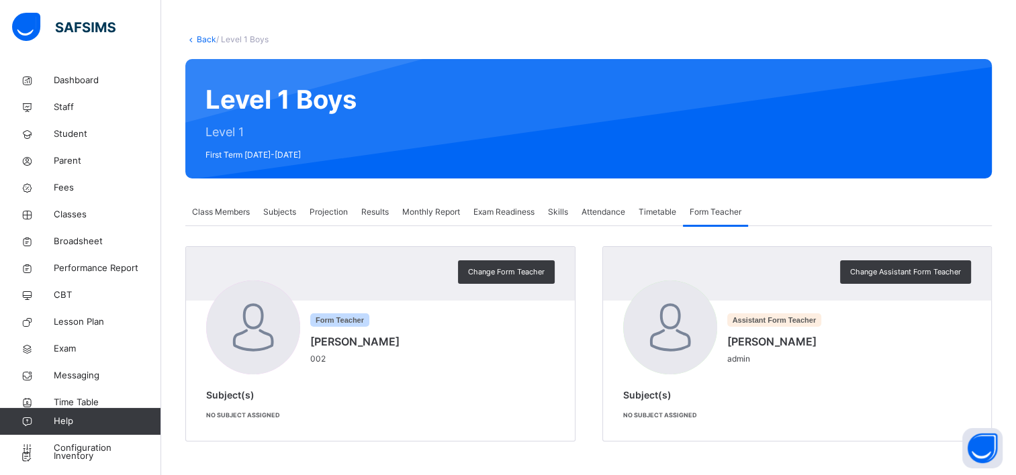
click at [601, 219] on div "Attendance" at bounding box center [603, 212] width 57 height 27
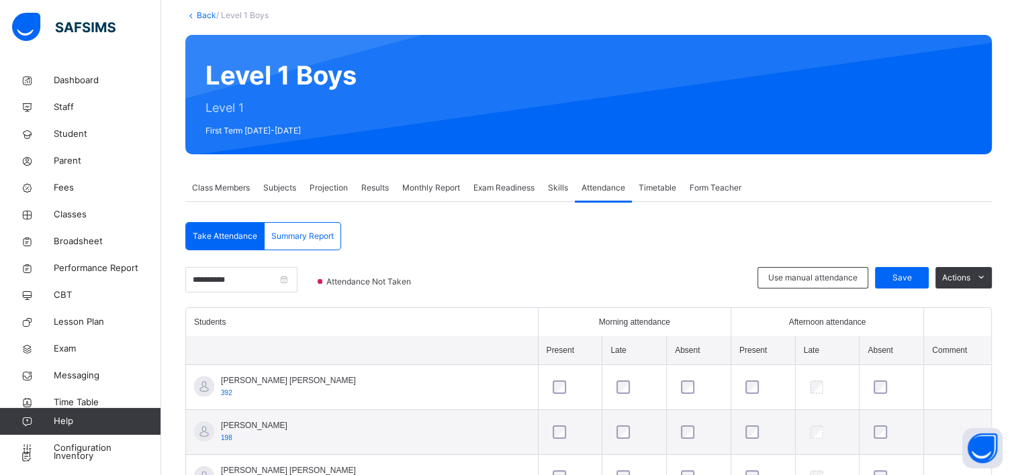
scroll to position [79, 0]
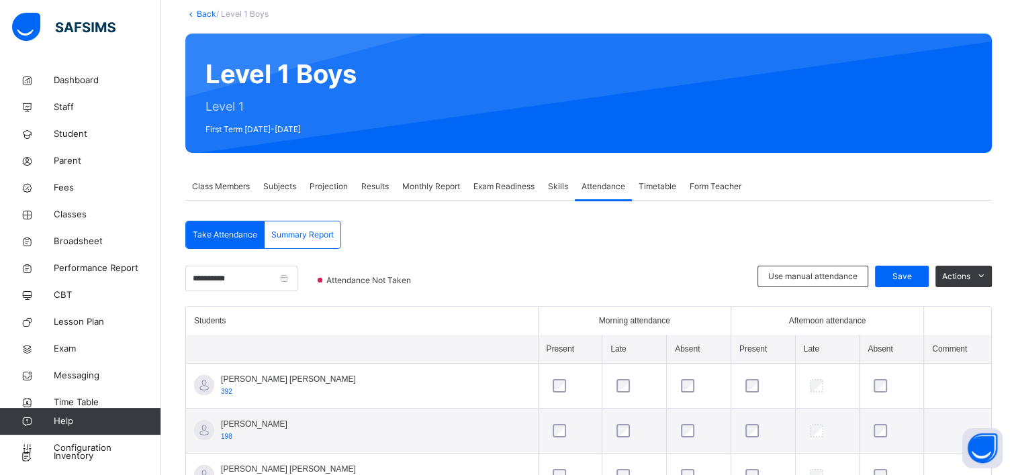
click at [436, 186] on span "Monthly Report" at bounding box center [431, 187] width 58 height 12
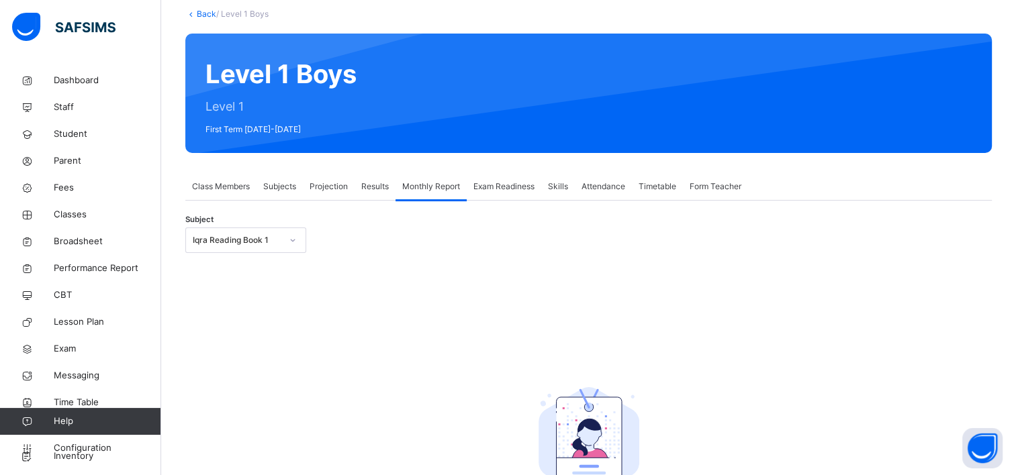
click at [524, 183] on span "Exam Readiness" at bounding box center [503, 187] width 61 height 12
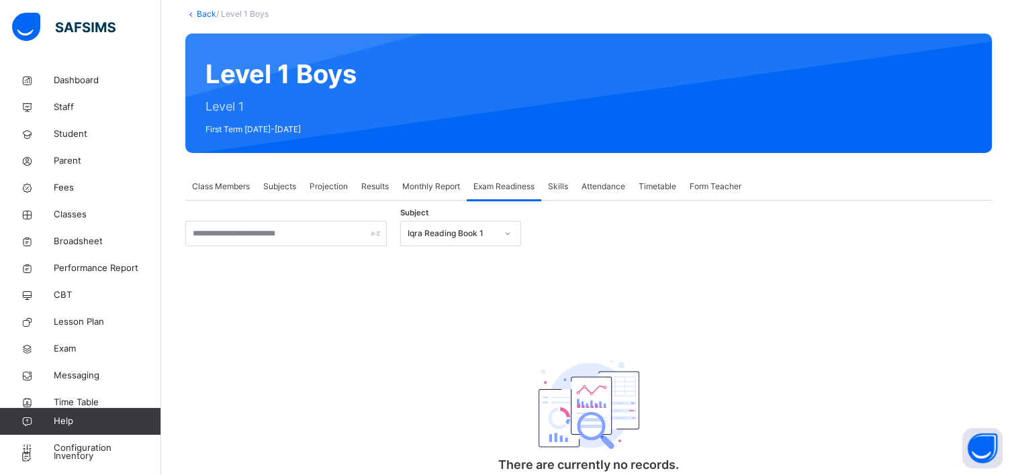
click at [541, 183] on div "Exam Readiness" at bounding box center [504, 186] width 75 height 27
click at [541, 184] on div "Exam Readiness" at bounding box center [504, 186] width 75 height 27
click at [548, 185] on div "Skills" at bounding box center [558, 186] width 34 height 27
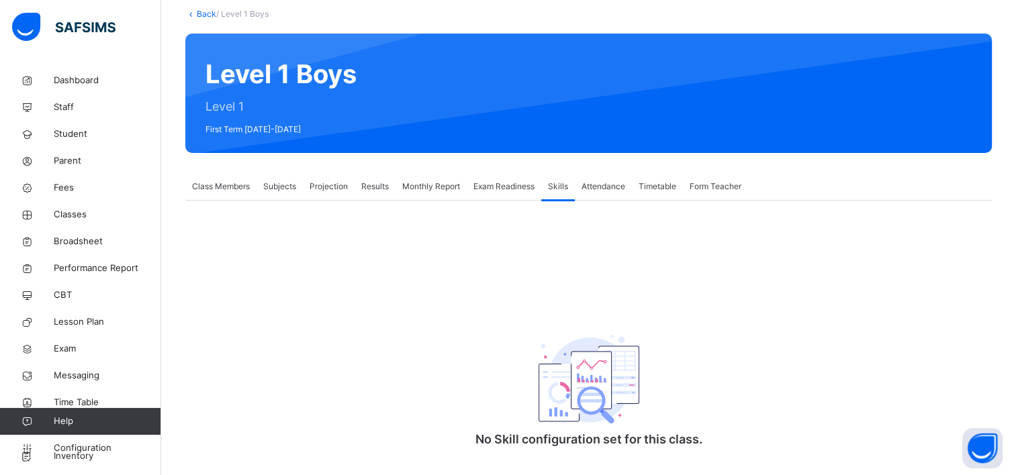
click at [589, 183] on span "Attendance" at bounding box center [603, 187] width 44 height 12
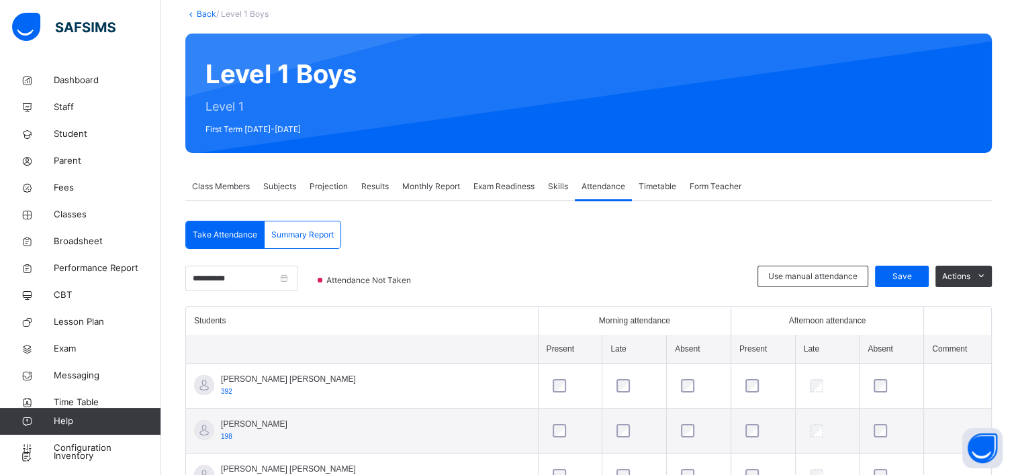
click at [722, 183] on span "Form Teacher" at bounding box center [715, 187] width 52 height 12
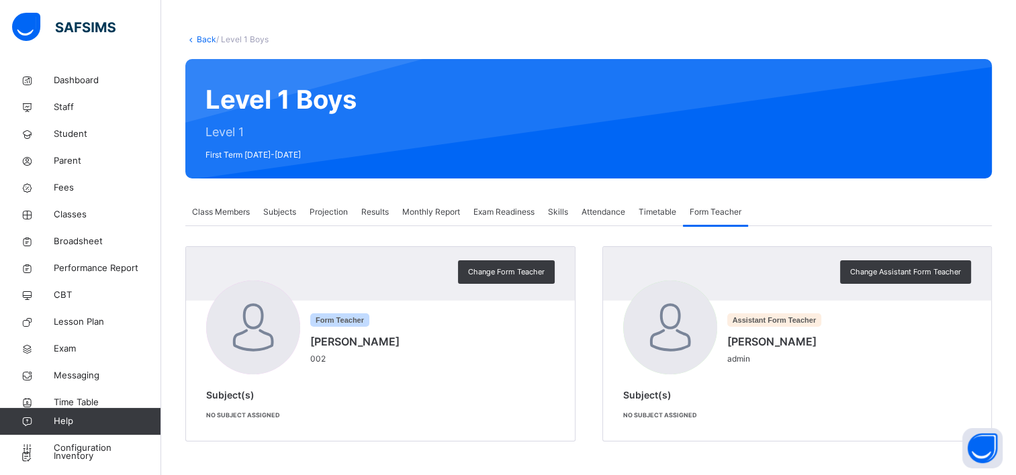
click at [474, 333] on div "Form Teacher [PERSON_NAME] 002" at bounding box center [380, 329] width 348 height 97
